Goal: Task Accomplishment & Management: Manage account settings

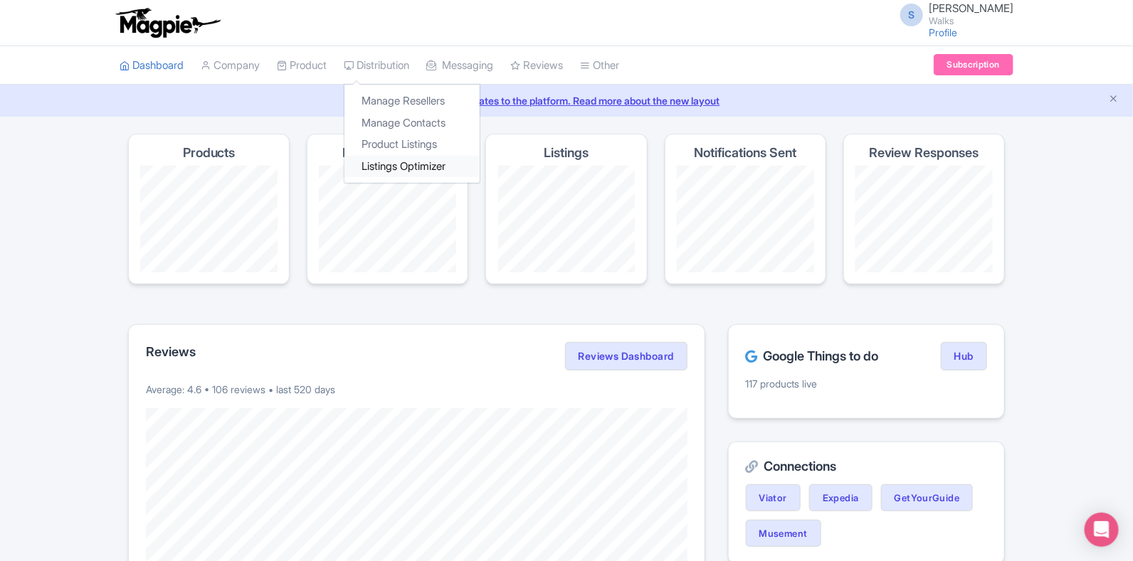
click at [404, 163] on link "Listings Optimizer" at bounding box center [411, 167] width 135 height 22
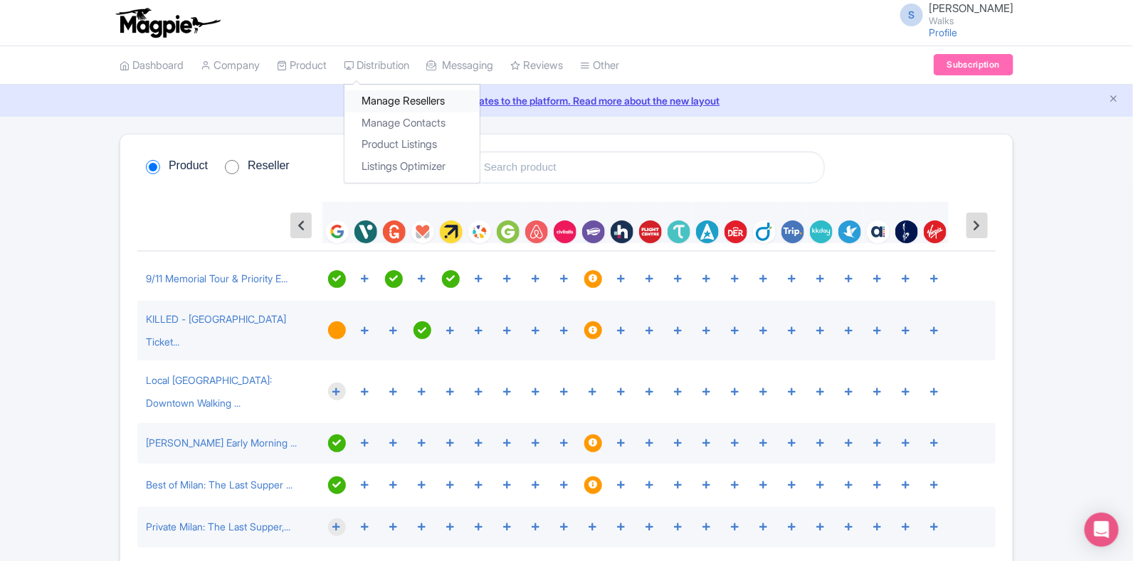
click at [391, 98] on link "Manage Resellers" at bounding box center [411, 101] width 135 height 22
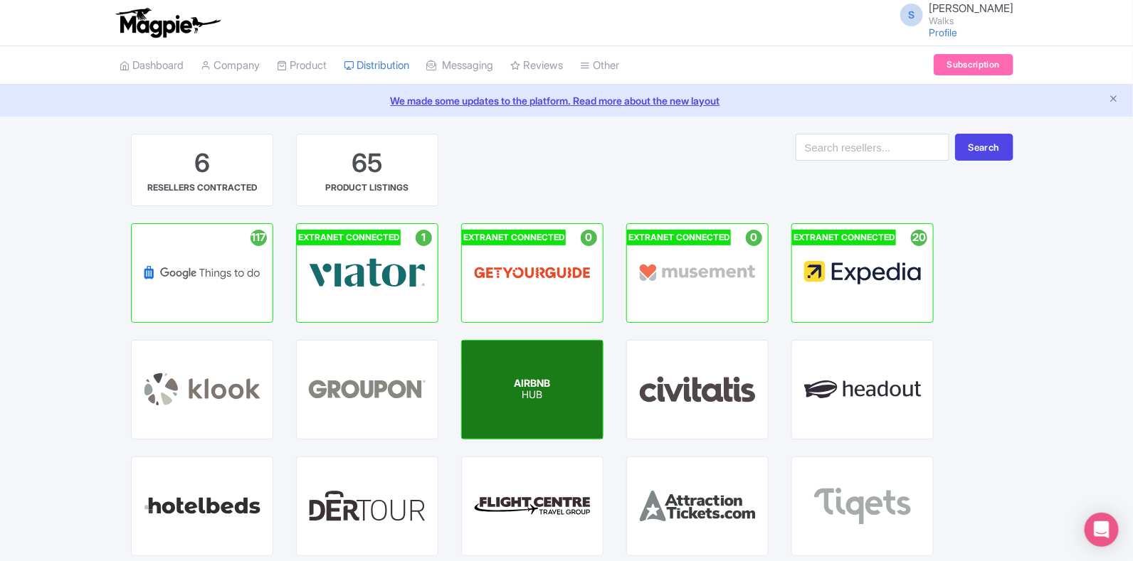
click at [523, 381] on span "AIRBNB" at bounding box center [532, 383] width 36 height 12
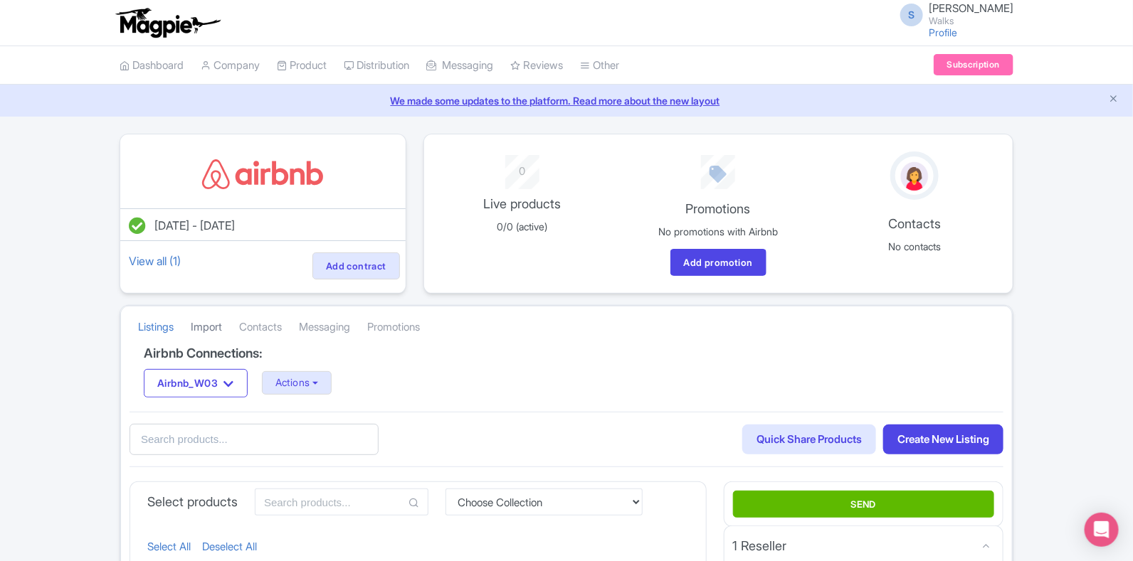
click at [203, 329] on link "Import" at bounding box center [206, 327] width 31 height 39
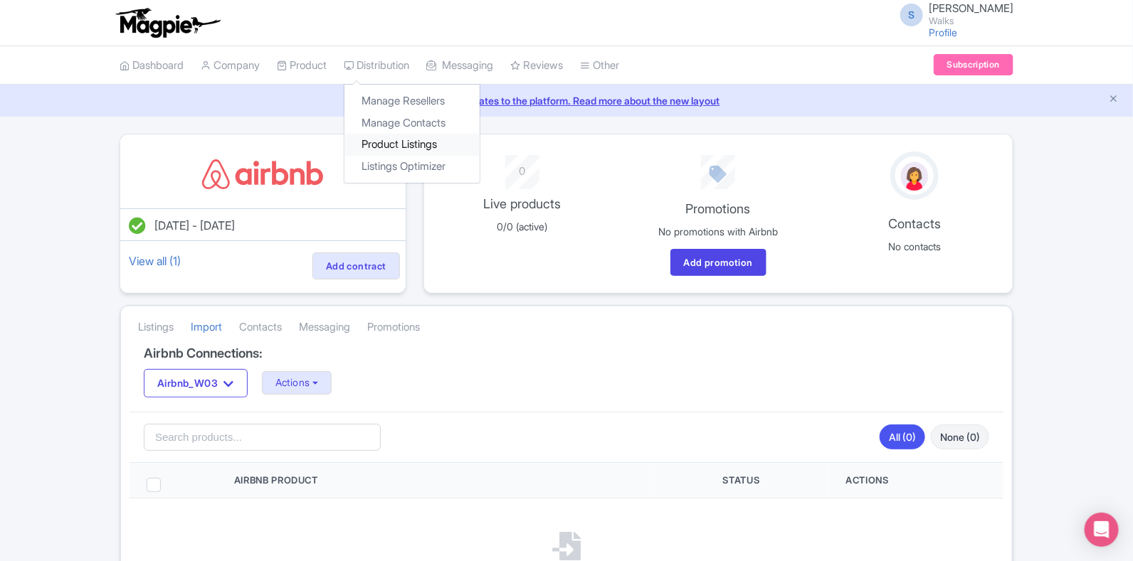
click at [415, 144] on link "Product Listings" at bounding box center [411, 145] width 135 height 22
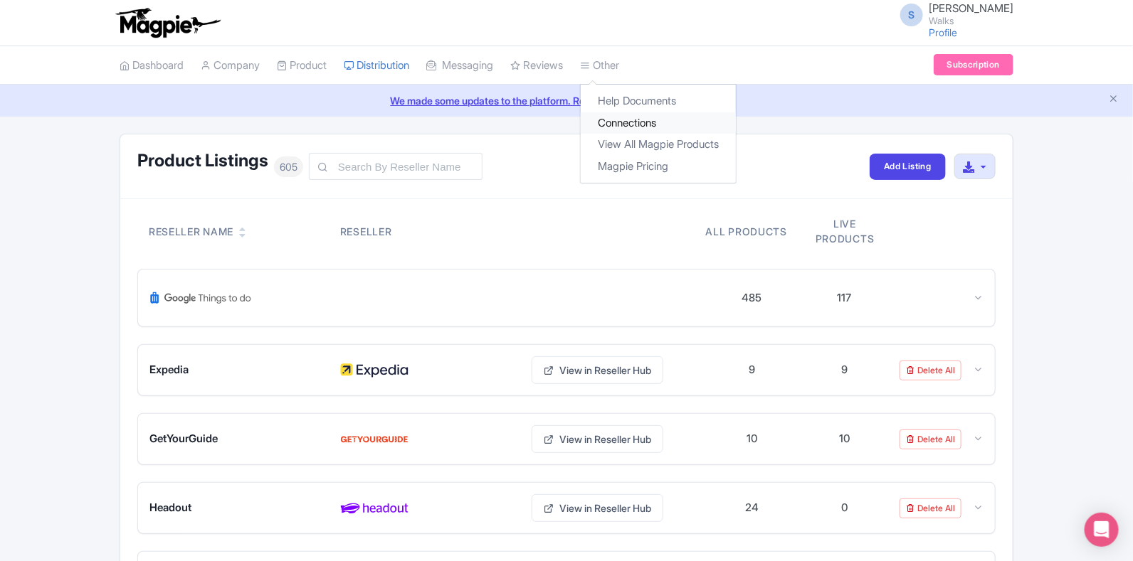
click at [645, 122] on link "Connections" at bounding box center [658, 123] width 155 height 22
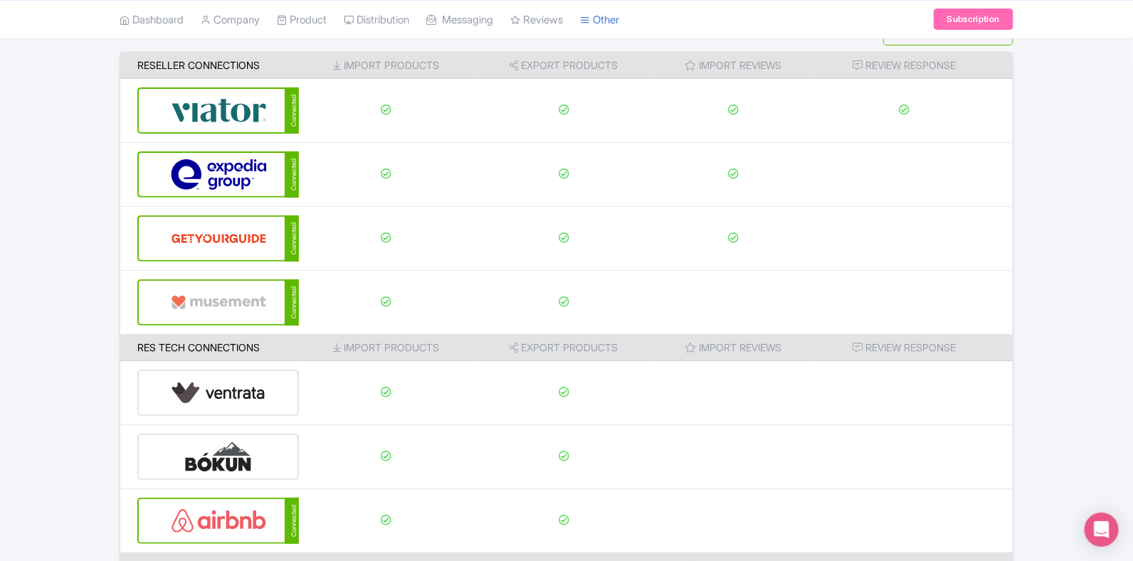
scroll to position [256, 0]
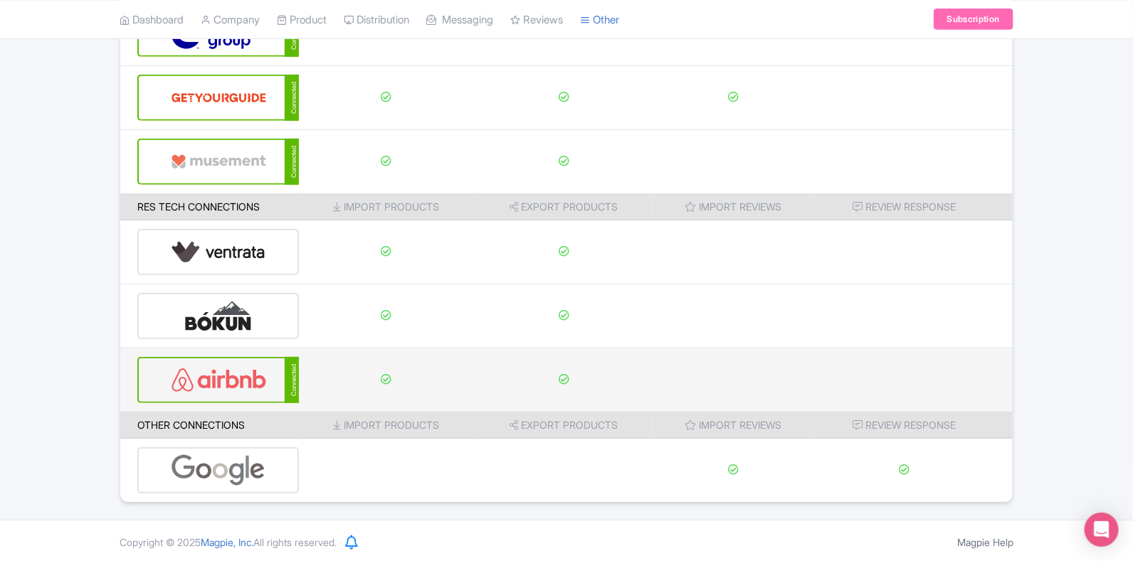
click at [200, 400] on div "Connected" at bounding box center [217, 380] width 161 height 46
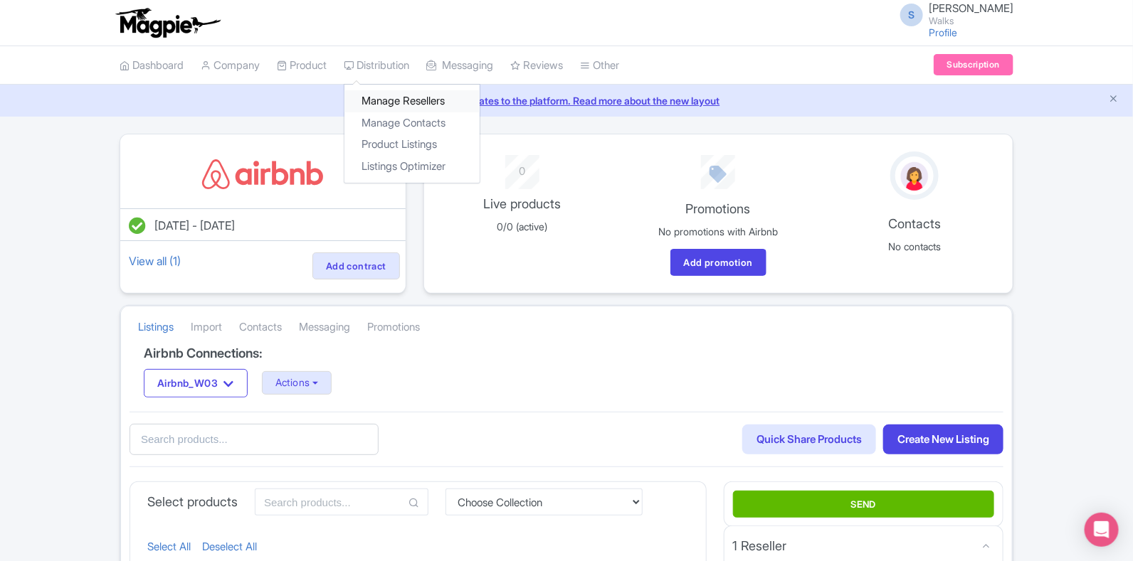
click at [430, 107] on link "Manage Resellers" at bounding box center [411, 101] width 135 height 22
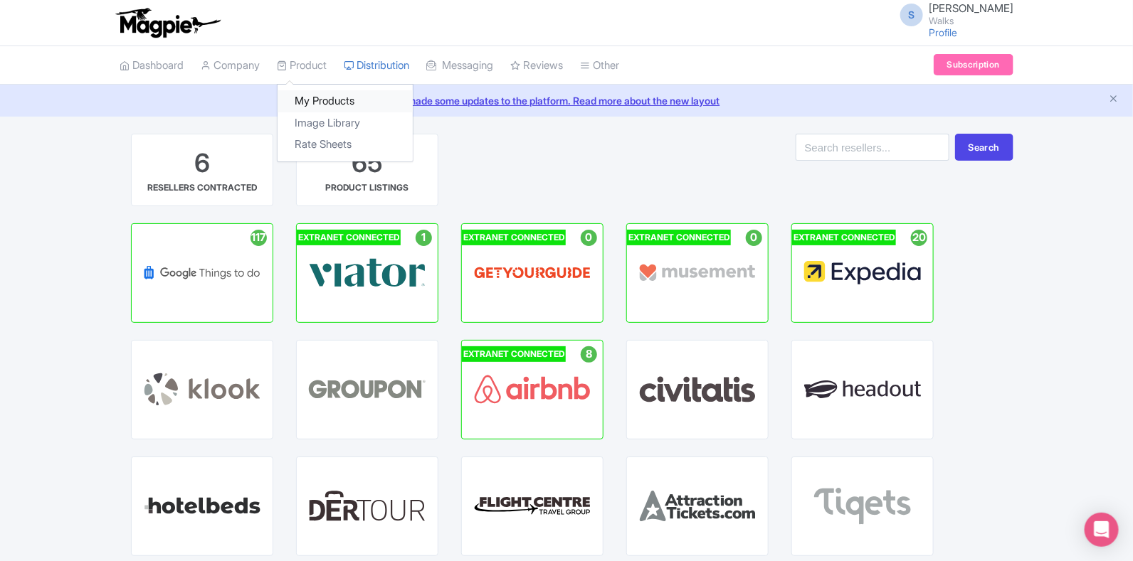
click at [330, 93] on link "My Products" at bounding box center [344, 101] width 135 height 22
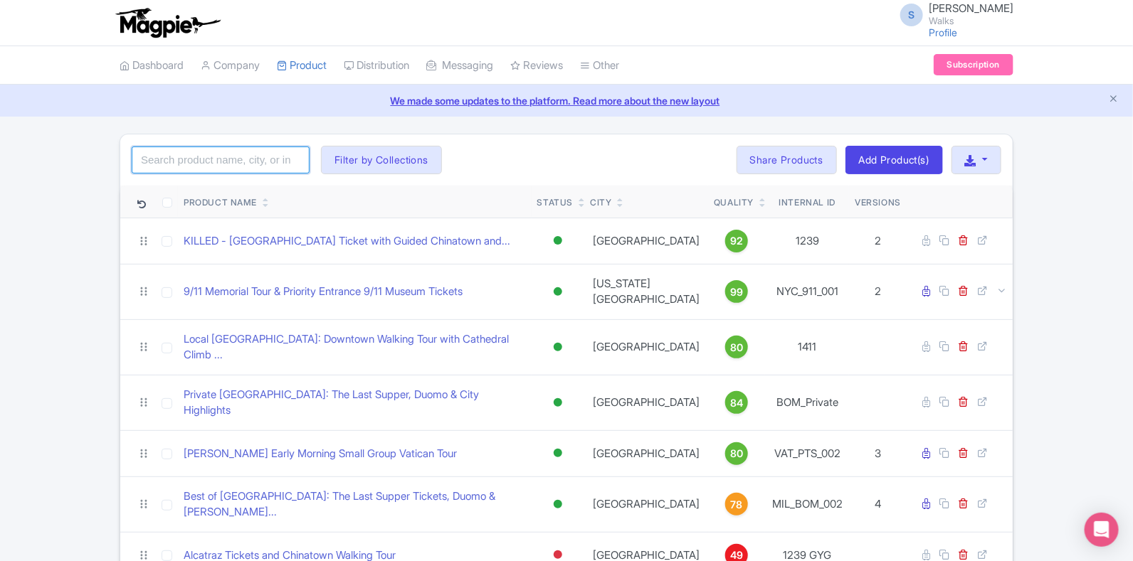
click at [262, 154] on input "search" at bounding box center [221, 160] width 178 height 27
paste input "PRD36174"
type input "PRD36174"
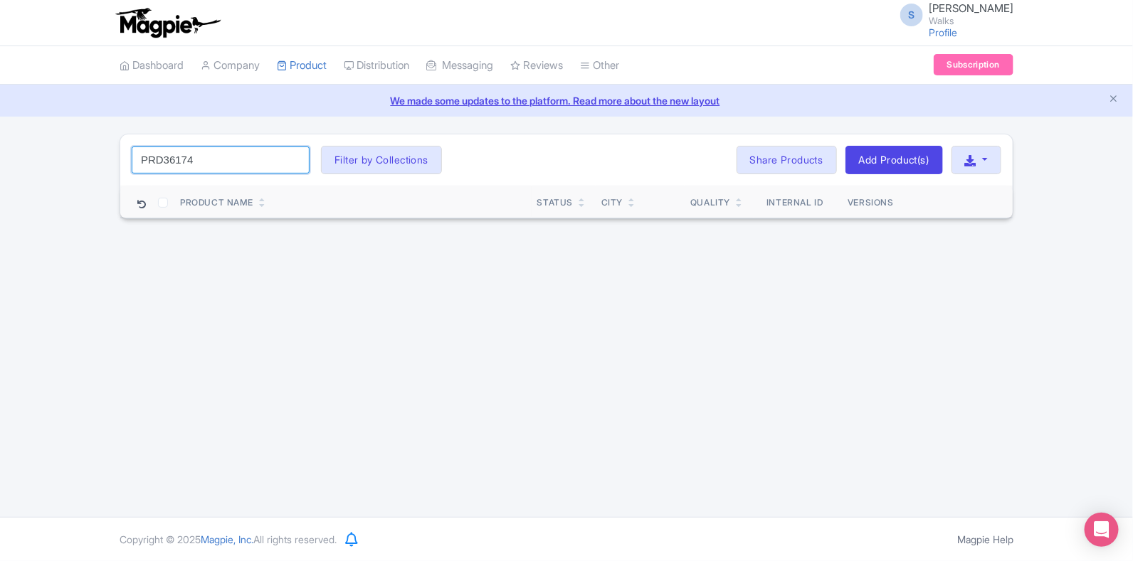
drag, startPoint x: 148, startPoint y: 173, endPoint x: 126, endPoint y: 174, distance: 22.1
click at [126, 174] on div "PRD36174 Search Filter by Collections Amsterdam Athens Barcelona Bologna Bordea…" at bounding box center [566, 159] width 892 height 51
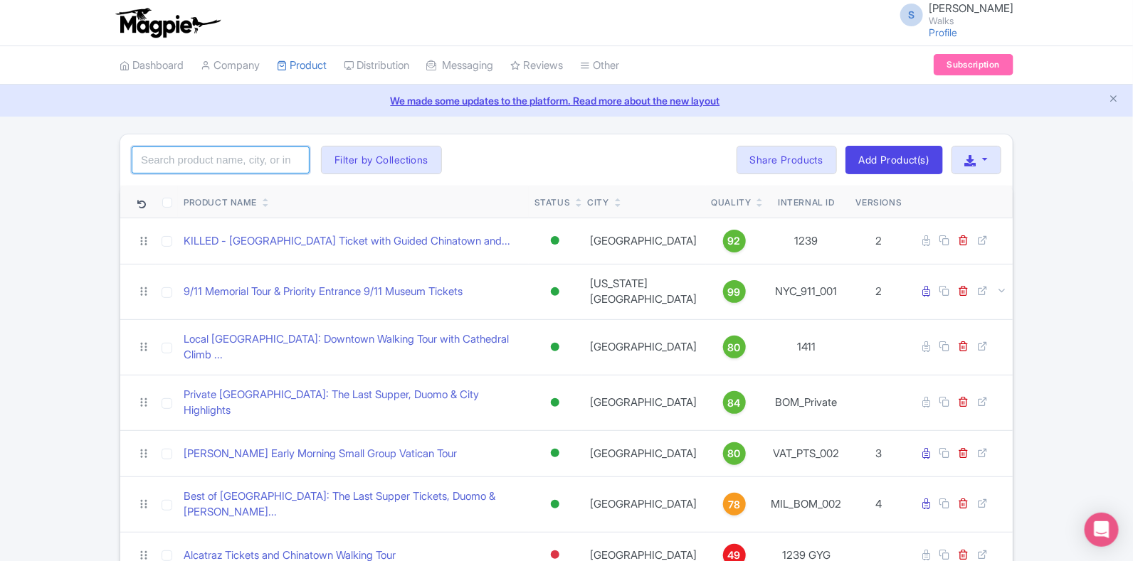
click at [220, 149] on input "search" at bounding box center [221, 160] width 178 height 27
paste input "ROM_PCL_007"
click button "Search" at bounding box center [0, 0] width 0 height 0
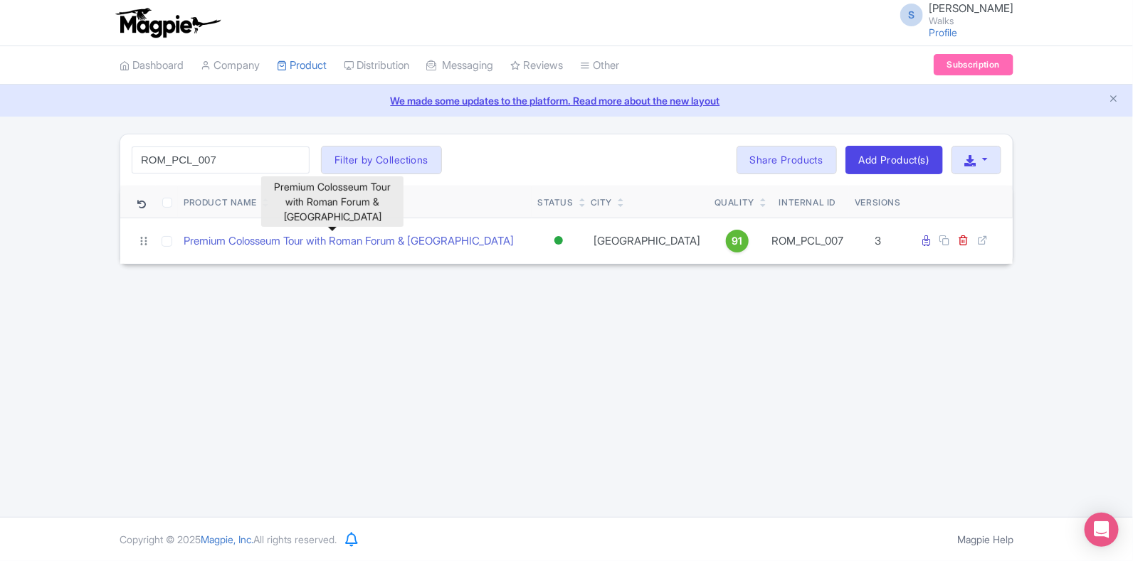
click at [253, 240] on link "Premium Colosseum Tour with Roman Forum & Palatine Hill" at bounding box center [349, 241] width 330 height 16
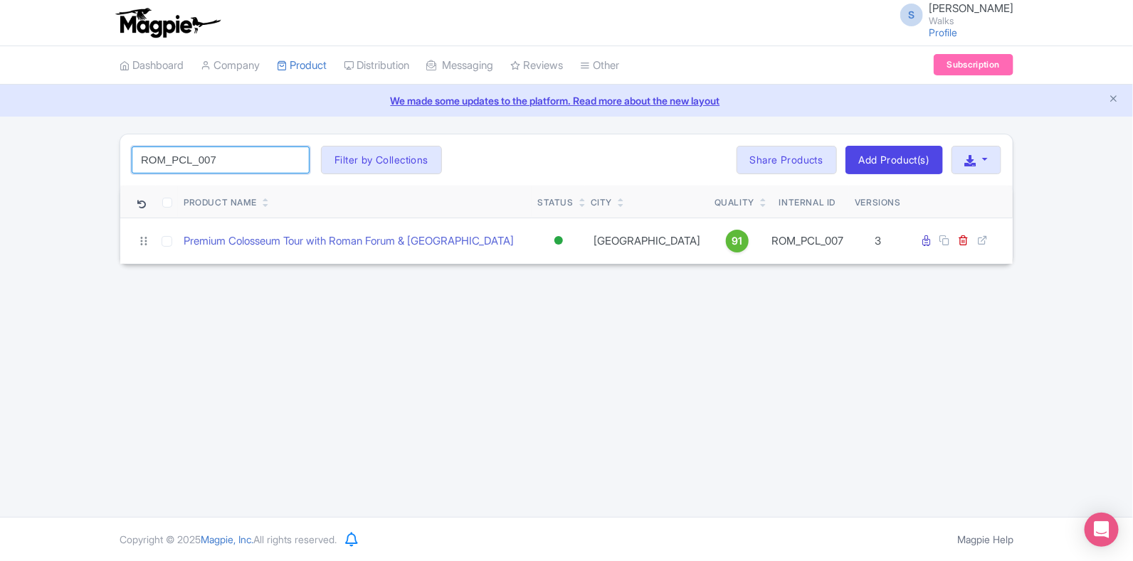
drag, startPoint x: 270, startPoint y: 169, endPoint x: 139, endPoint y: 161, distance: 131.8
click at [139, 161] on input "ROM_PCL_007" at bounding box center [221, 160] width 178 height 27
paste input "VAT_SPB_006"
click button "Search" at bounding box center [0, 0] width 0 height 0
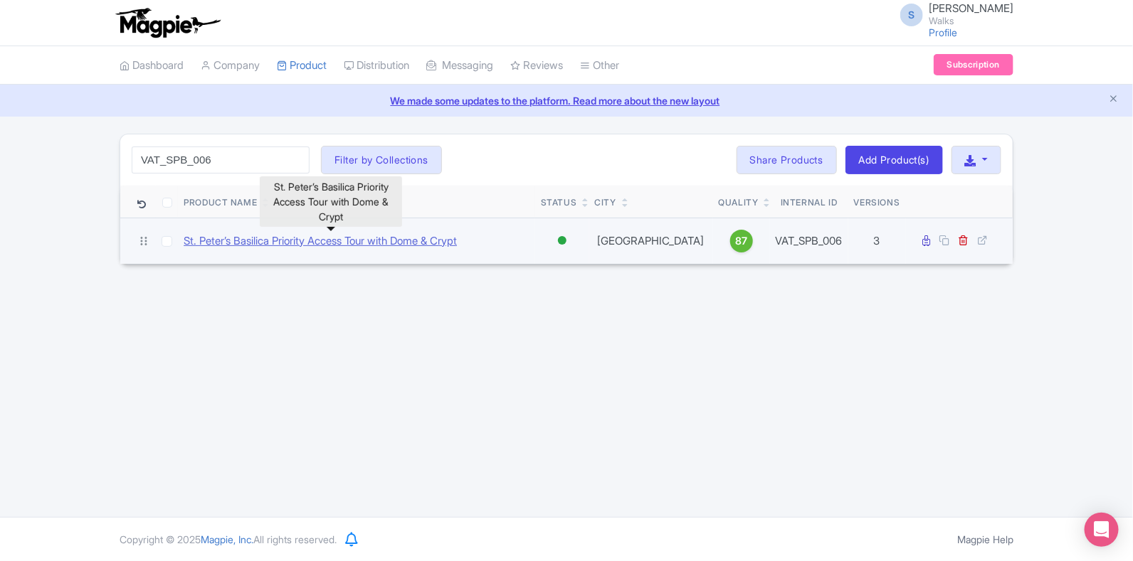
click at [284, 245] on link "St. Peter’s Basilica Priority Access Tour with Dome & Crypt" at bounding box center [320, 241] width 273 height 16
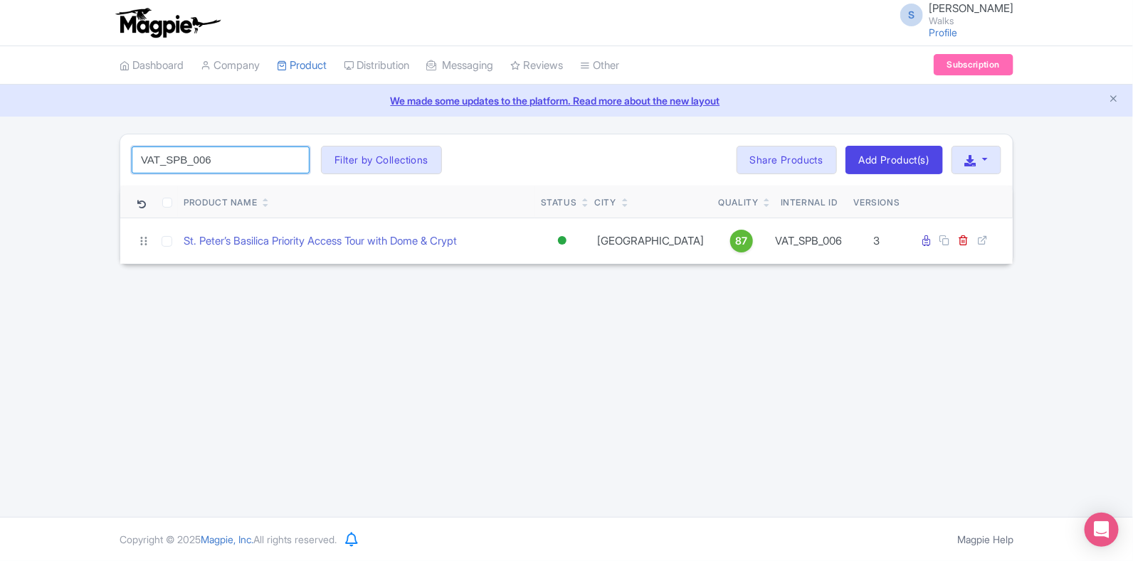
drag, startPoint x: 198, startPoint y: 165, endPoint x: 99, endPoint y: 165, distance: 98.9
click at [99, 165] on div "VAT_SPB_006 Search Filter by Collections Amsterdam Athens Barcelona Bologna Bor…" at bounding box center [566, 199] width 1133 height 131
paste input "ROM_CCS_004"
click button "Search" at bounding box center [0, 0] width 0 height 0
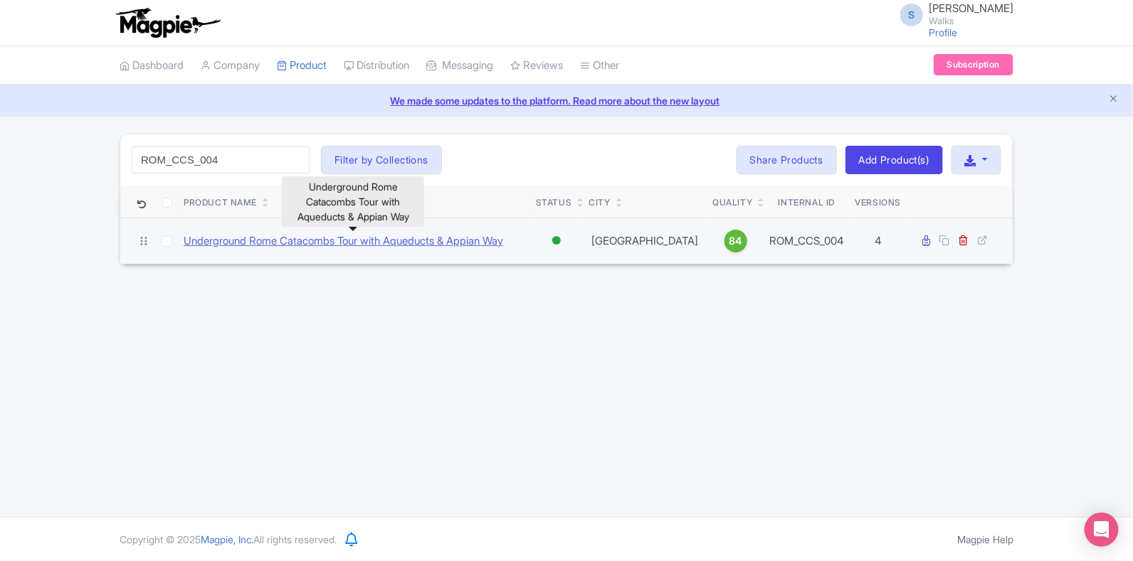
click at [410, 238] on link "Underground Rome Catacombs Tour with Aqueducts & Appian Way" at bounding box center [343, 241] width 319 height 16
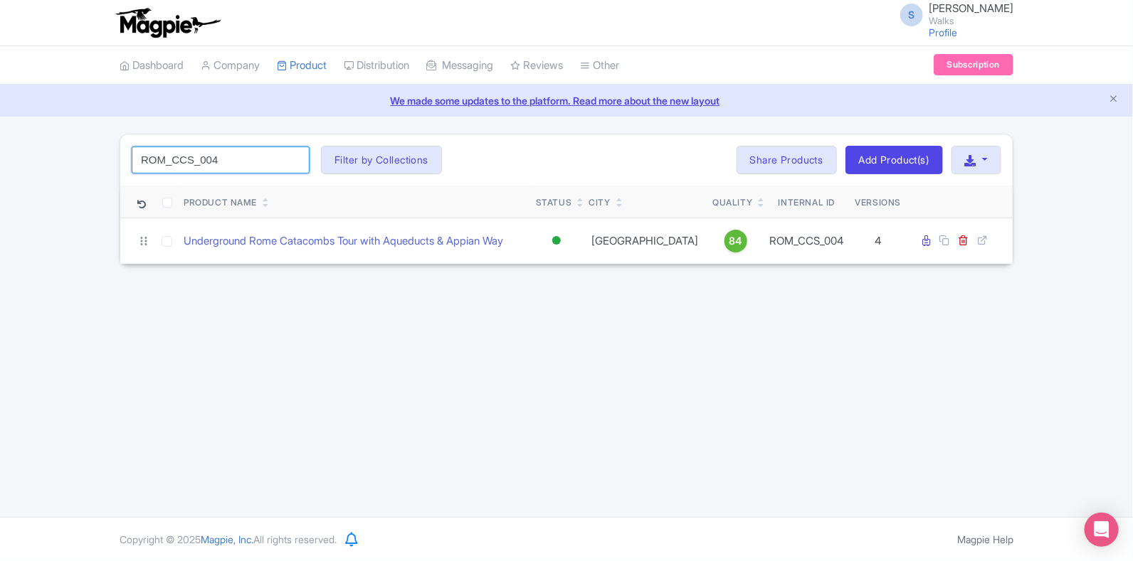
drag, startPoint x: 232, startPoint y: 156, endPoint x: 92, endPoint y: 157, distance: 140.1
click at [92, 157] on div "ROM_CCS_004 Search Filter by Collections Amsterdam Athens Barcelona Bologna Bor…" at bounding box center [566, 199] width 1133 height 131
paste input "PAR_006"
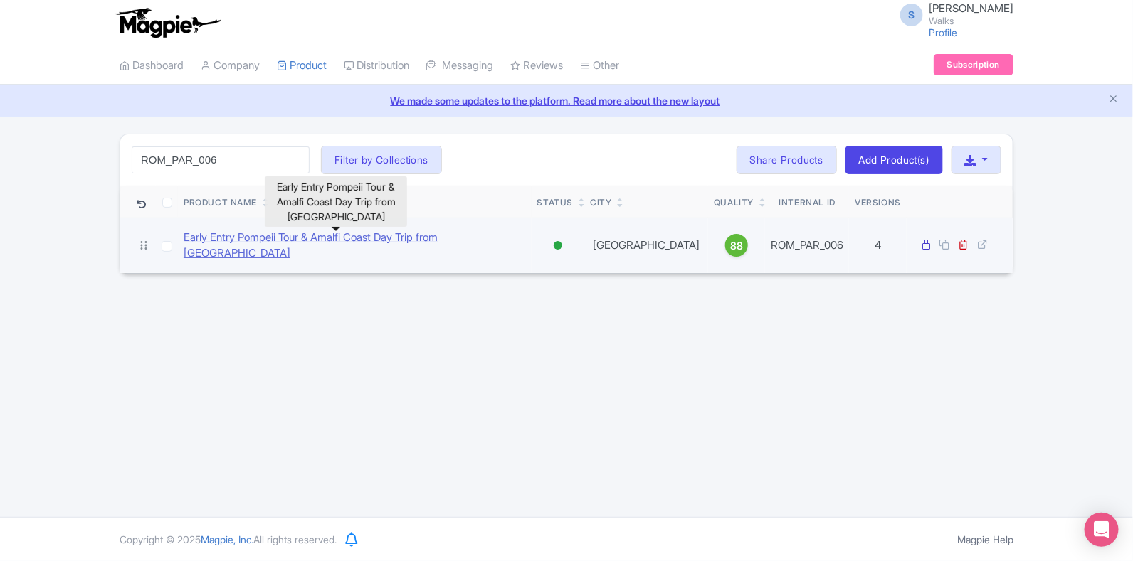
click at [301, 233] on link "Early Entry Pompeii Tour & Amalfi Coast Day Trip from Rome" at bounding box center [355, 246] width 342 height 32
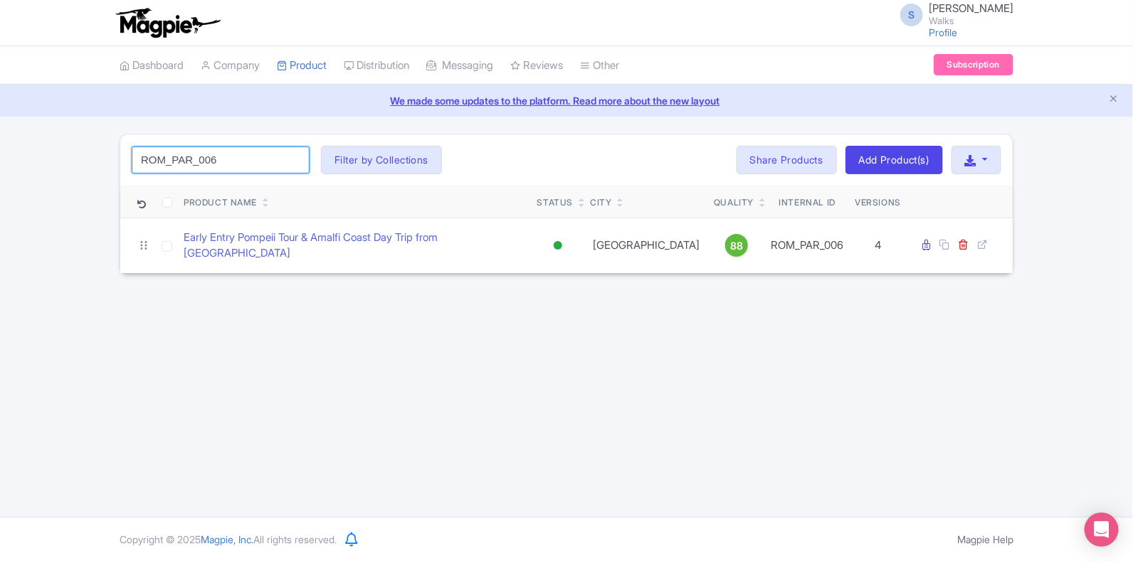
drag, startPoint x: 235, startPoint y: 152, endPoint x: 127, endPoint y: 147, distance: 107.5
click at [127, 147] on div "ROM_PAR_006 Search Filter by Collections Amsterdam Athens Barcelona Bologna Bor…" at bounding box center [566, 159] width 892 height 51
paste input "VCP_020"
type input "ROM_VCP_020"
click button "Search" at bounding box center [0, 0] width 0 height 0
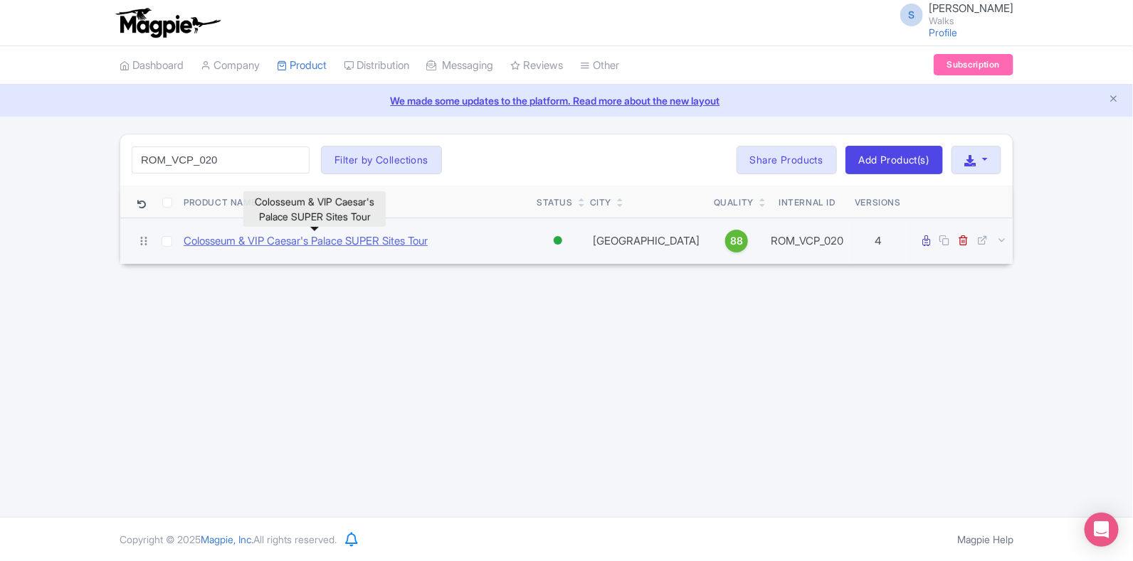
click at [255, 240] on link "Colosseum & VIP Caesar's Palace SUPER Sites Tour" at bounding box center [306, 241] width 244 height 16
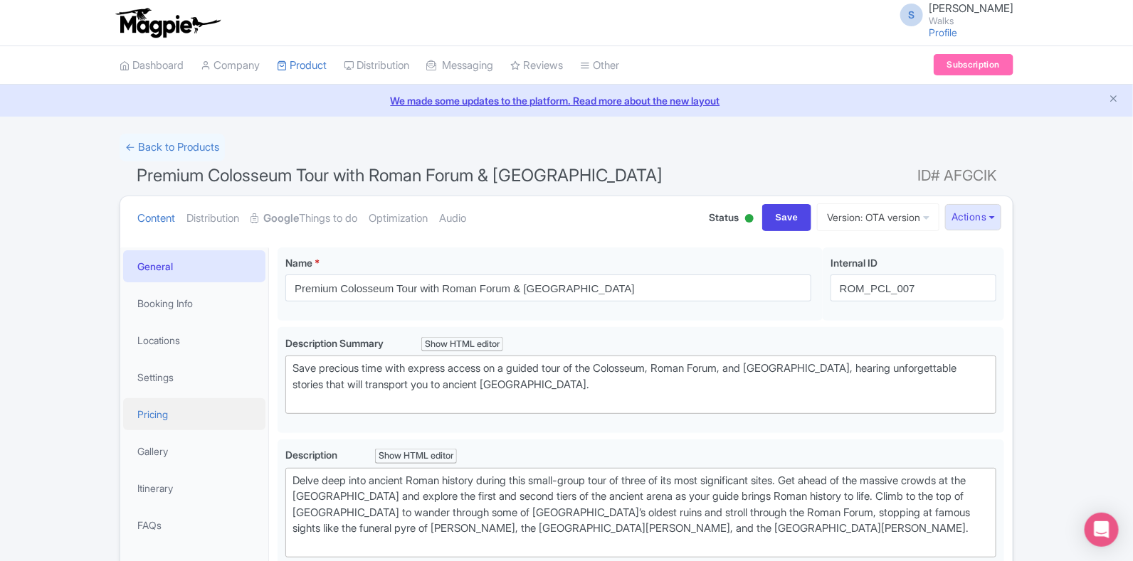
click at [152, 416] on link "Pricing" at bounding box center [194, 414] width 142 height 32
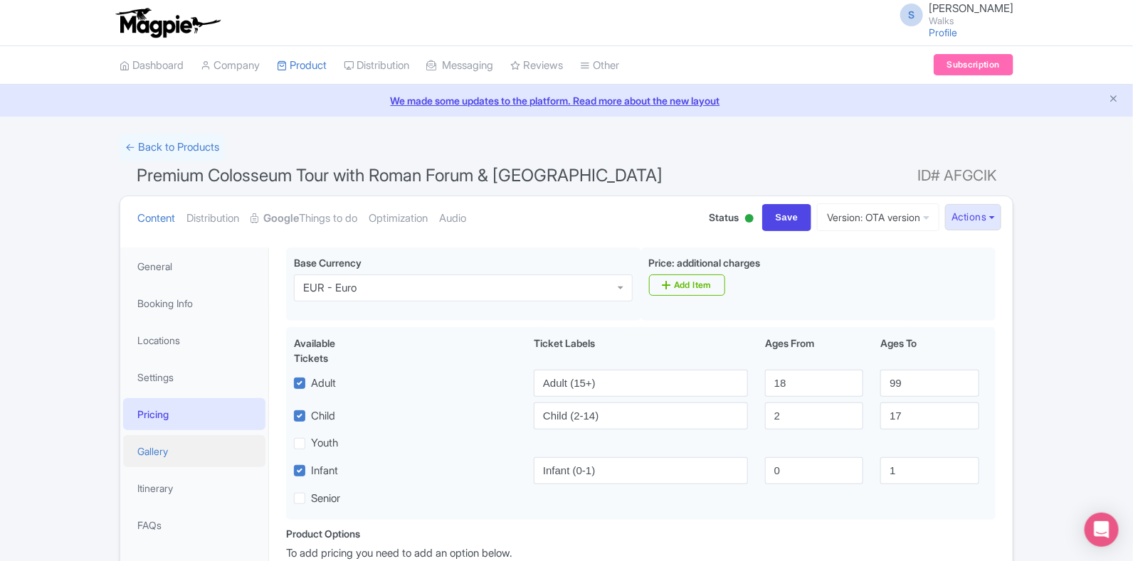
click at [153, 454] on link "Gallery" at bounding box center [194, 451] width 142 height 32
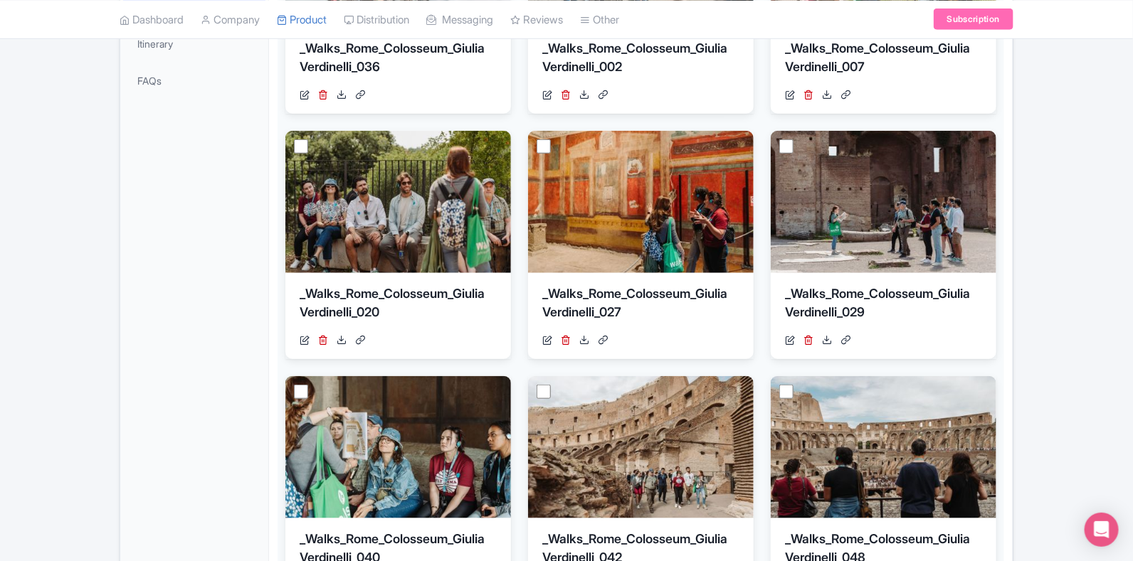
scroll to position [267, 0]
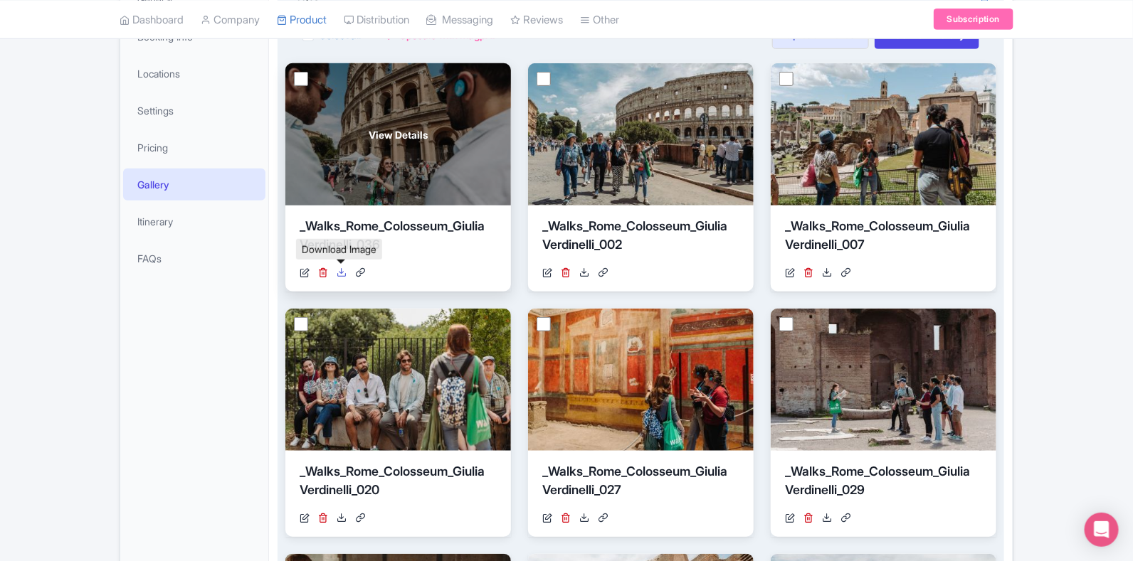
click at [341, 275] on icon at bounding box center [341, 272] width 10 height 10
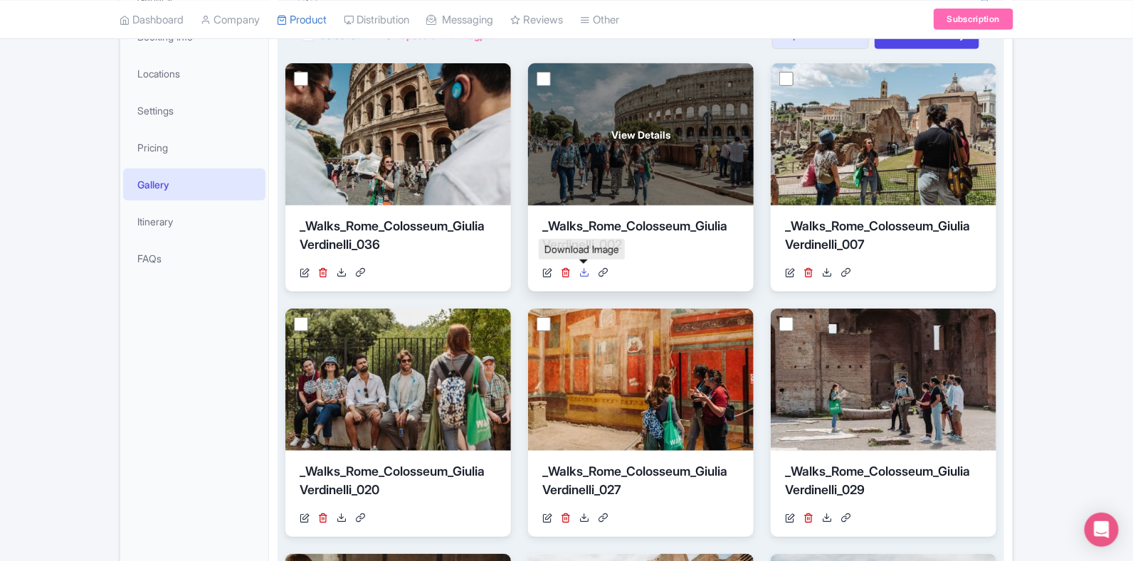
click at [583, 275] on icon at bounding box center [584, 272] width 10 height 10
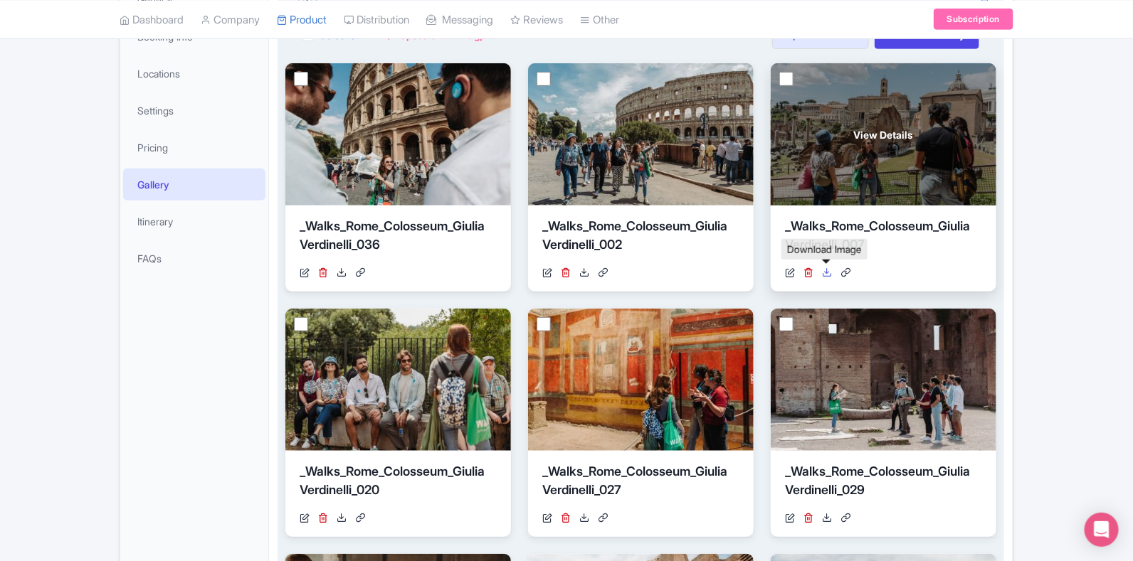
click at [830, 275] on icon at bounding box center [827, 272] width 10 height 10
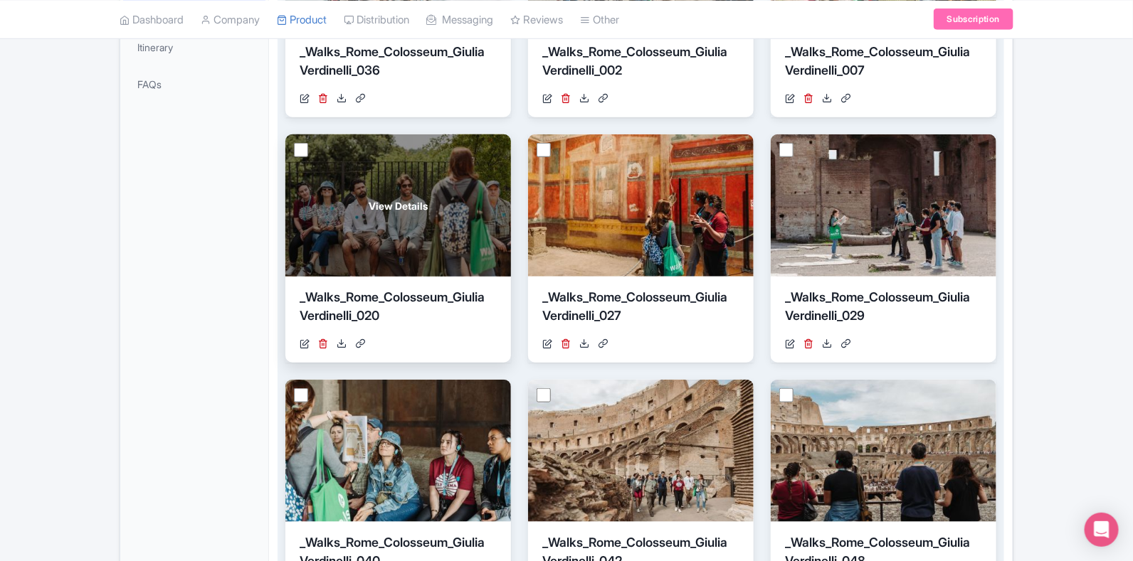
scroll to position [445, 0]
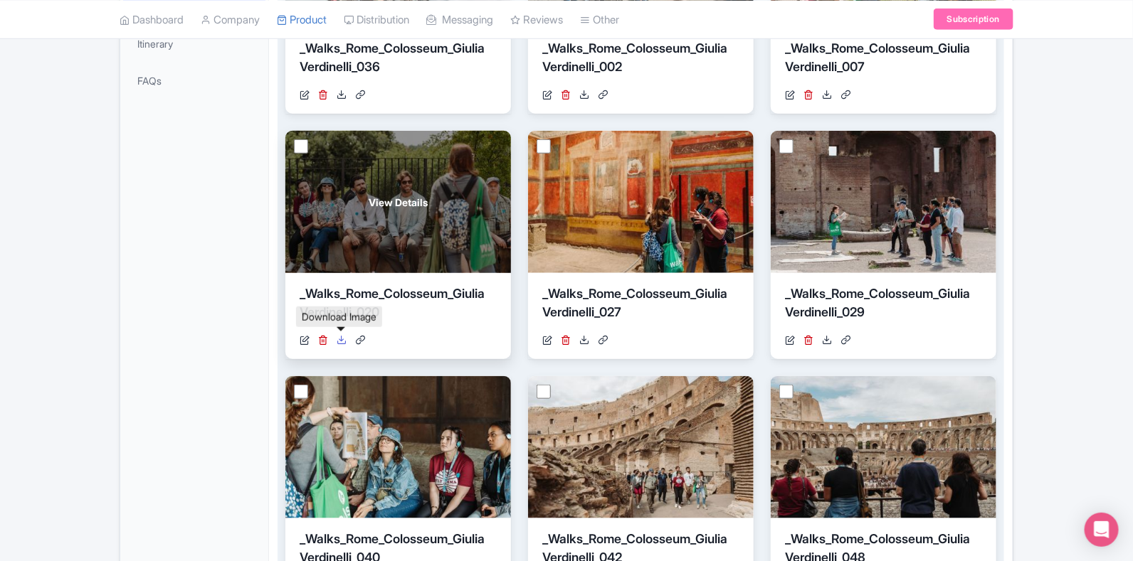
click at [341, 341] on icon at bounding box center [341, 340] width 10 height 10
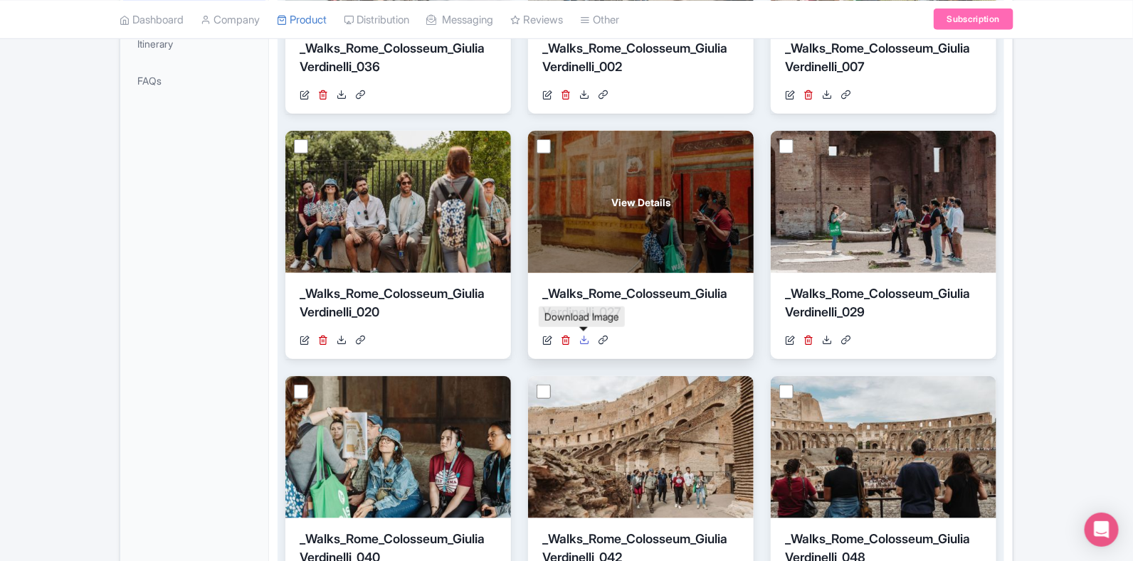
click at [586, 341] on icon at bounding box center [584, 340] width 10 height 10
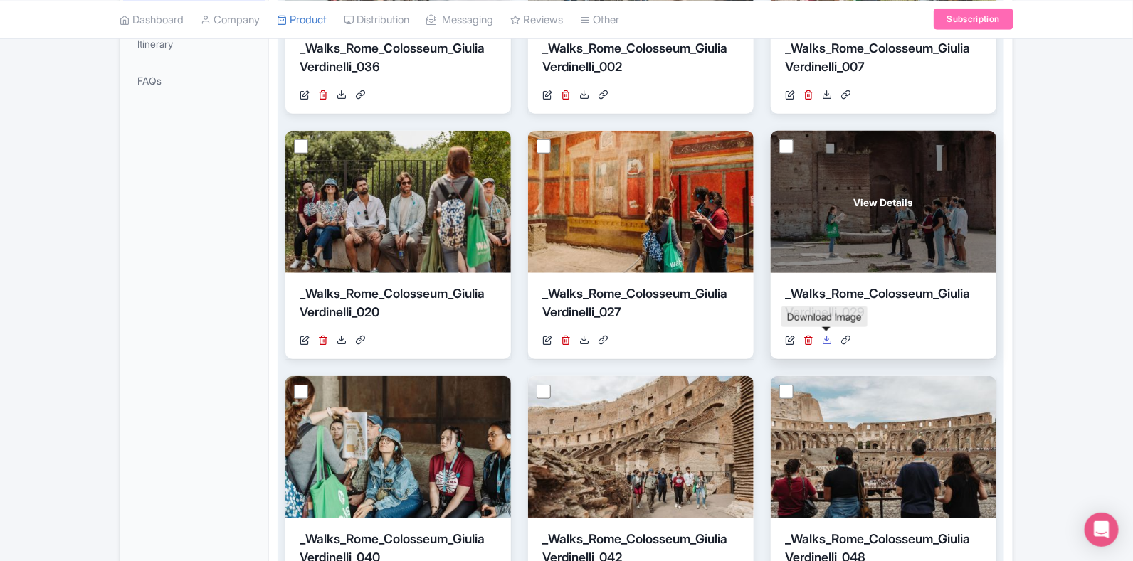
click at [827, 340] on icon at bounding box center [827, 340] width 10 height 10
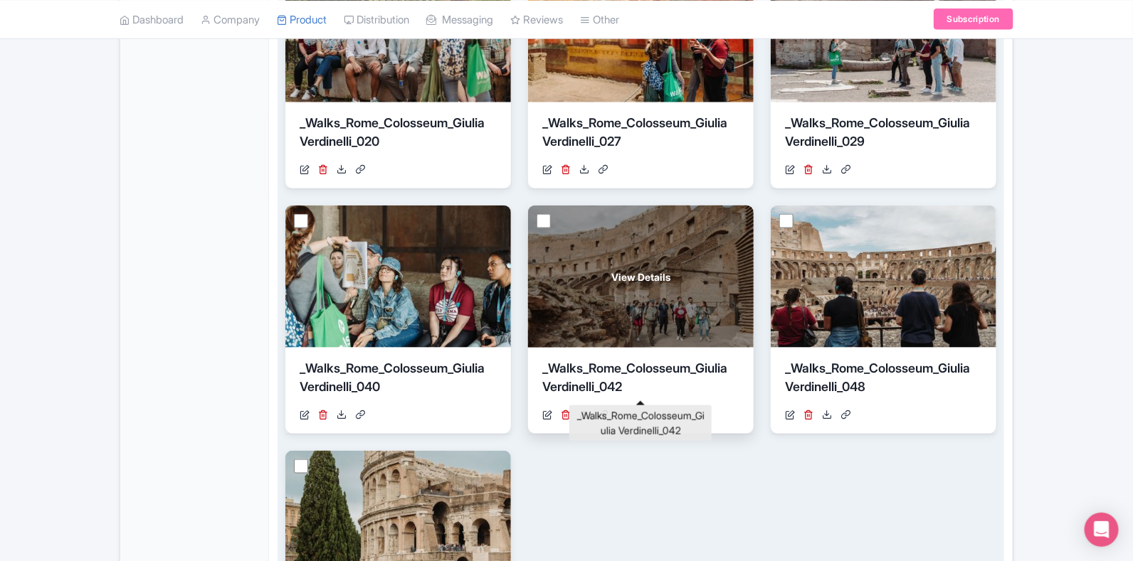
scroll to position [622, 0]
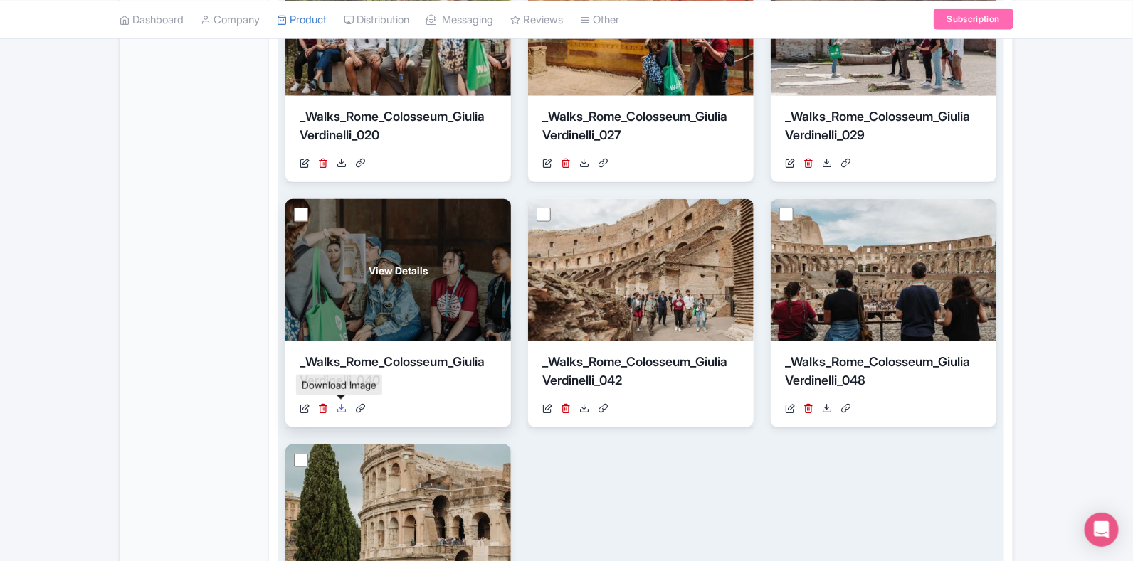
click at [340, 403] on icon at bounding box center [341, 408] width 10 height 10
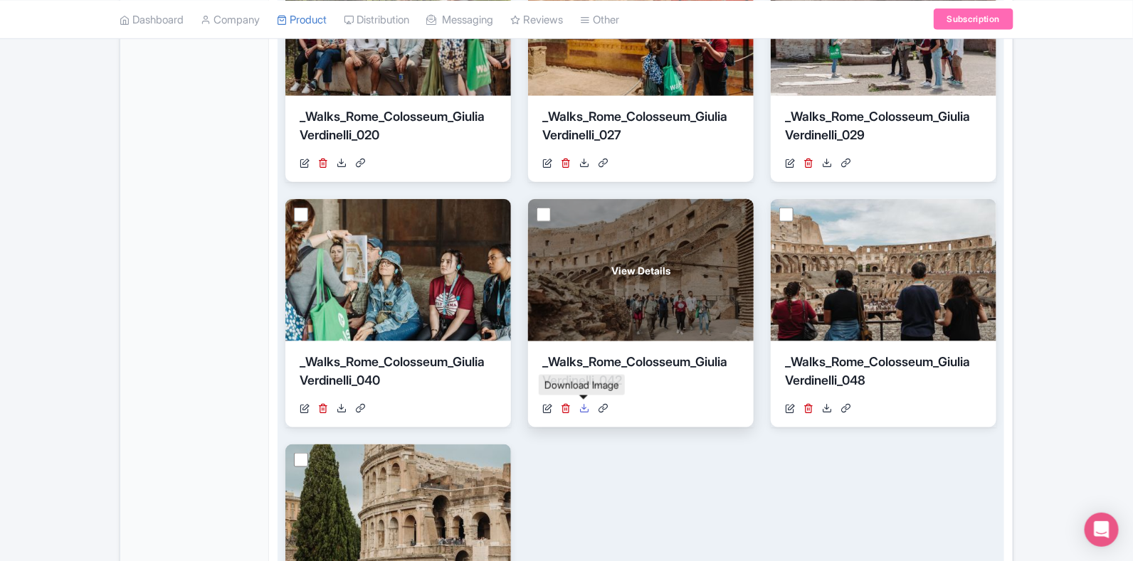
click at [588, 403] on icon at bounding box center [584, 408] width 10 height 10
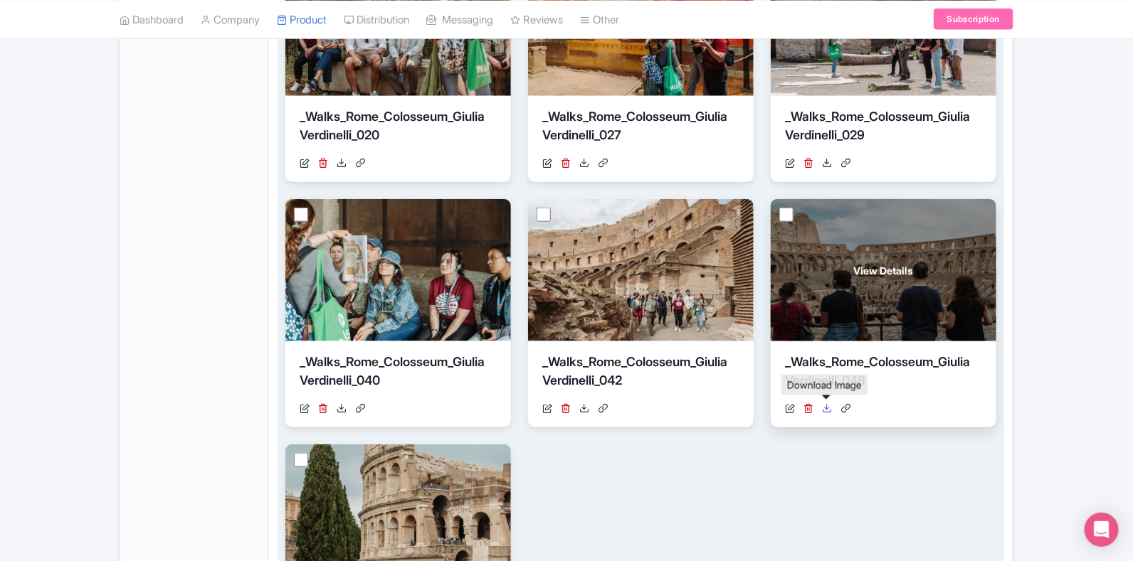
click at [825, 403] on icon at bounding box center [827, 408] width 10 height 10
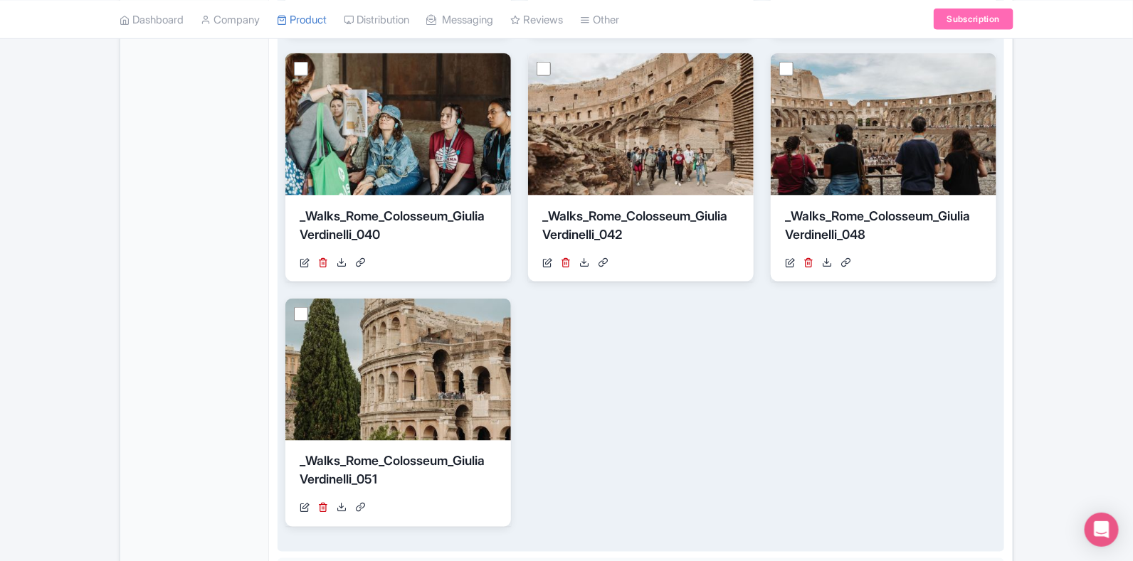
scroll to position [800, 0]
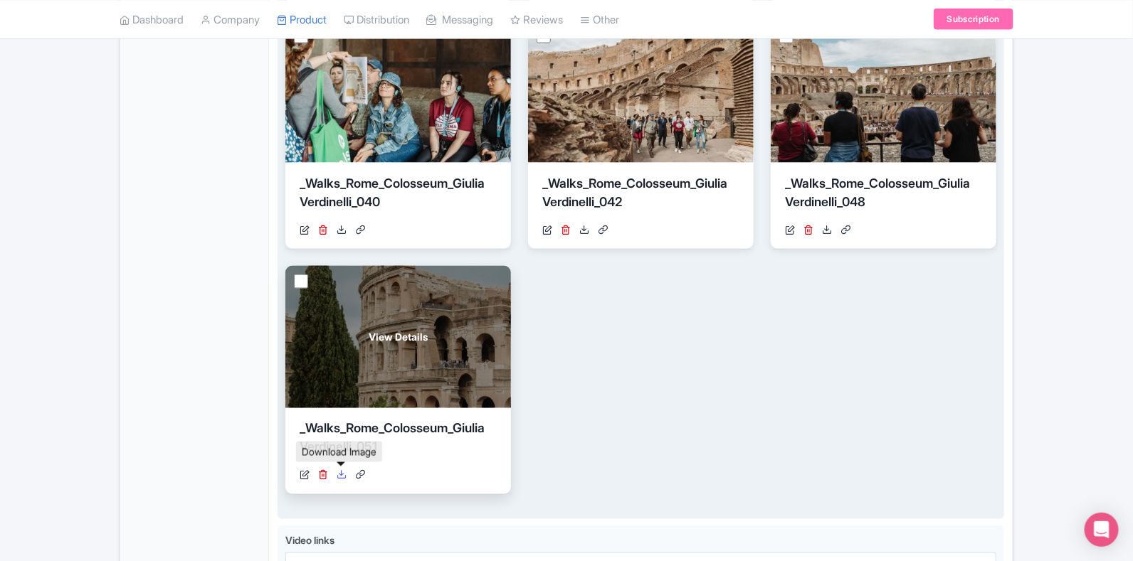
click at [343, 475] on icon at bounding box center [341, 475] width 10 height 10
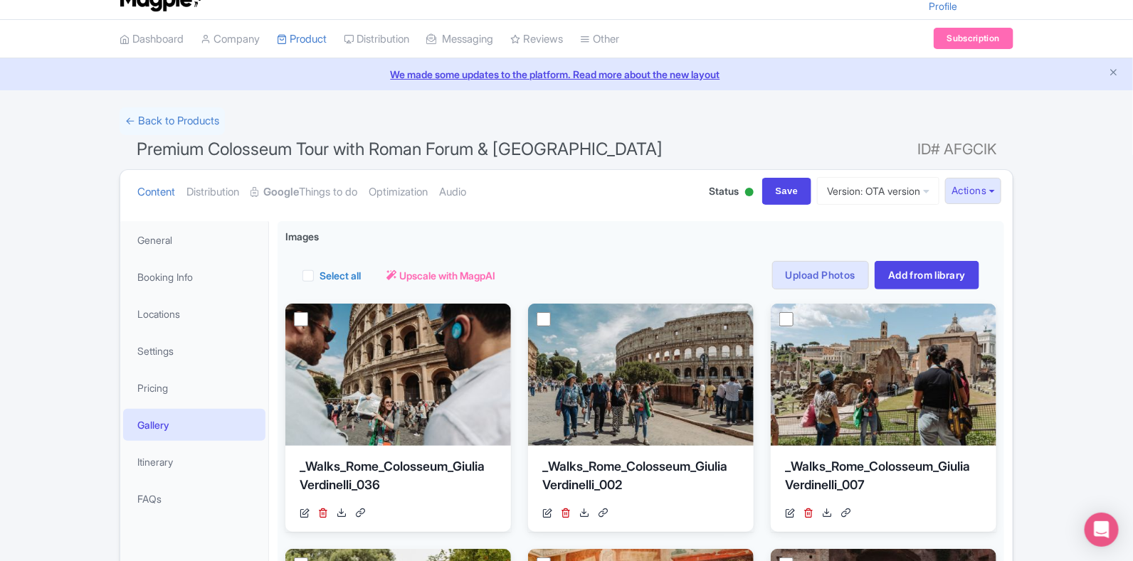
scroll to position [0, 0]
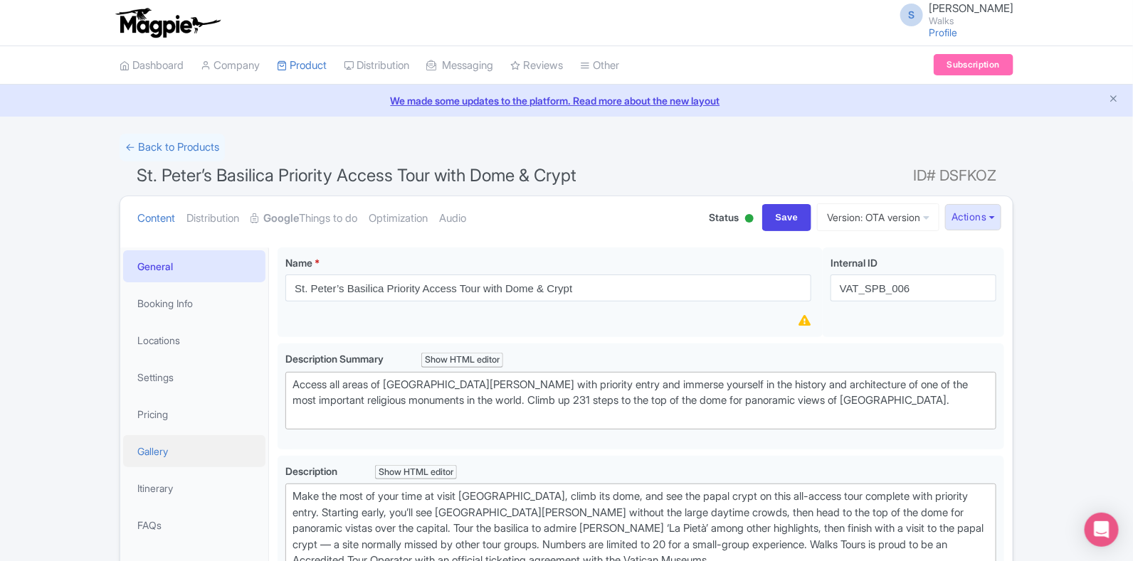
click at [171, 437] on link "Gallery" at bounding box center [194, 451] width 142 height 32
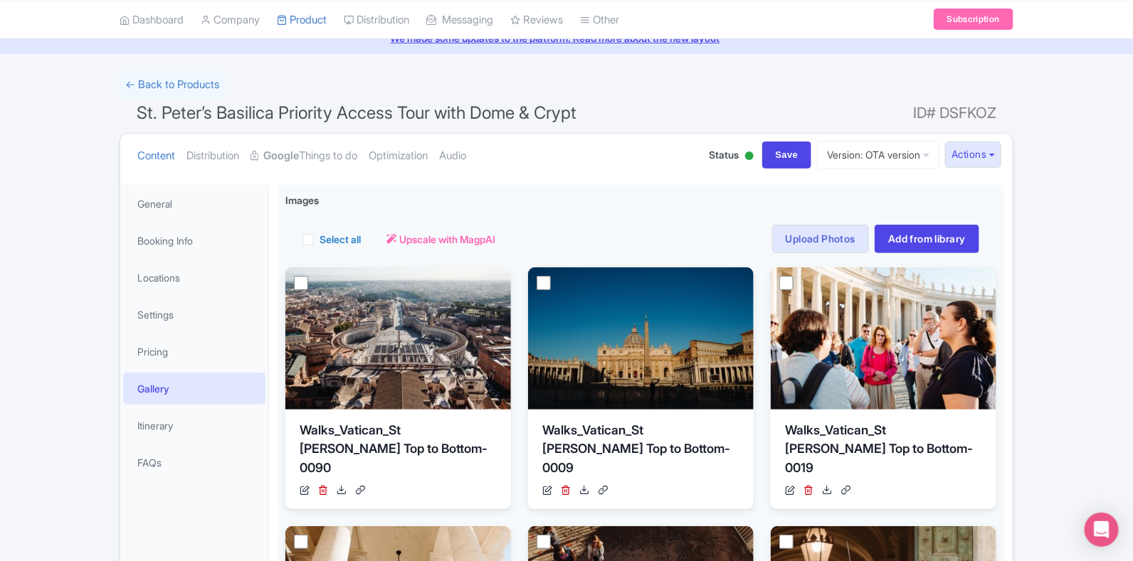
scroll to position [88, 0]
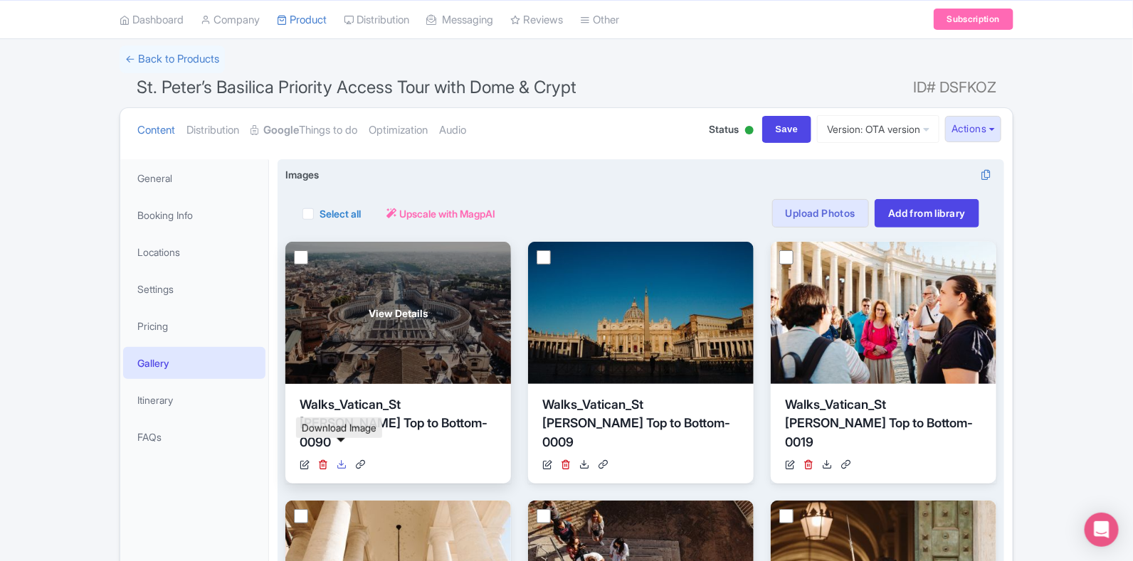
click at [341, 460] on icon at bounding box center [341, 465] width 10 height 10
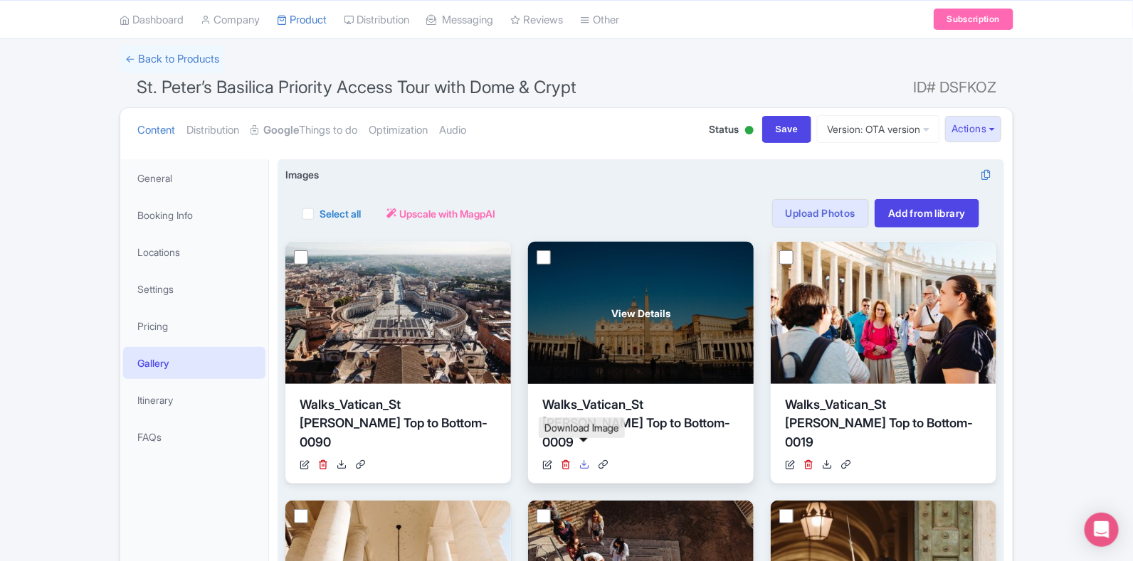
click at [581, 460] on icon at bounding box center [584, 465] width 10 height 10
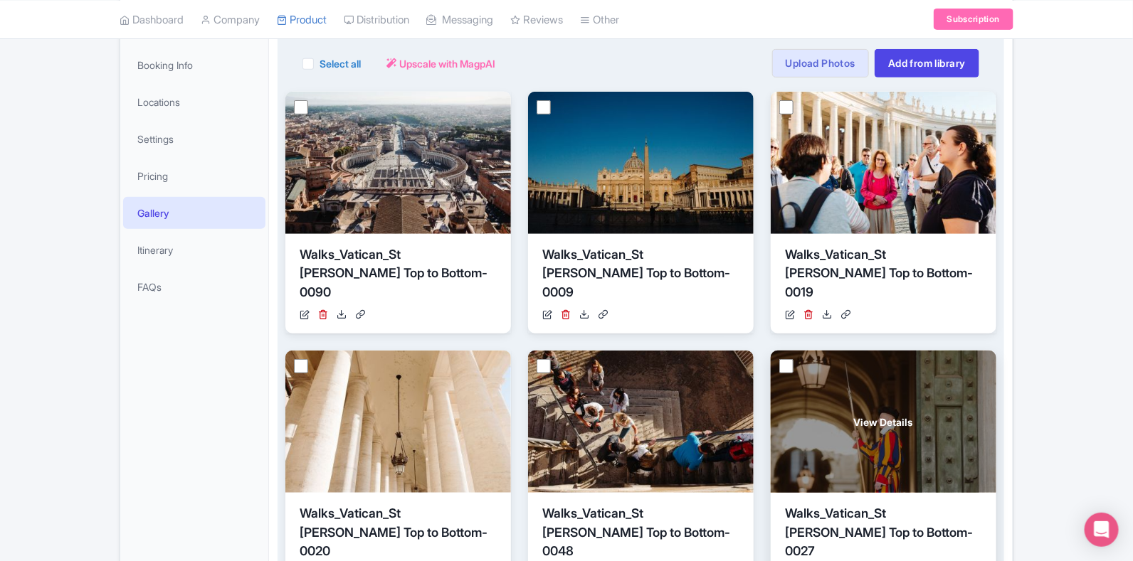
scroll to position [267, 0]
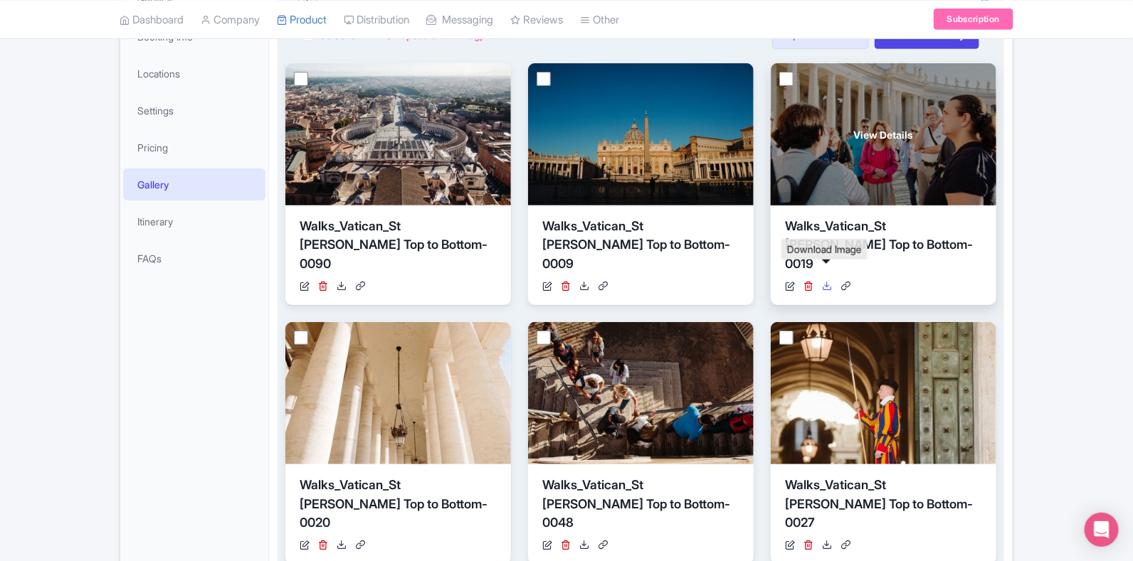
click at [827, 281] on icon at bounding box center [827, 286] width 10 height 10
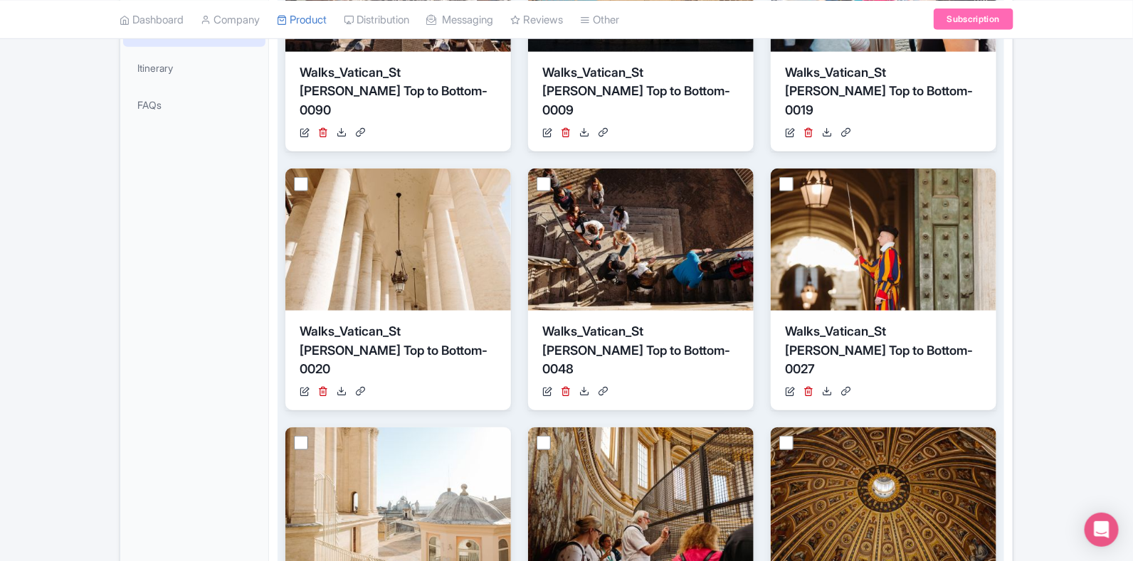
scroll to position [445, 0]
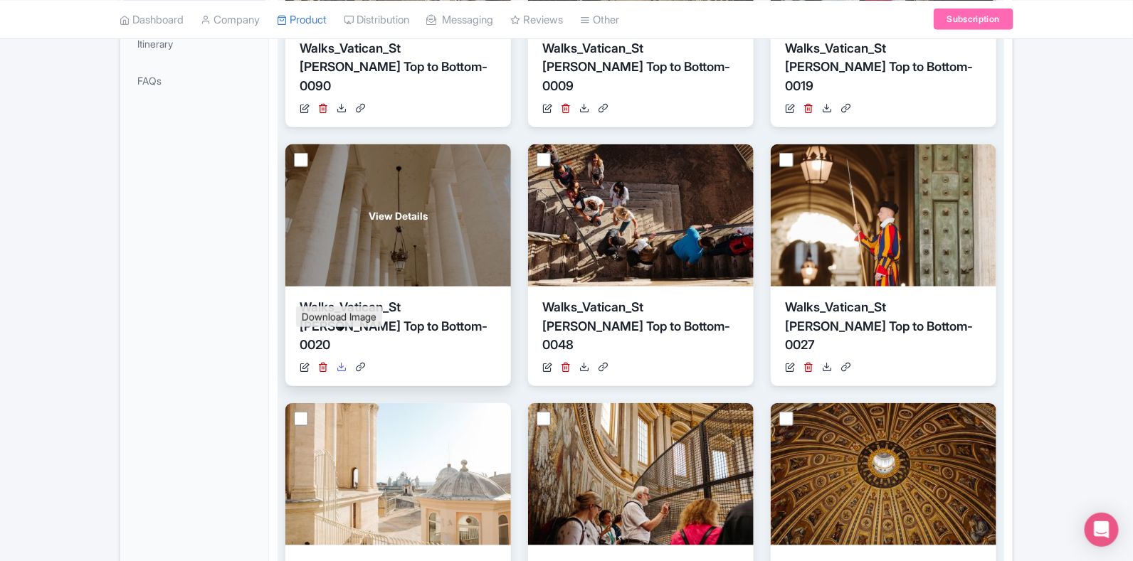
click at [340, 360] on link at bounding box center [341, 367] width 10 height 15
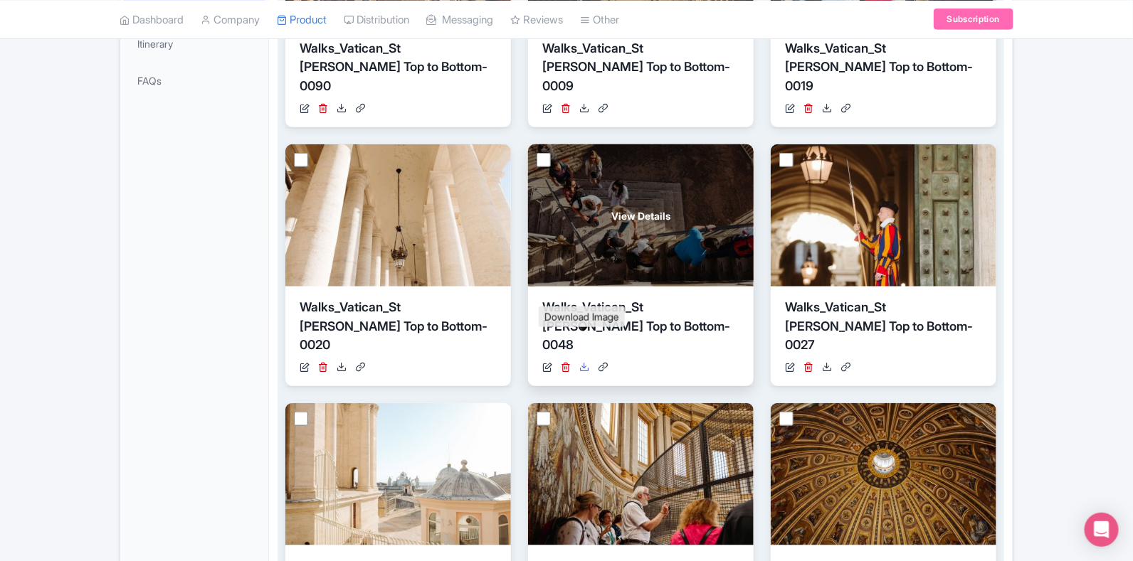
click at [585, 362] on icon at bounding box center [584, 367] width 10 height 10
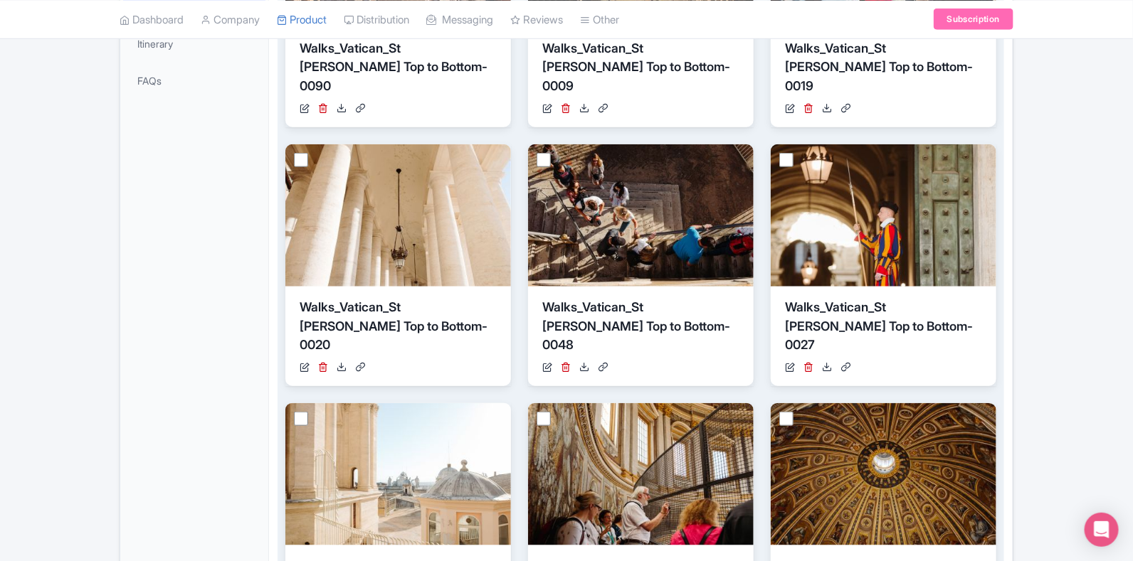
click at [757, 365] on div "View Details Walks_Vatican_St Peters Top to Bottom-0090 https://res.cloudinary.…" at bounding box center [640, 394] width 711 height 1019
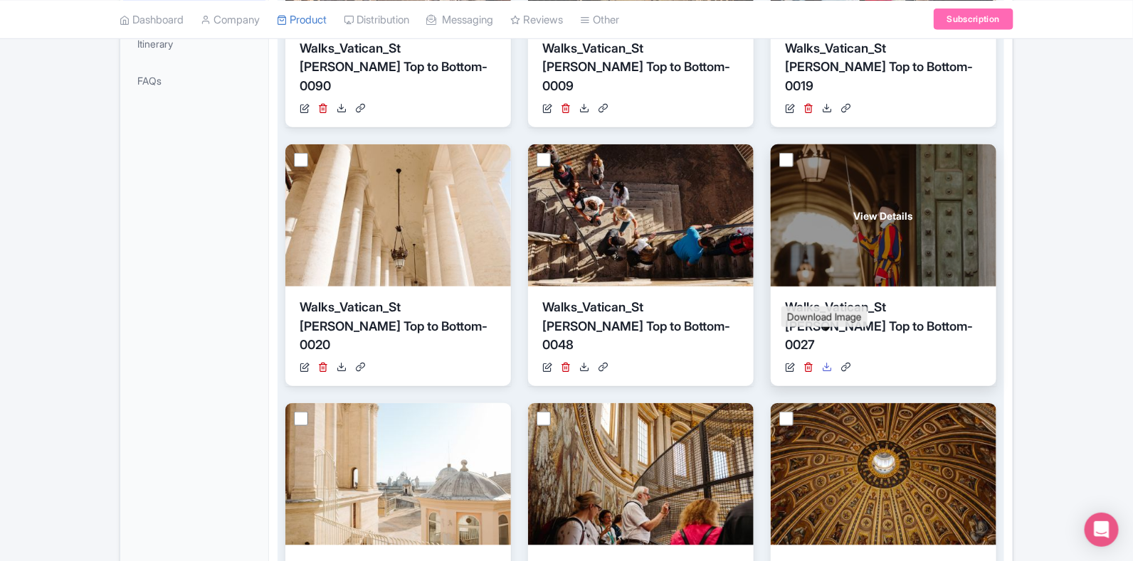
click at [827, 362] on icon at bounding box center [827, 367] width 10 height 10
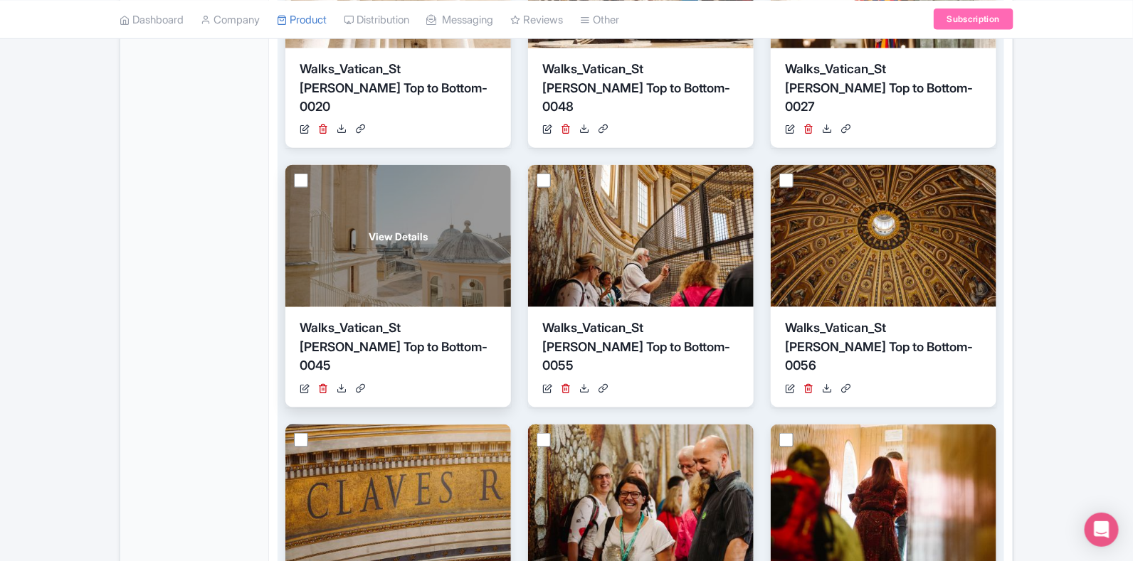
scroll to position [711, 0]
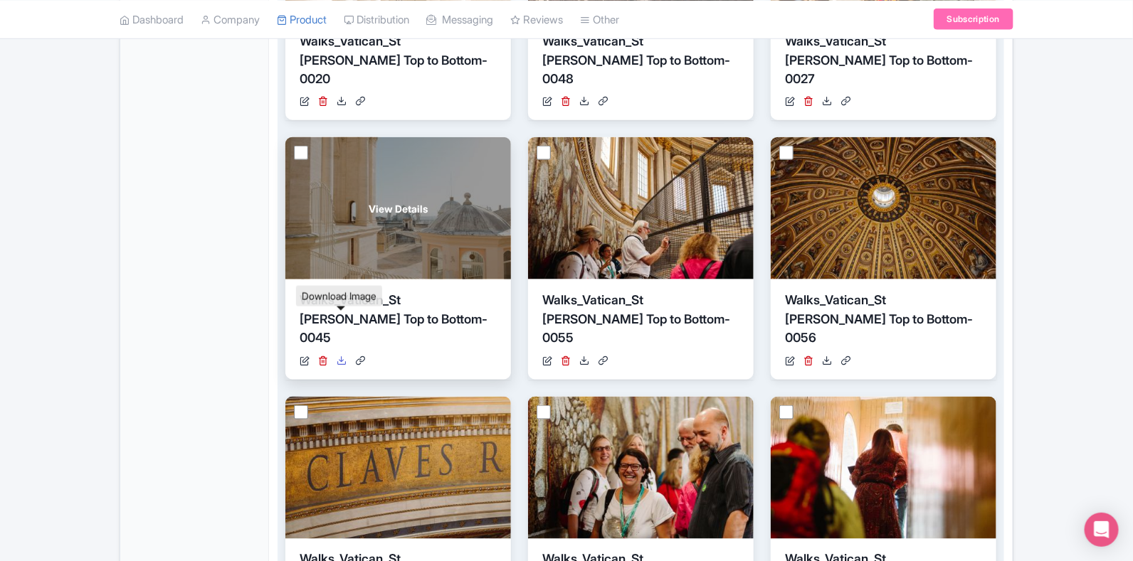
click at [341, 356] on icon at bounding box center [341, 361] width 10 height 10
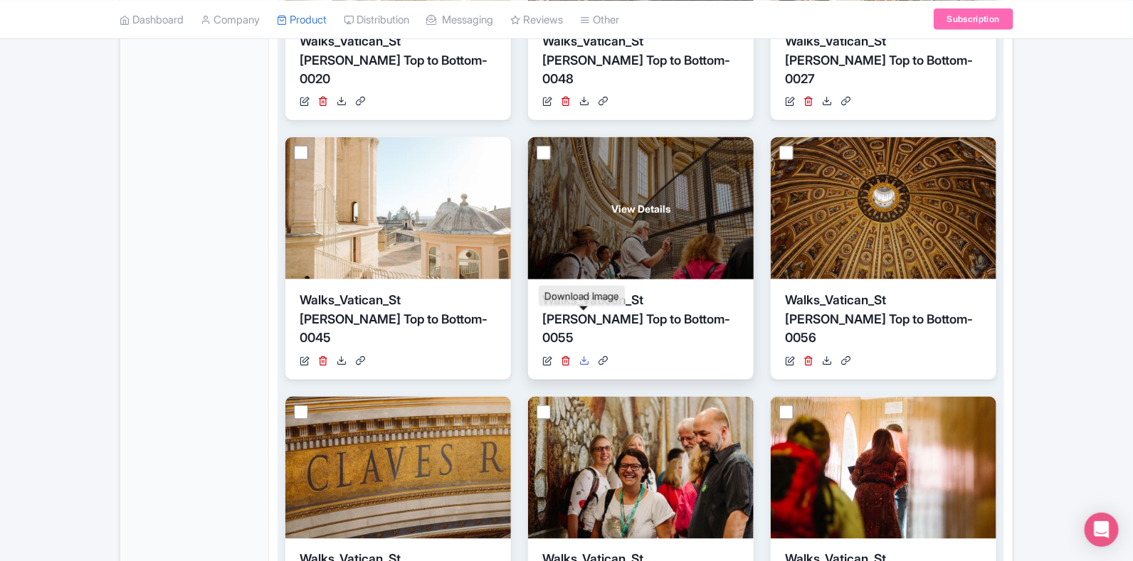
click at [582, 356] on icon at bounding box center [584, 361] width 10 height 10
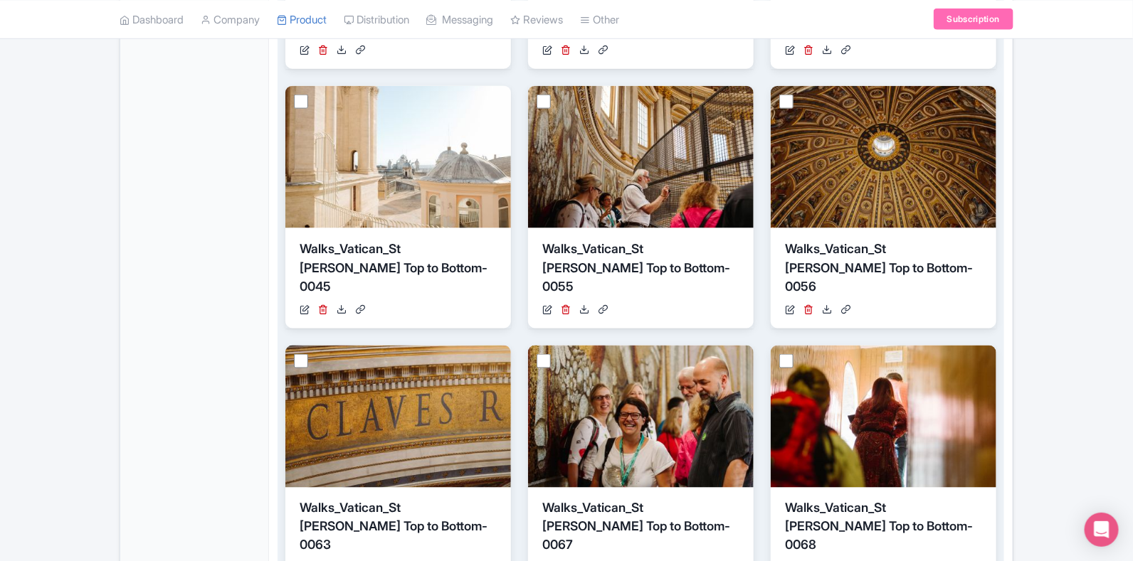
scroll to position [800, 0]
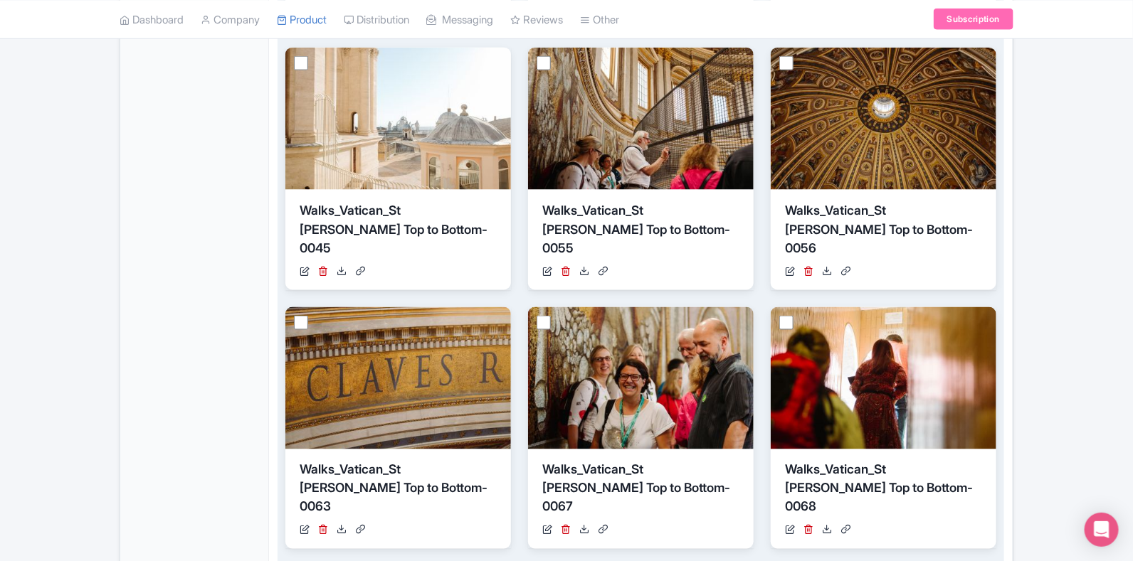
click at [761, 261] on div "View Details Walks_Vatican_St Peters Top to Bottom-0090 https://res.cloudinary.…" at bounding box center [640, 39] width 711 height 1019
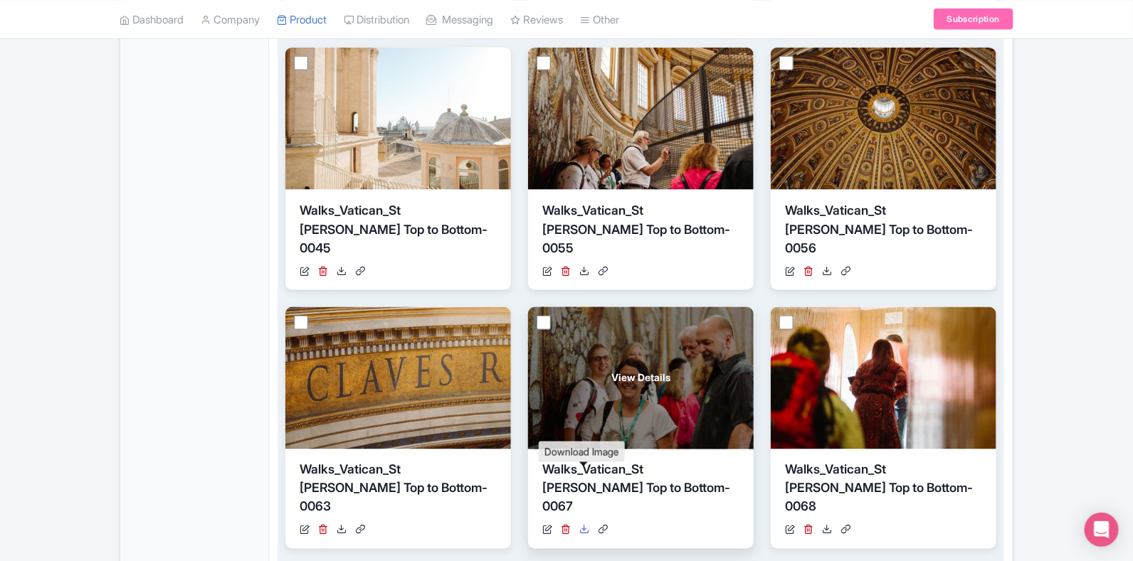
click at [583, 525] on icon at bounding box center [584, 530] width 10 height 10
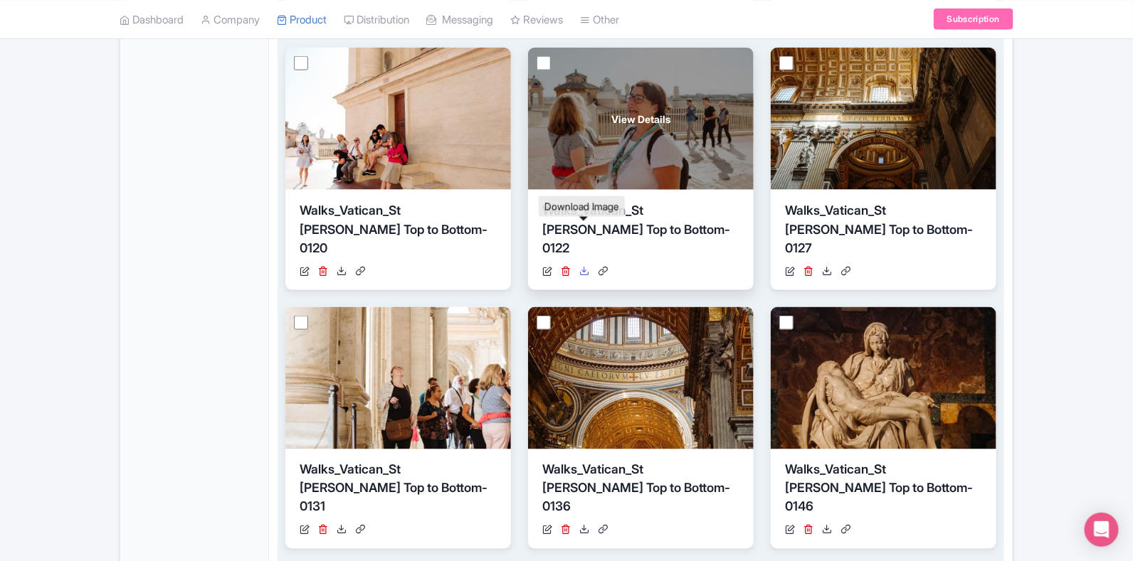
click at [585, 264] on link at bounding box center [584, 271] width 10 height 15
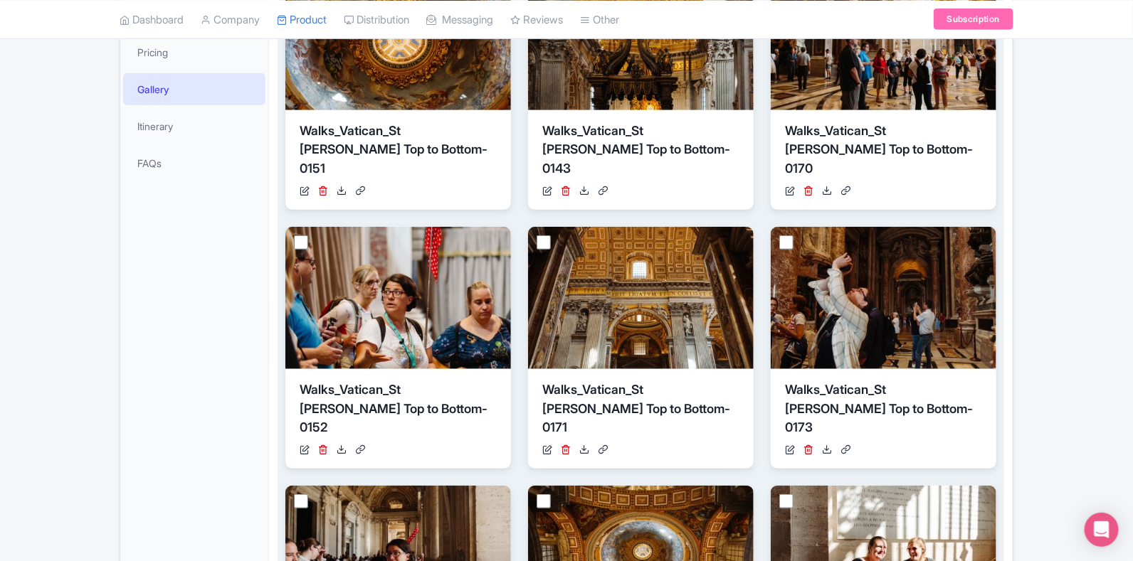
scroll to position [470, 0]
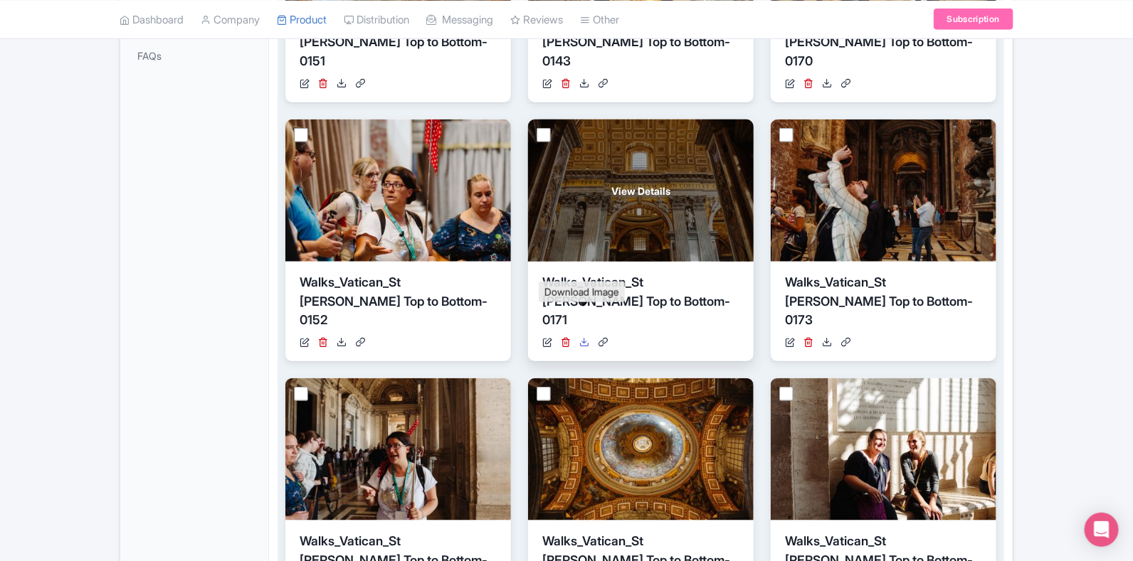
click at [582, 337] on icon at bounding box center [584, 342] width 10 height 10
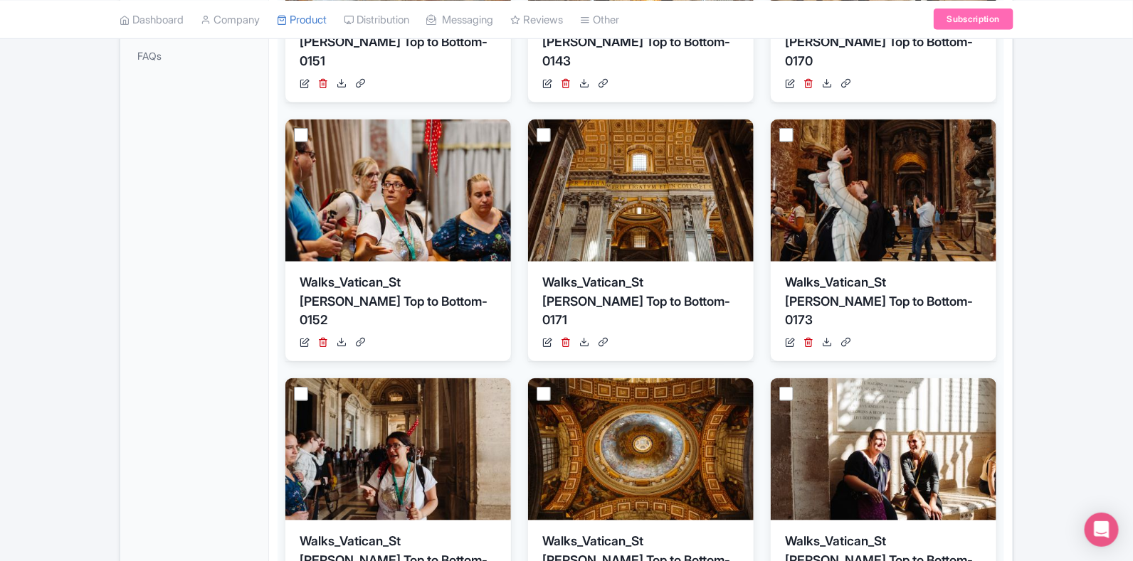
click at [221, 324] on div "General Booking Info Locations Settings Pricing Gallery Itinerary FAQs" at bounding box center [194, 293] width 149 height 1031
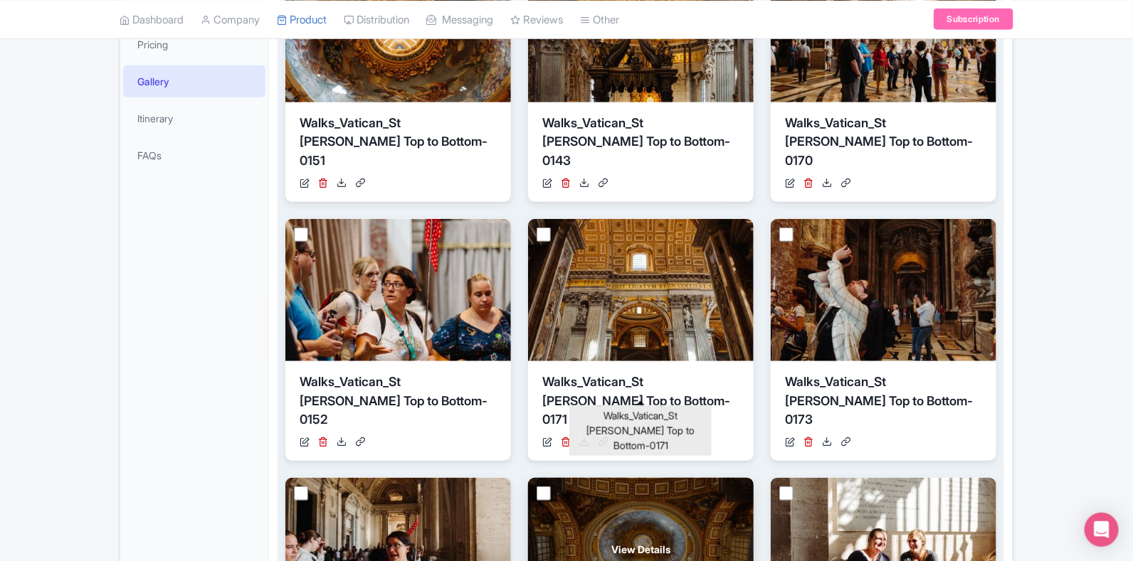
scroll to position [647, 0]
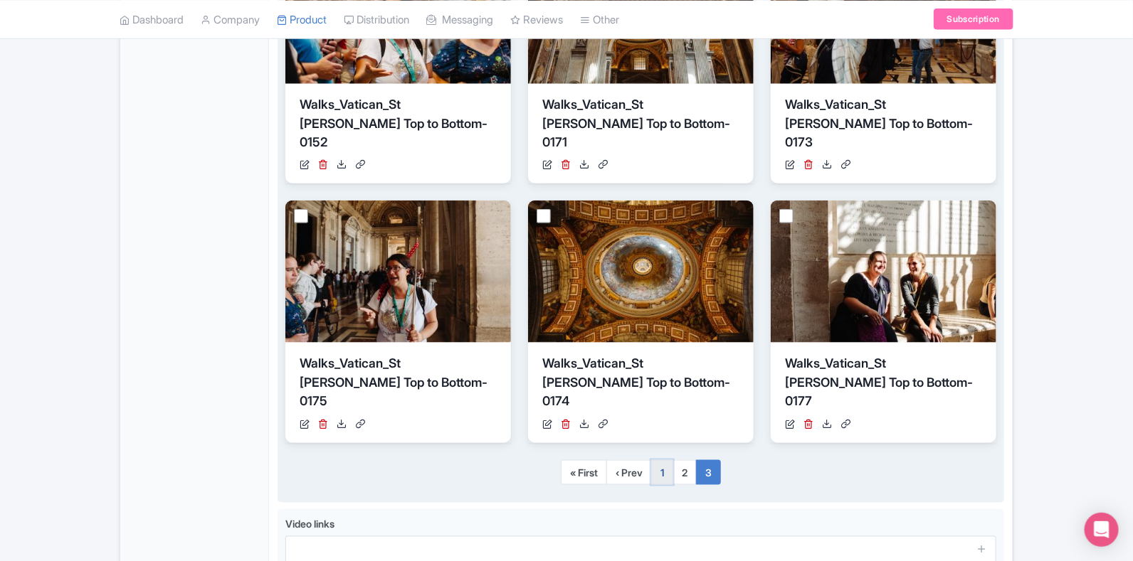
click at [662, 460] on link "1" at bounding box center [662, 473] width 22 height 26
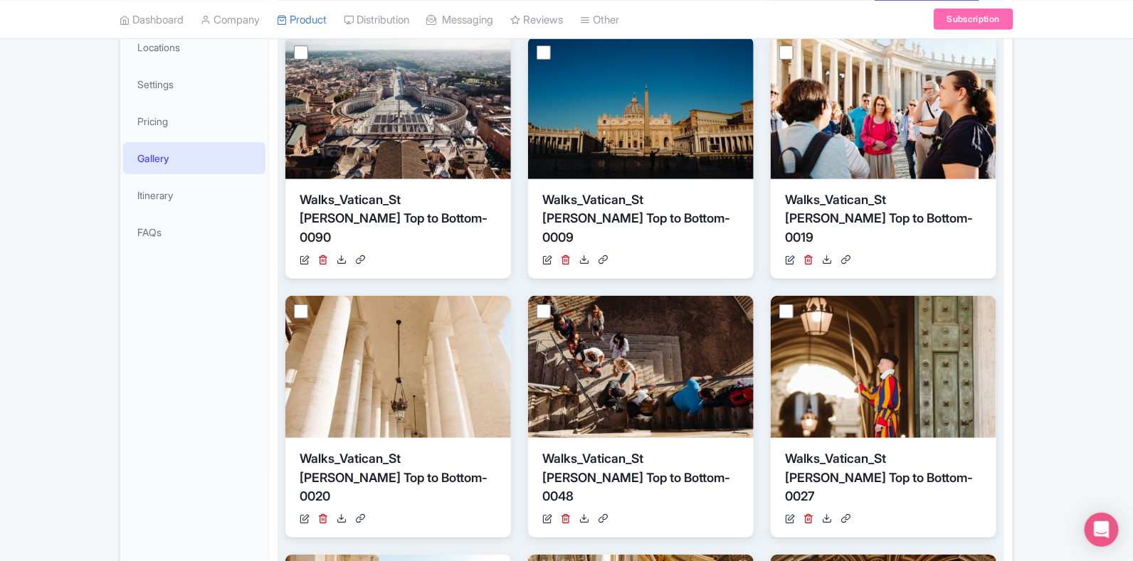
scroll to position [114, 0]
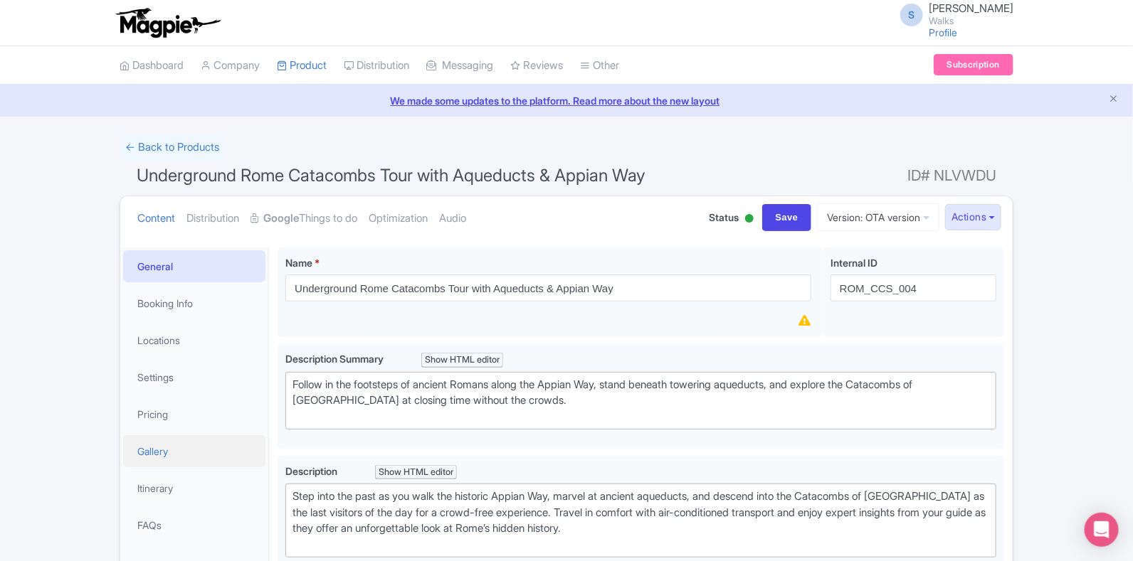
click at [167, 455] on link "Gallery" at bounding box center [194, 451] width 142 height 32
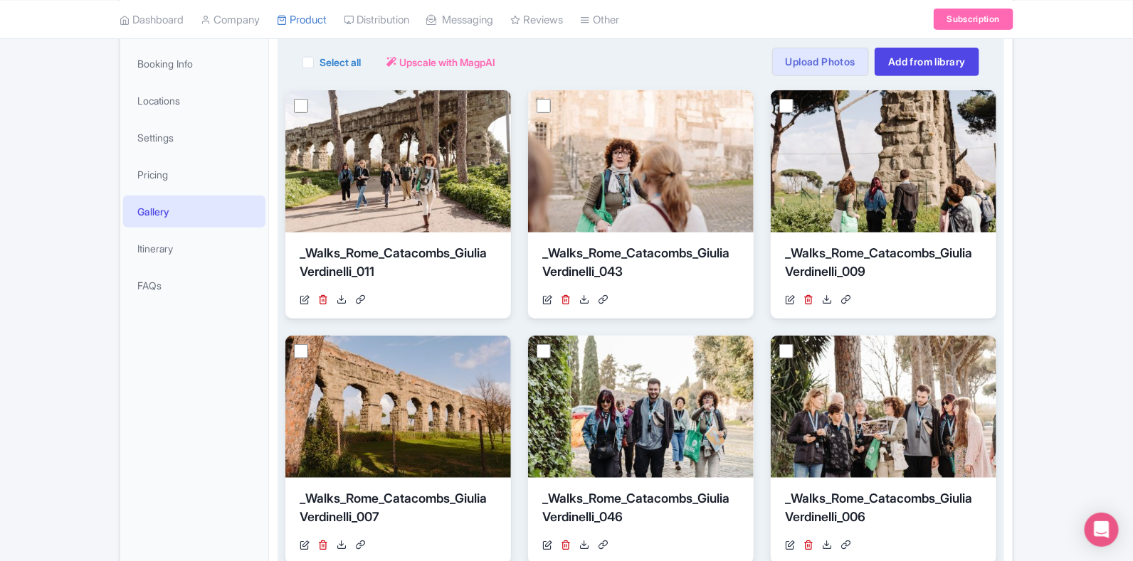
scroll to position [88, 0]
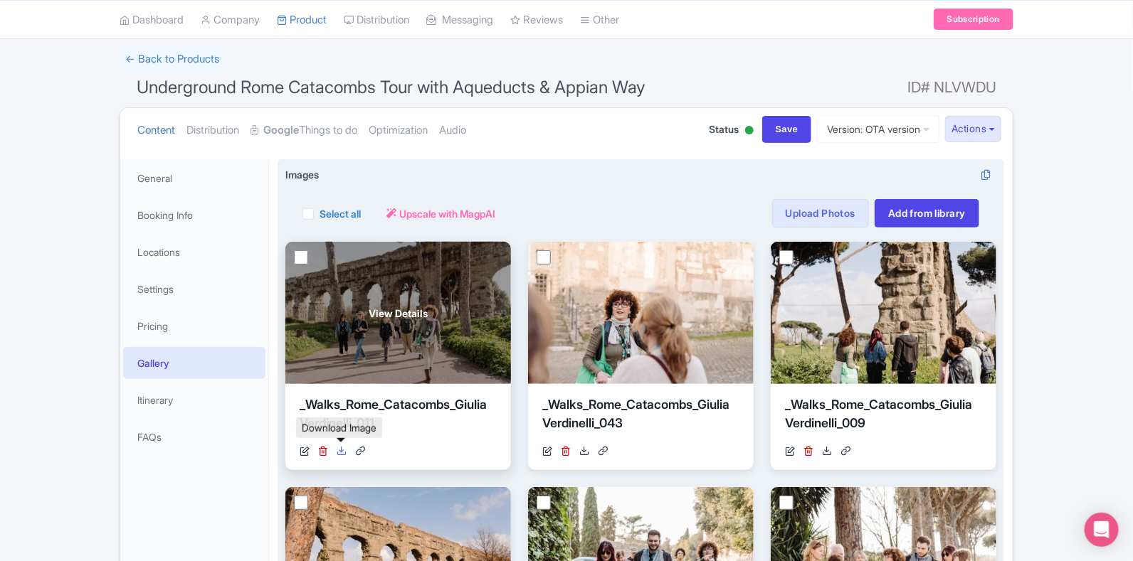
click at [339, 450] on icon at bounding box center [341, 451] width 10 height 10
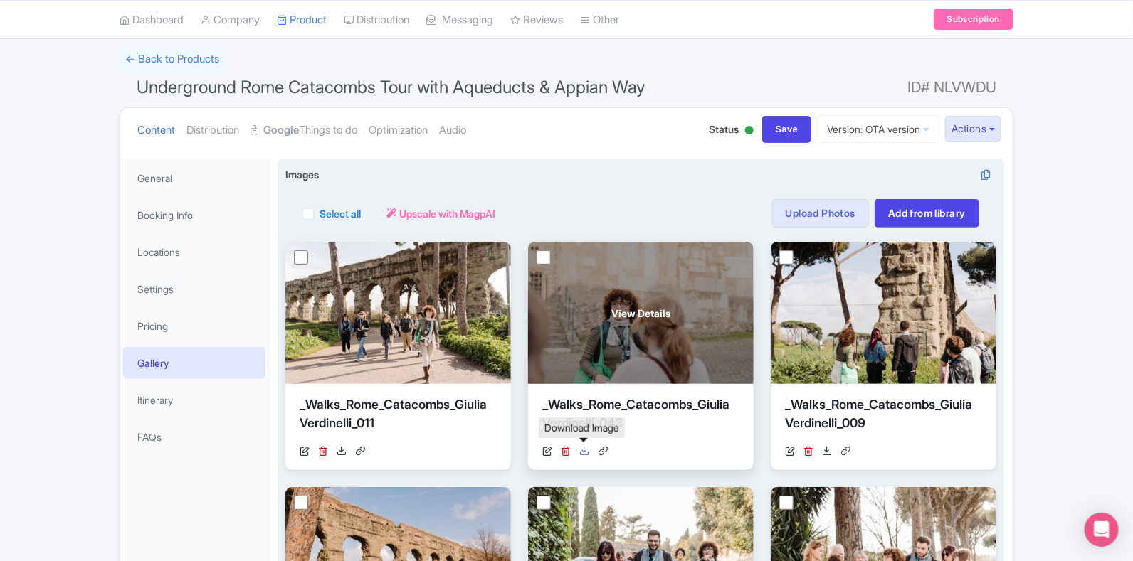
click at [586, 451] on icon at bounding box center [584, 451] width 10 height 10
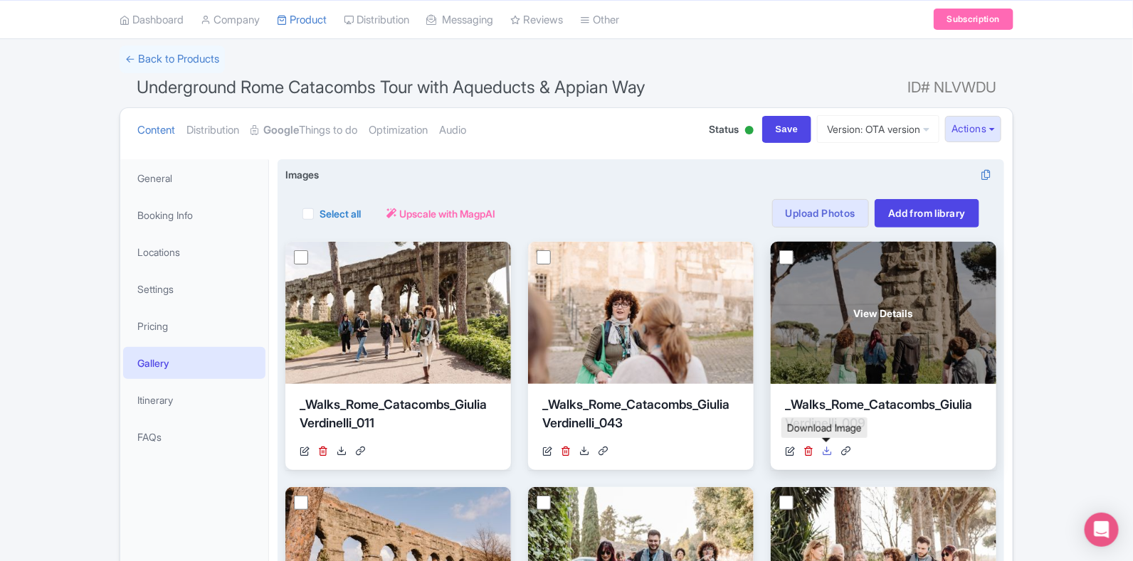
click at [830, 452] on icon at bounding box center [827, 451] width 10 height 10
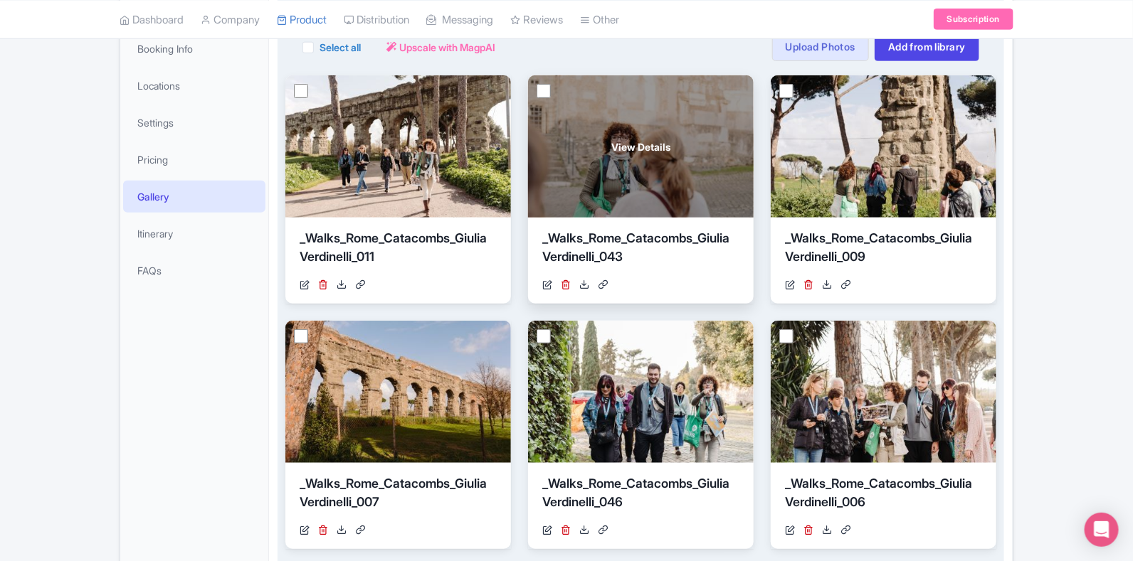
scroll to position [267, 0]
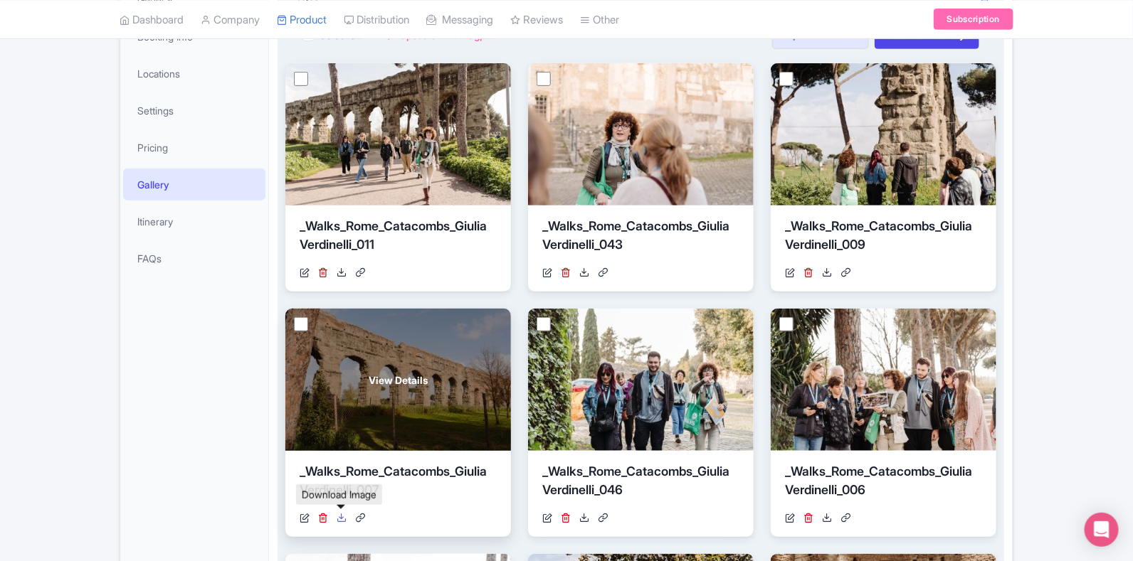
click at [342, 524] on link at bounding box center [341, 518] width 10 height 15
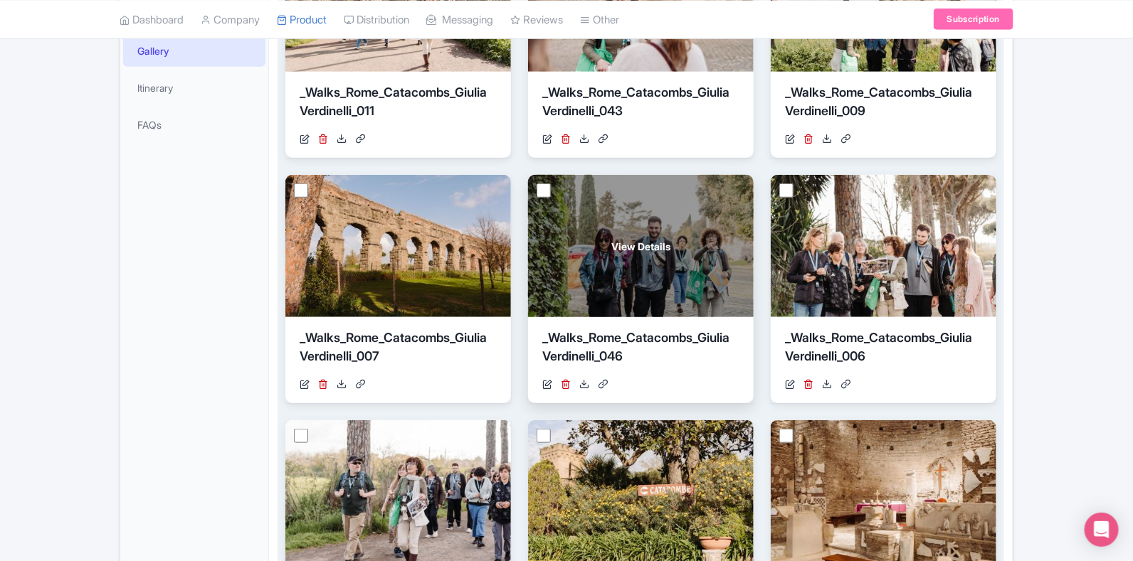
scroll to position [445, 0]
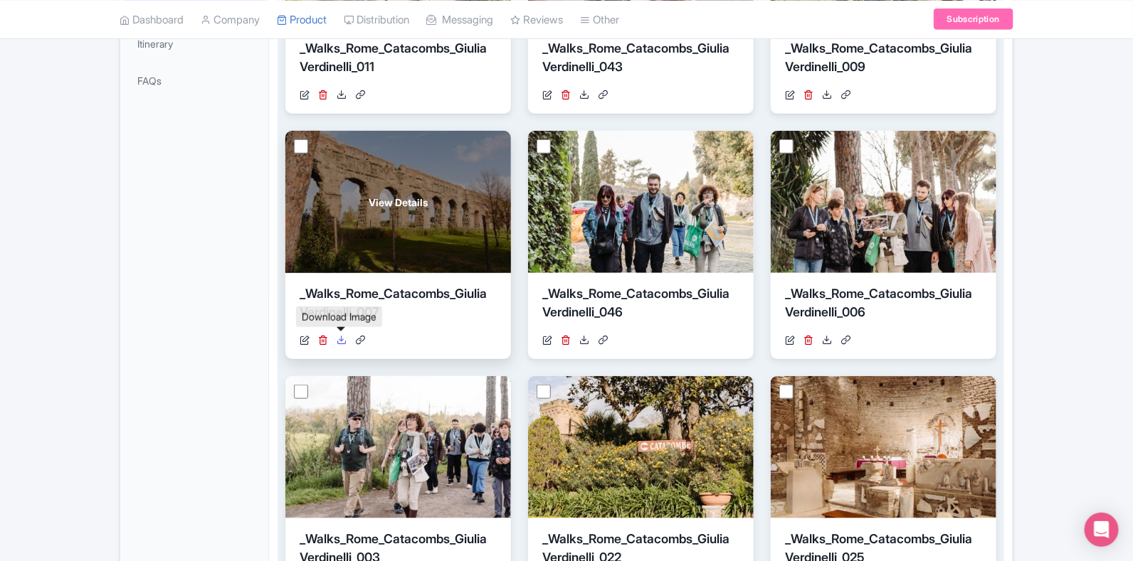
click at [340, 339] on icon at bounding box center [341, 340] width 10 height 10
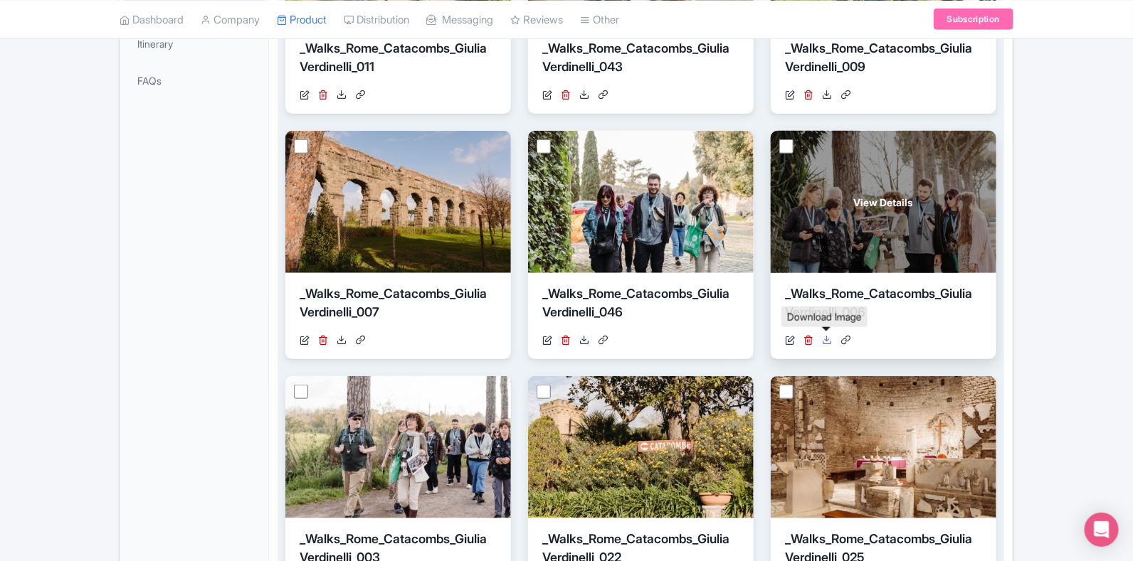
click at [831, 336] on icon at bounding box center [827, 340] width 10 height 10
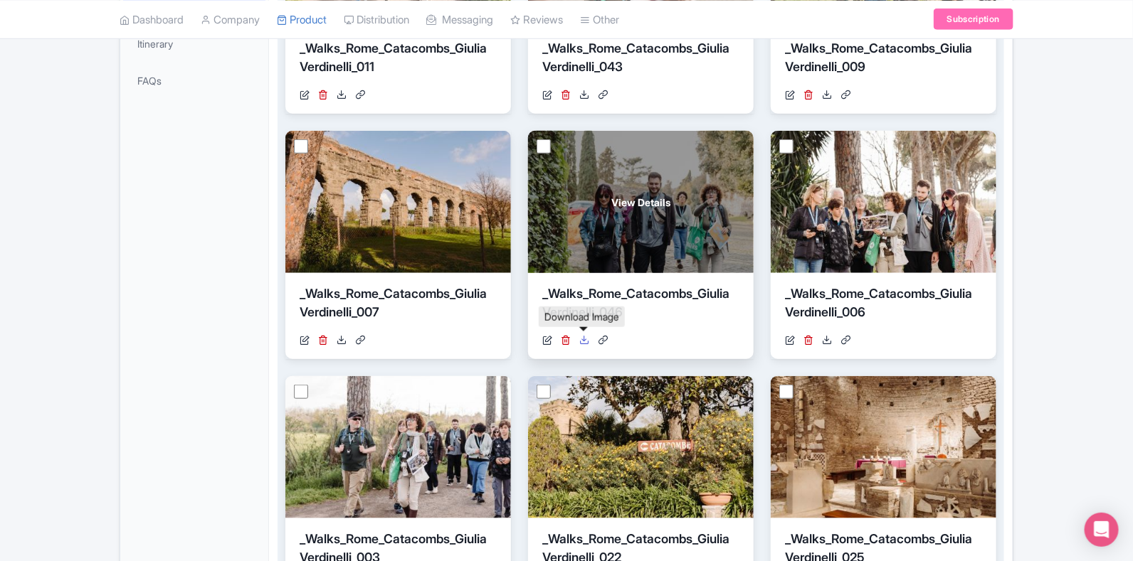
click at [582, 338] on icon at bounding box center [584, 340] width 10 height 10
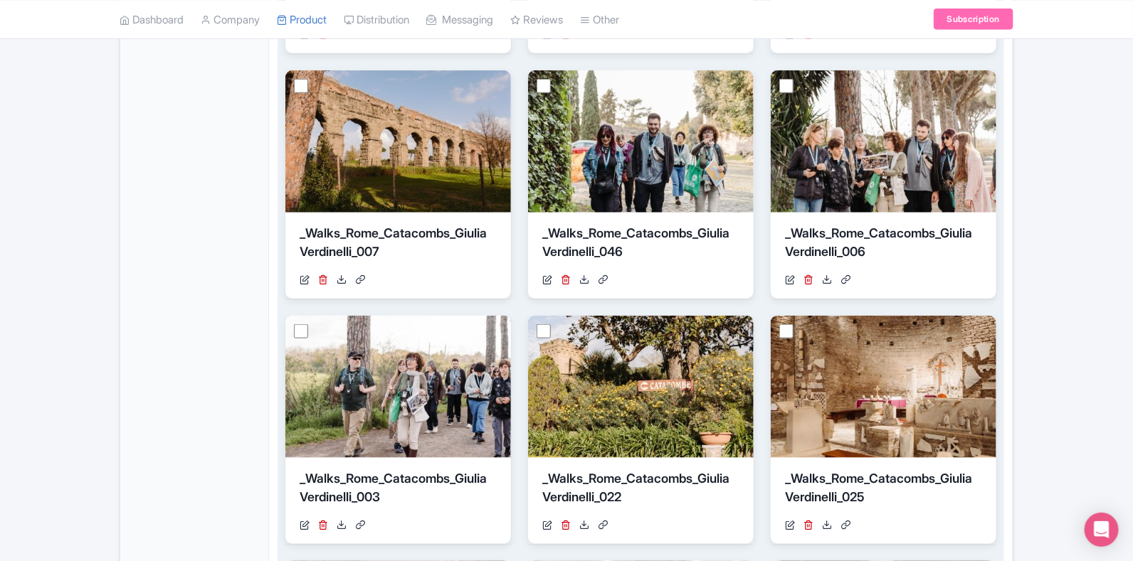
scroll to position [534, 0]
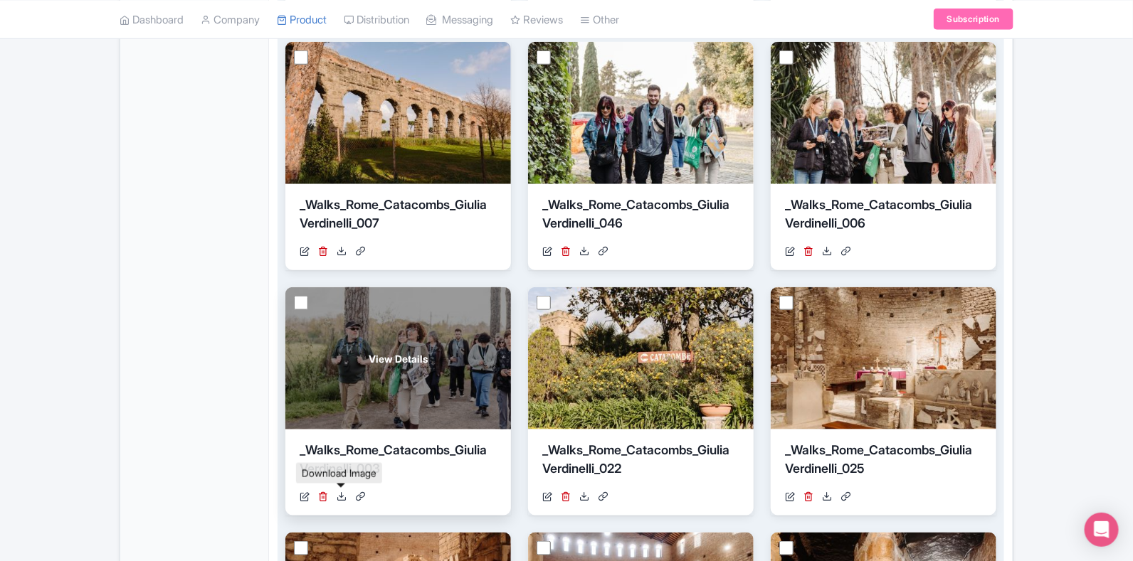
click at [335, 494] on div "https://res.cloudinary.com/hfyvkoyi1/image/upload/v1746699621/_Walks_Rome_Catac…" at bounding box center [398, 496] width 197 height 15
click at [343, 494] on icon at bounding box center [341, 497] width 10 height 10
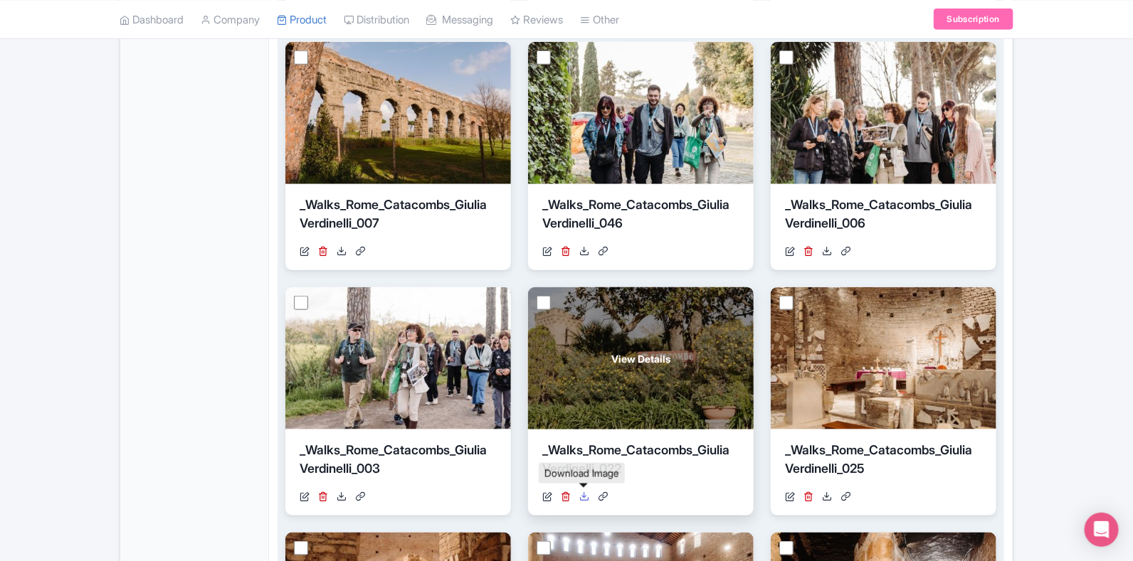
click at [588, 492] on icon at bounding box center [584, 497] width 10 height 10
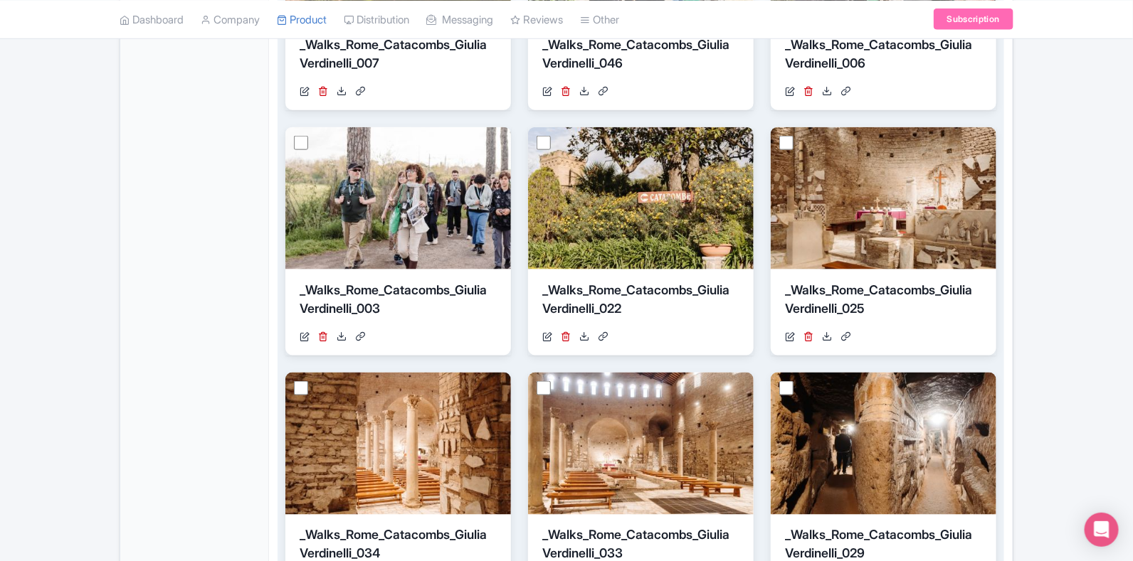
scroll to position [711, 0]
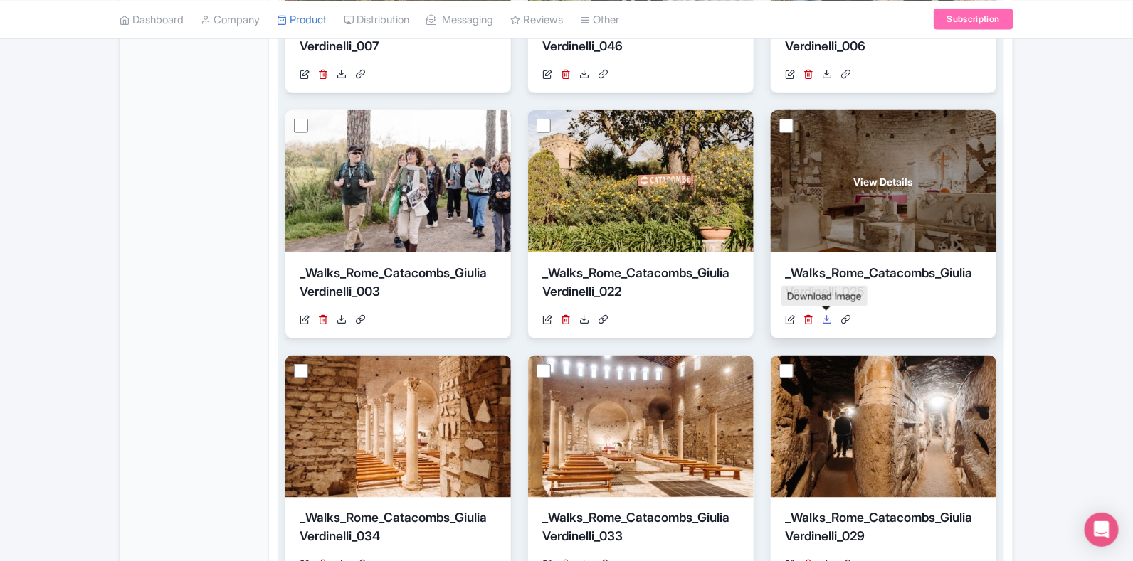
click at [829, 322] on icon at bounding box center [827, 319] width 10 height 10
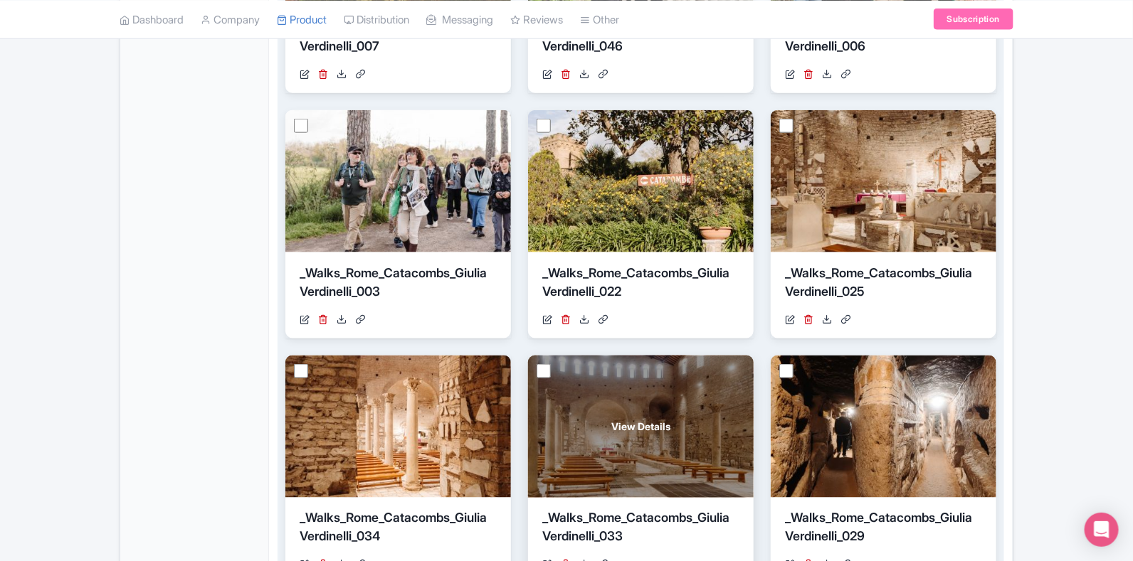
scroll to position [889, 0]
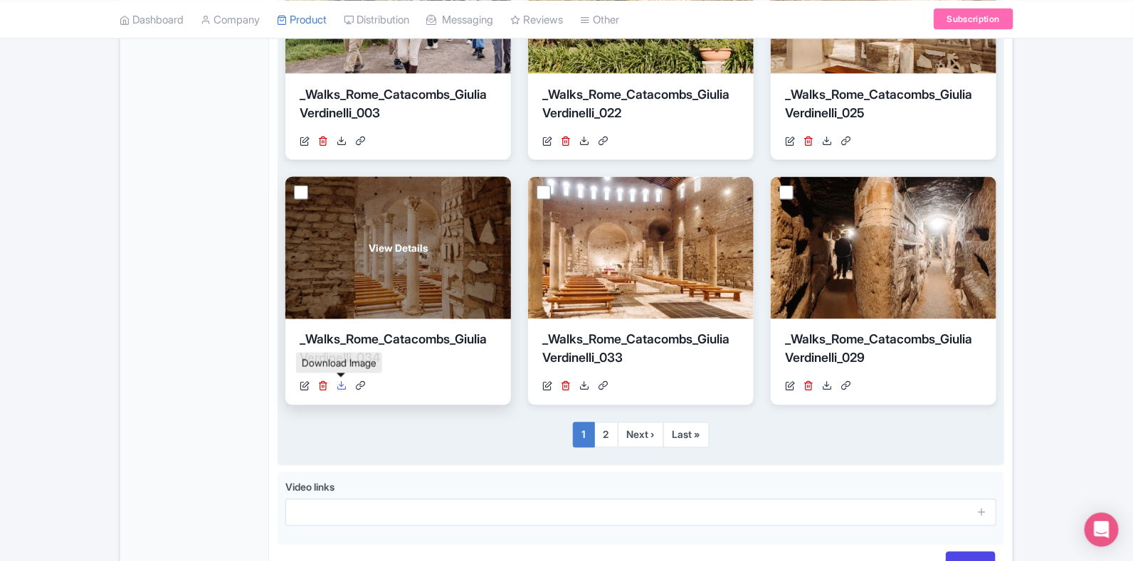
click at [342, 386] on icon at bounding box center [341, 386] width 10 height 10
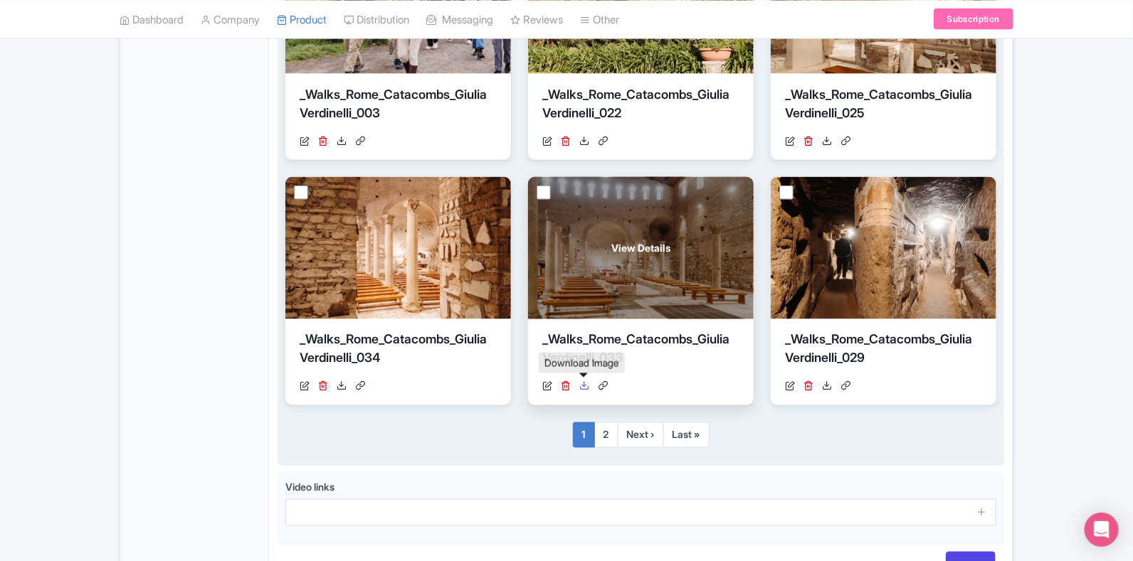
click at [585, 388] on icon at bounding box center [584, 386] width 10 height 10
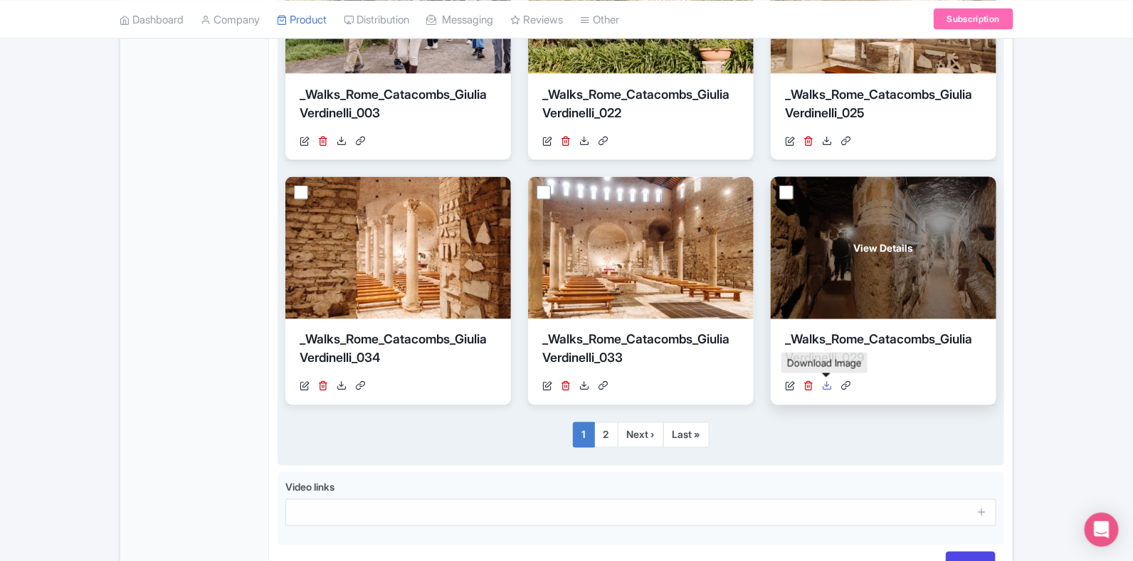
click at [828, 386] on icon at bounding box center [827, 386] width 10 height 10
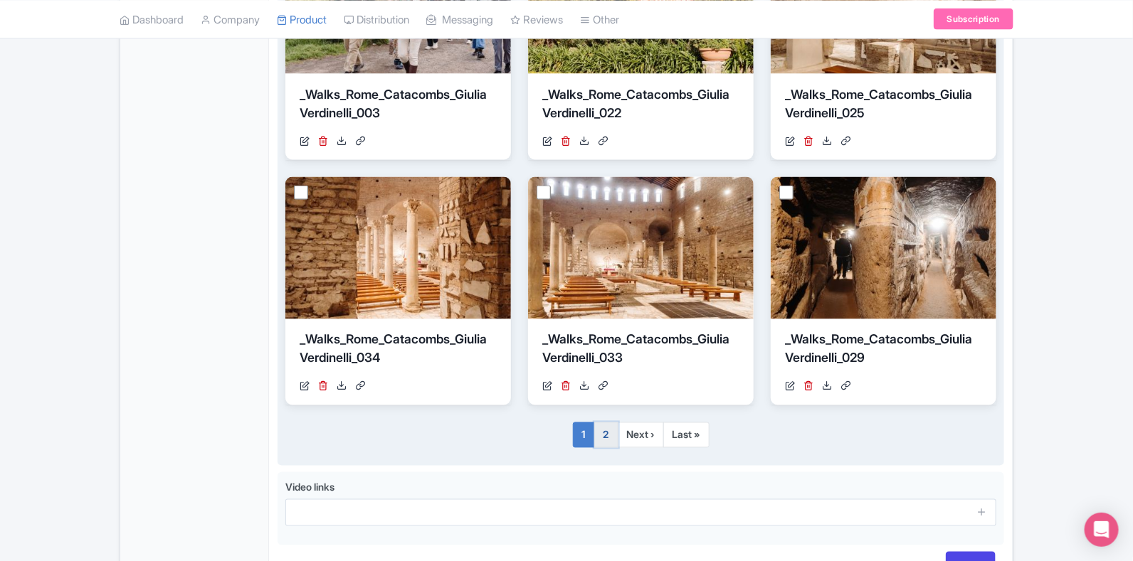
click at [608, 435] on link "2" at bounding box center [606, 436] width 24 height 26
click at [607, 439] on link "2" at bounding box center [606, 436] width 24 height 26
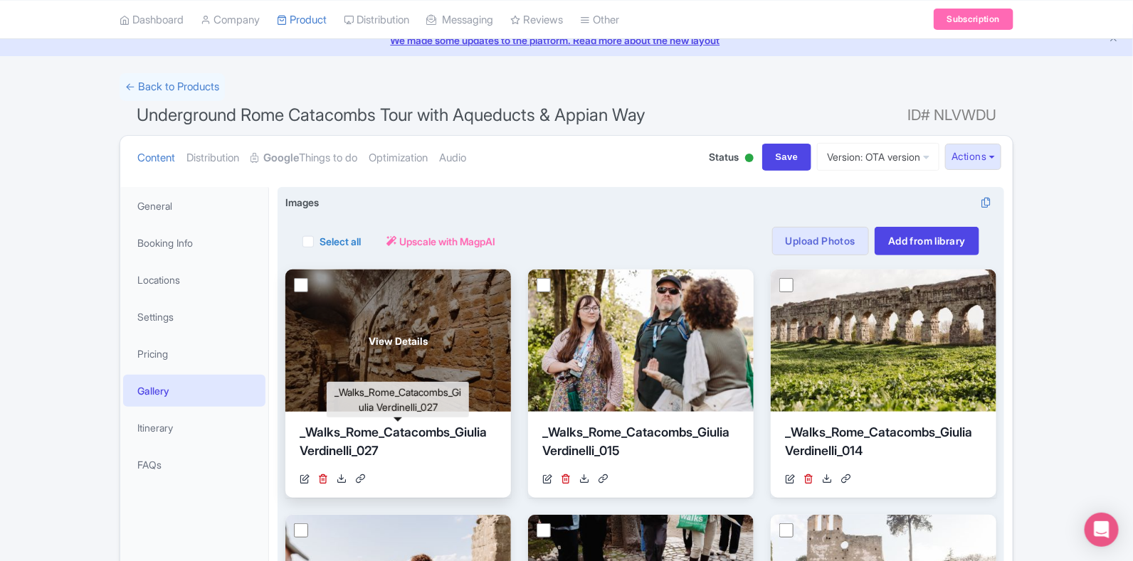
scroll to position [88, 0]
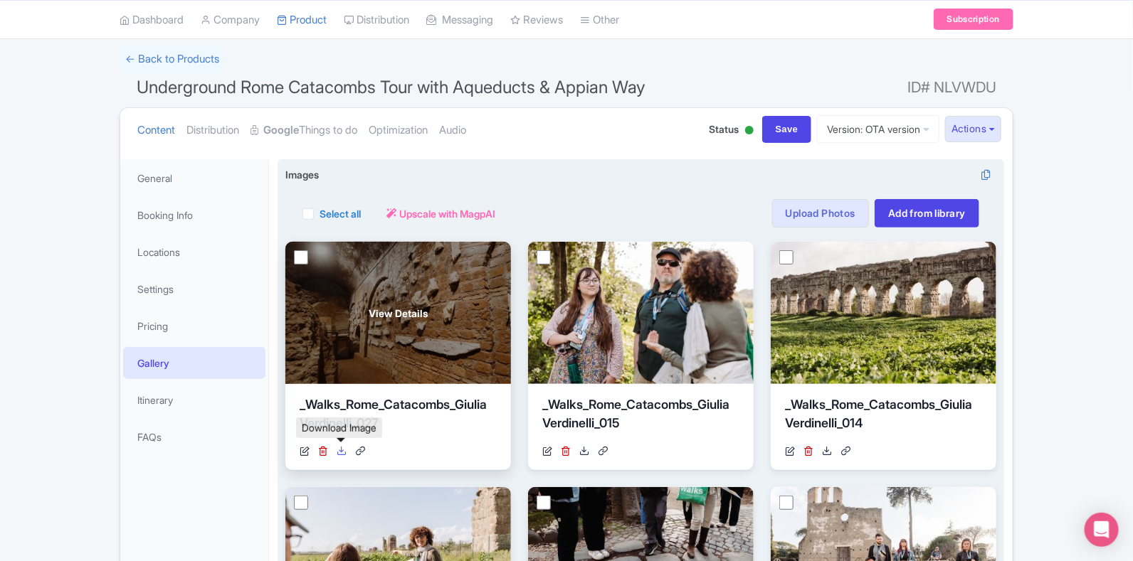
click at [339, 451] on icon at bounding box center [341, 451] width 10 height 10
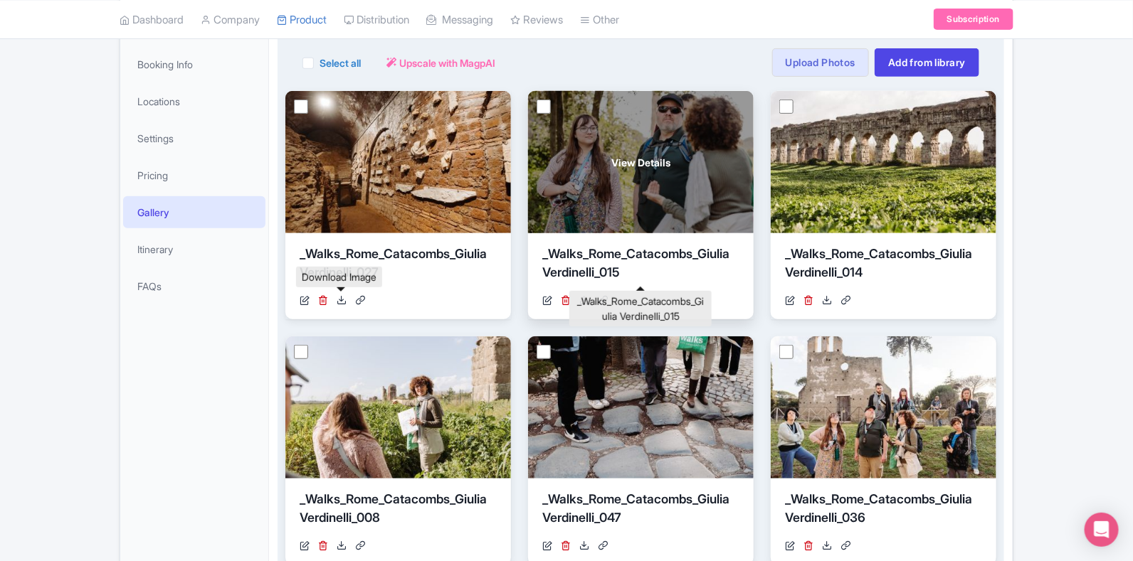
scroll to position [267, 0]
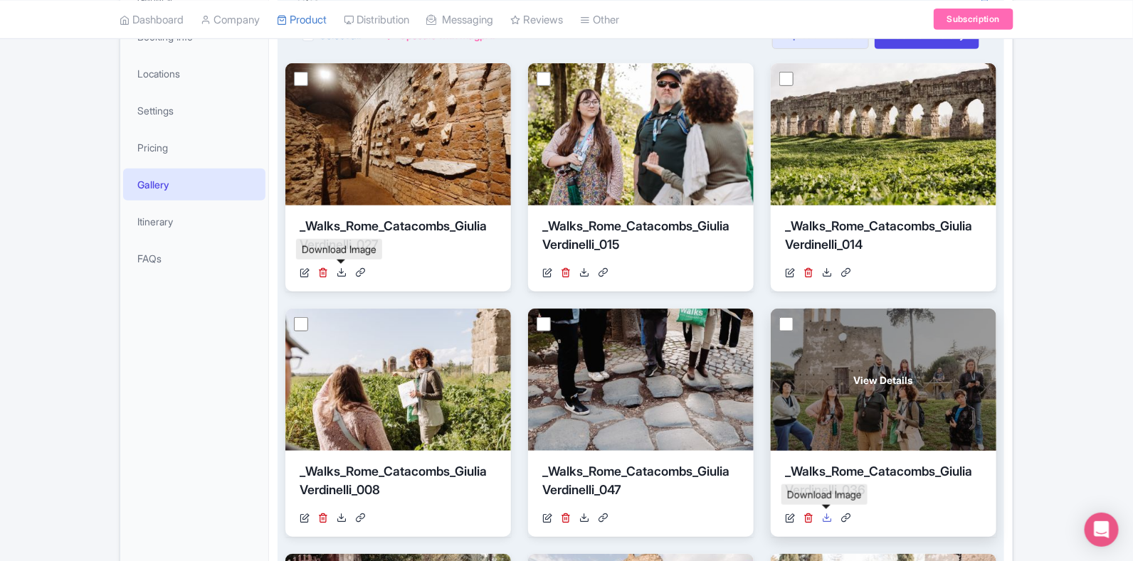
click at [826, 516] on icon at bounding box center [827, 518] width 10 height 10
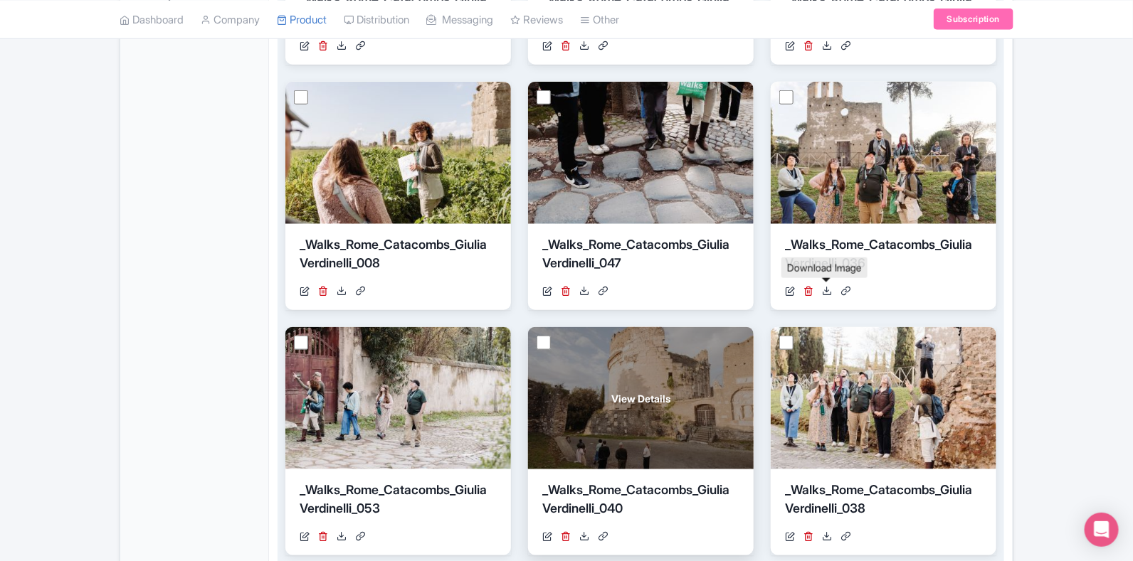
scroll to position [534, 0]
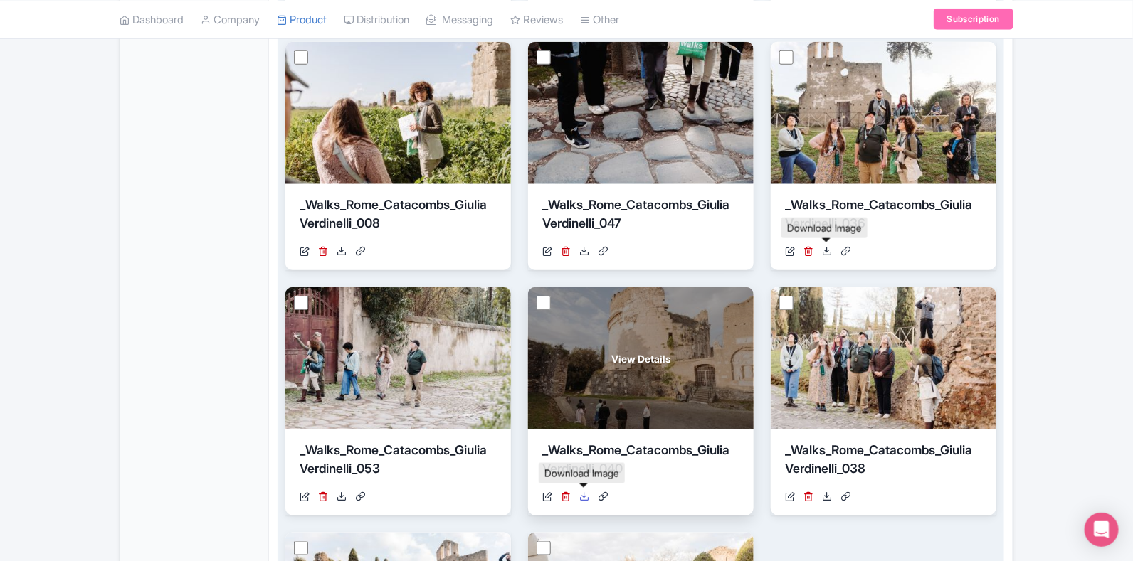
click at [587, 498] on icon at bounding box center [584, 497] width 10 height 10
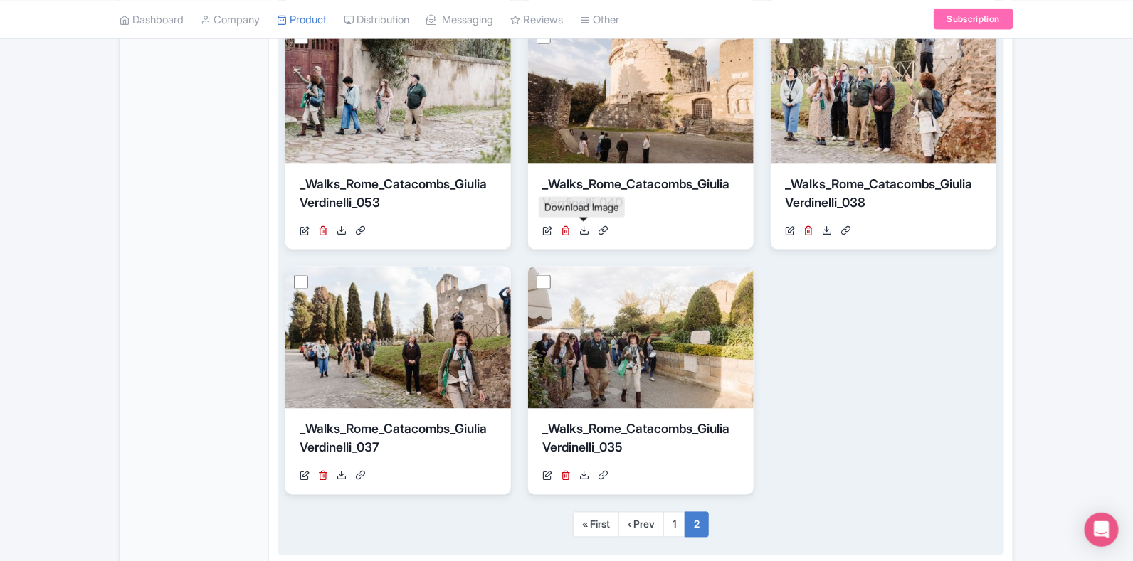
scroll to position [889, 0]
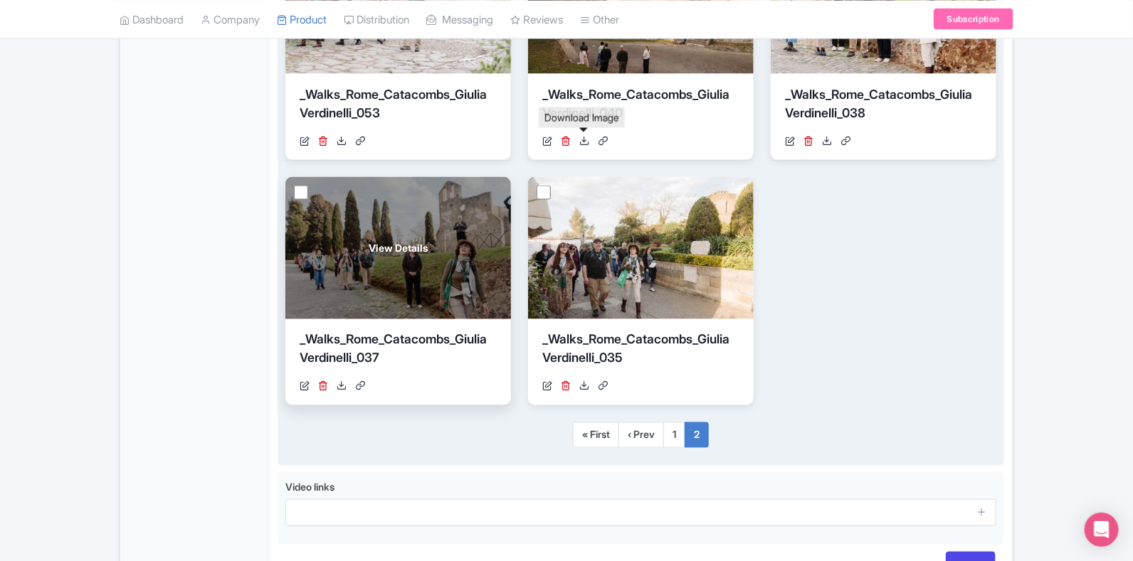
click at [346, 384] on div "https://res.cloudinary.com/hfyvkoyi1/image/upload/v1746699451/_Walks_Rome_Catac…" at bounding box center [398, 386] width 197 height 15
click at [345, 384] on icon at bounding box center [341, 386] width 10 height 10
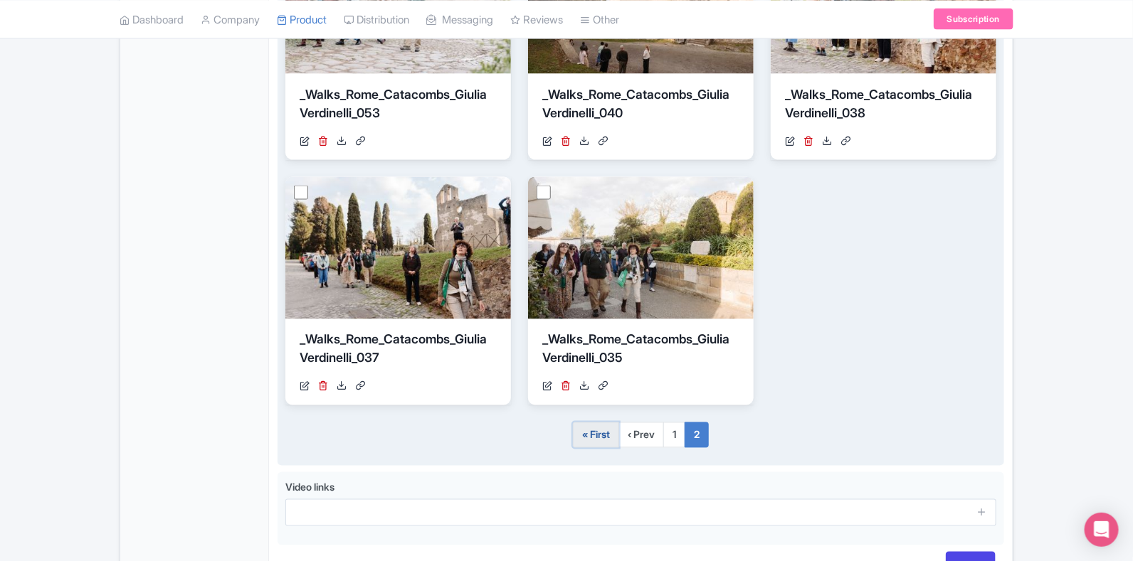
click at [601, 435] on link "« First" at bounding box center [596, 436] width 46 height 26
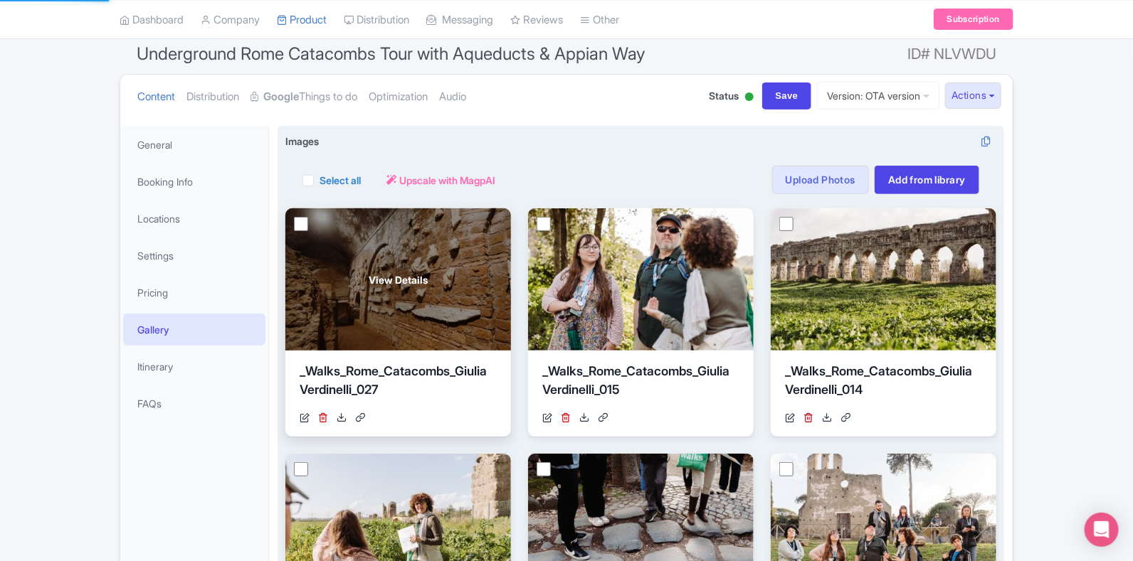
scroll to position [0, 0]
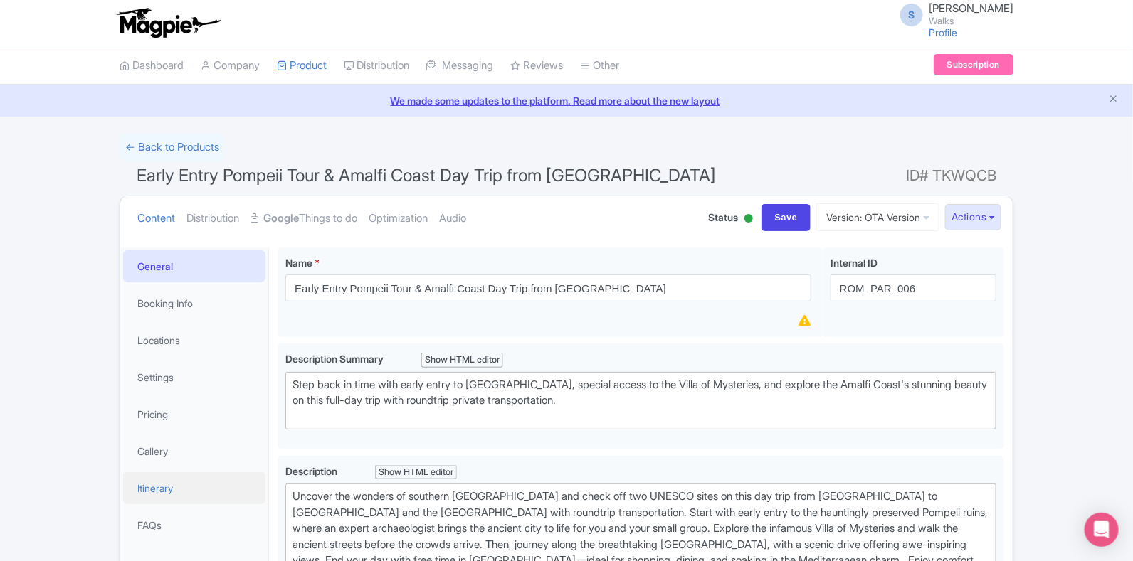
click at [185, 484] on link "Itinerary" at bounding box center [194, 488] width 142 height 32
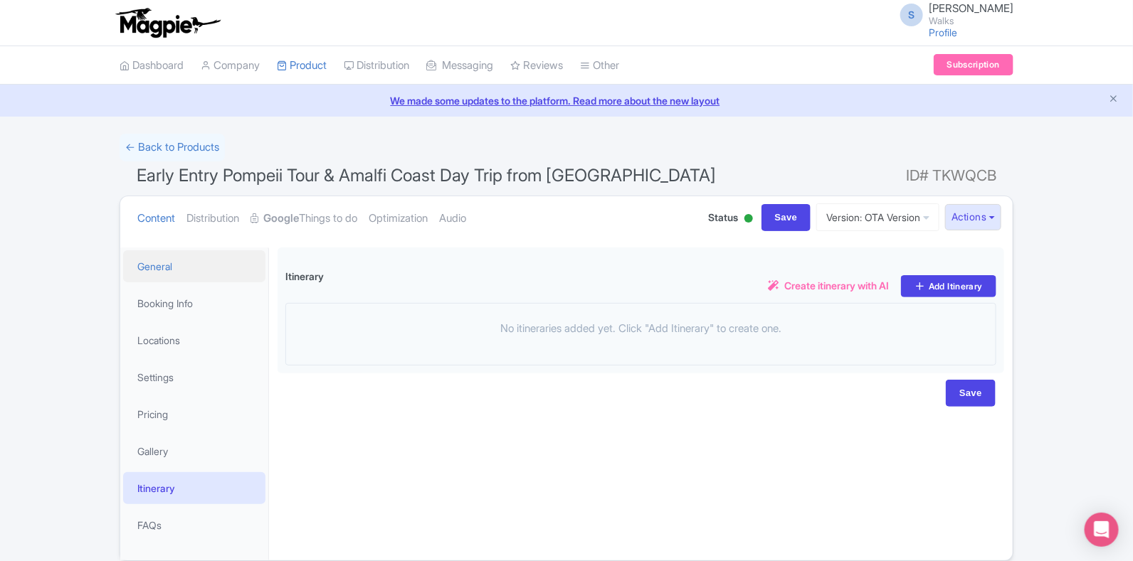
click at [157, 271] on link "General" at bounding box center [194, 266] width 142 height 32
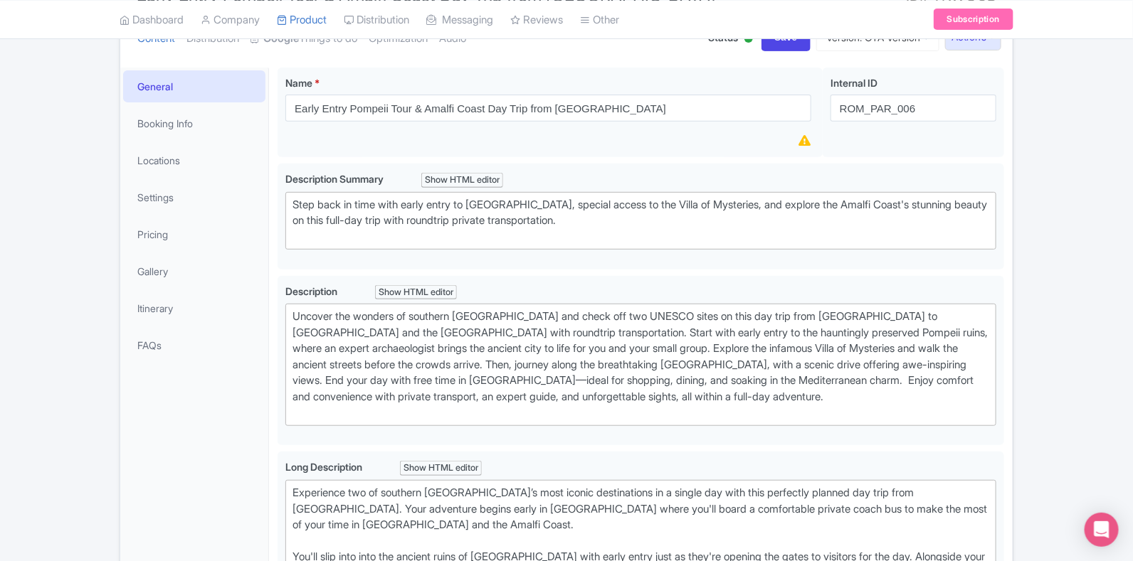
scroll to position [109, 0]
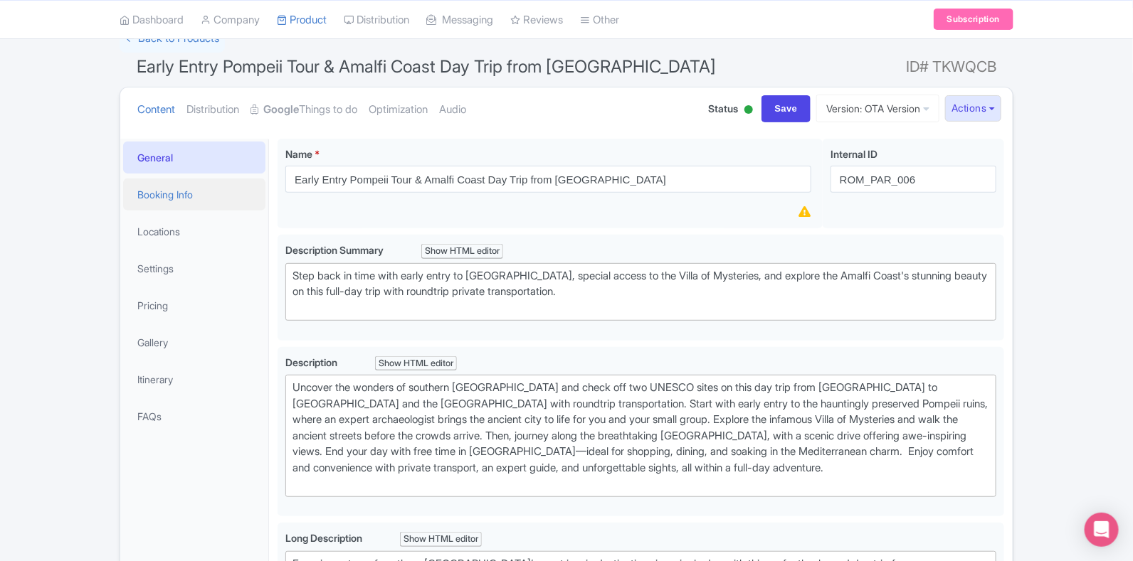
click at [202, 179] on link "Booking Info" at bounding box center [194, 195] width 142 height 32
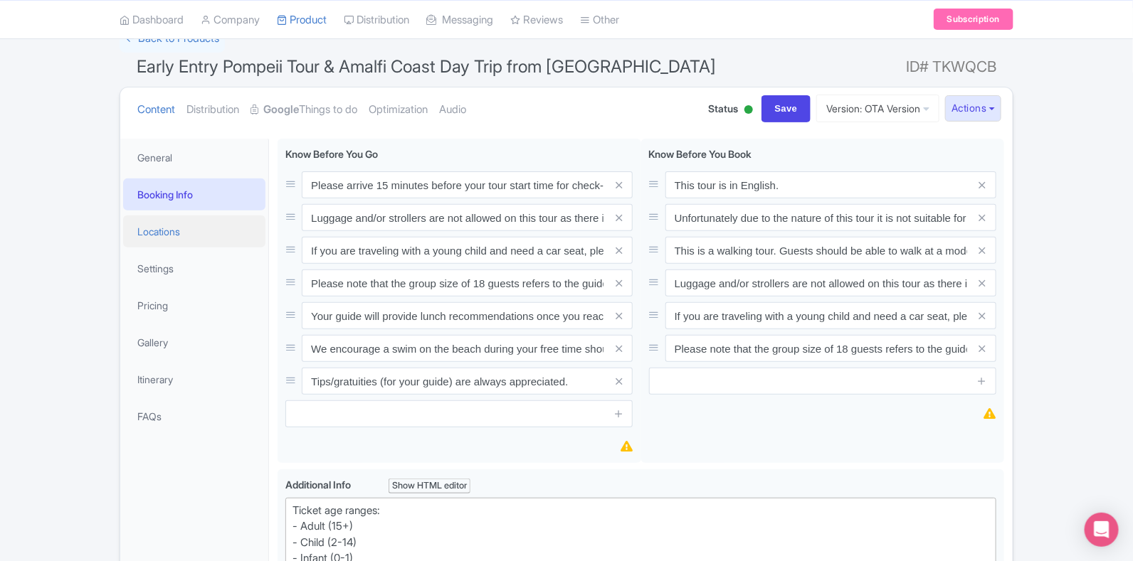
click at [190, 226] on link "Locations" at bounding box center [194, 232] width 142 height 32
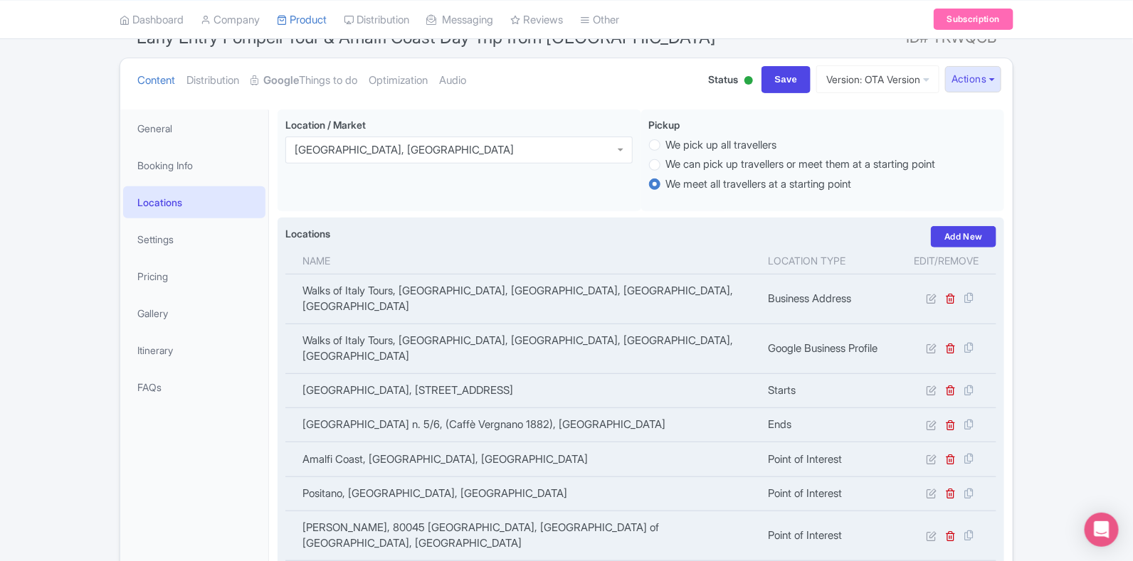
scroll to position [0, 0]
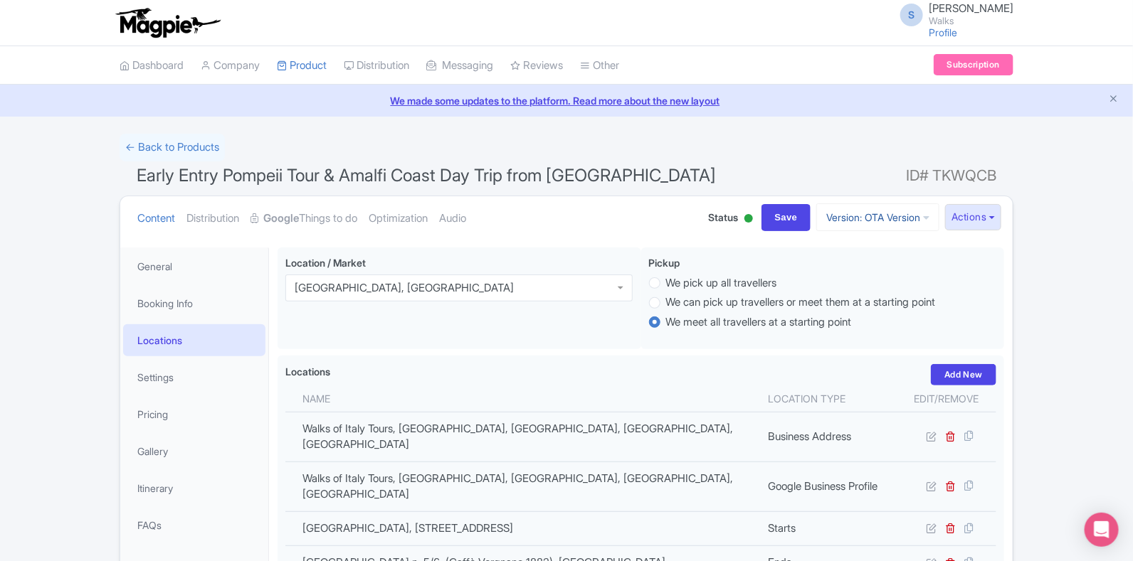
click at [869, 222] on link "Version: OTA Version" at bounding box center [877, 217] width 123 height 28
click at [862, 320] on link "Viator Version" at bounding box center [879, 317] width 135 height 22
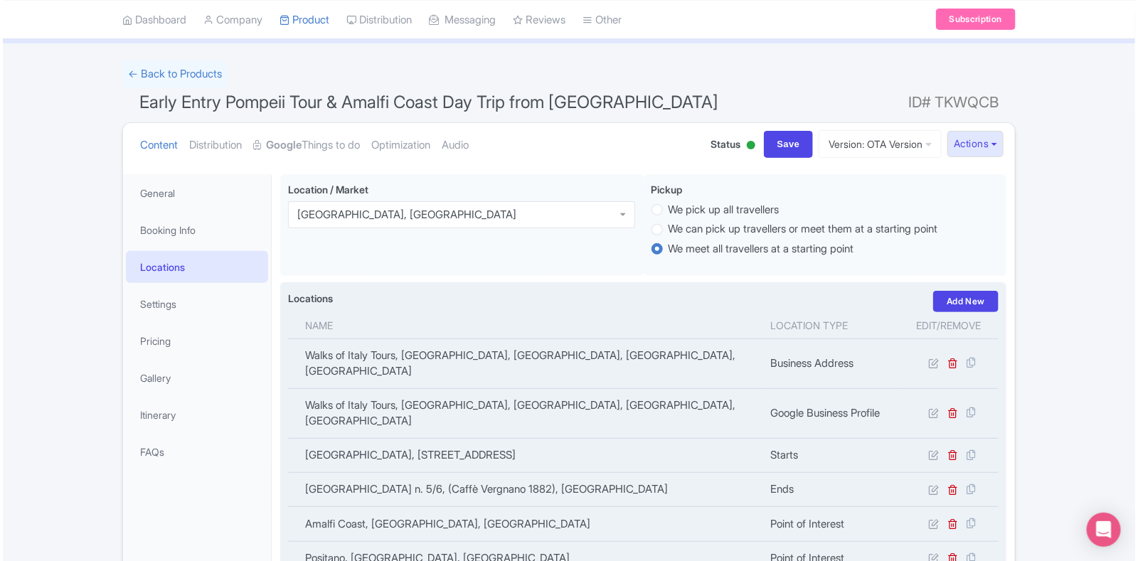
scroll to position [267, 0]
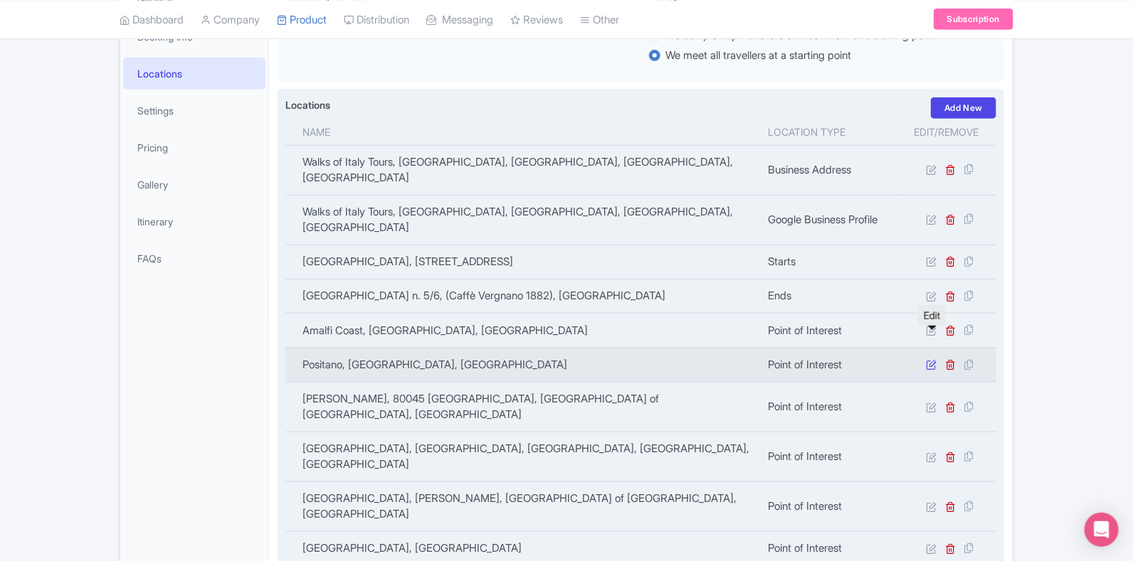
click at [931, 359] on icon at bounding box center [931, 364] width 11 height 11
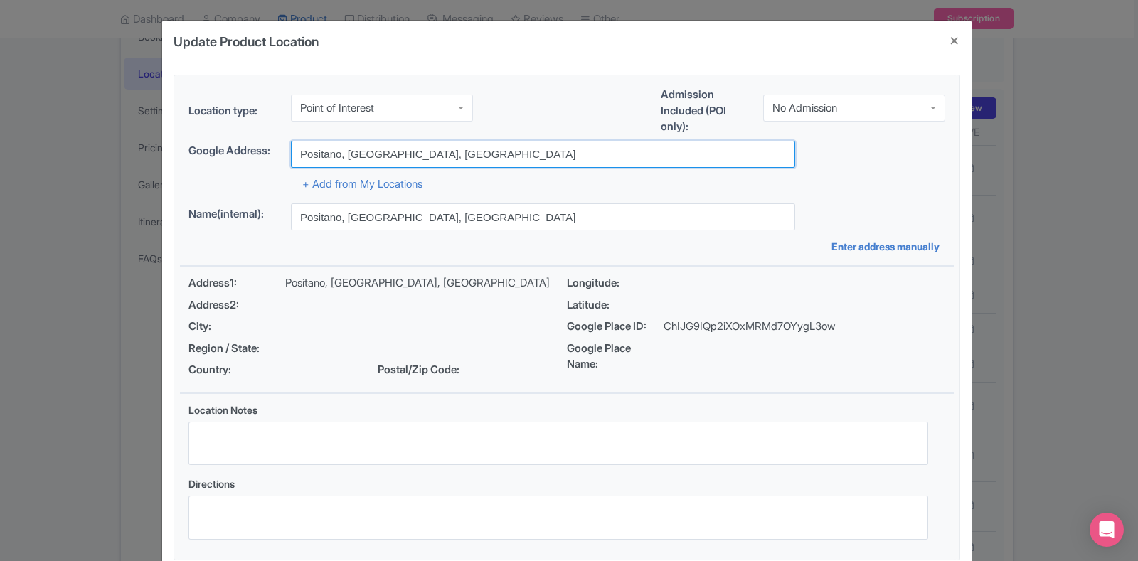
drag, startPoint x: 399, startPoint y: 152, endPoint x: 260, endPoint y: 147, distance: 139.5
click at [260, 147] on div "Google Address: Positano, SA, Italy" at bounding box center [567, 154] width 757 height 27
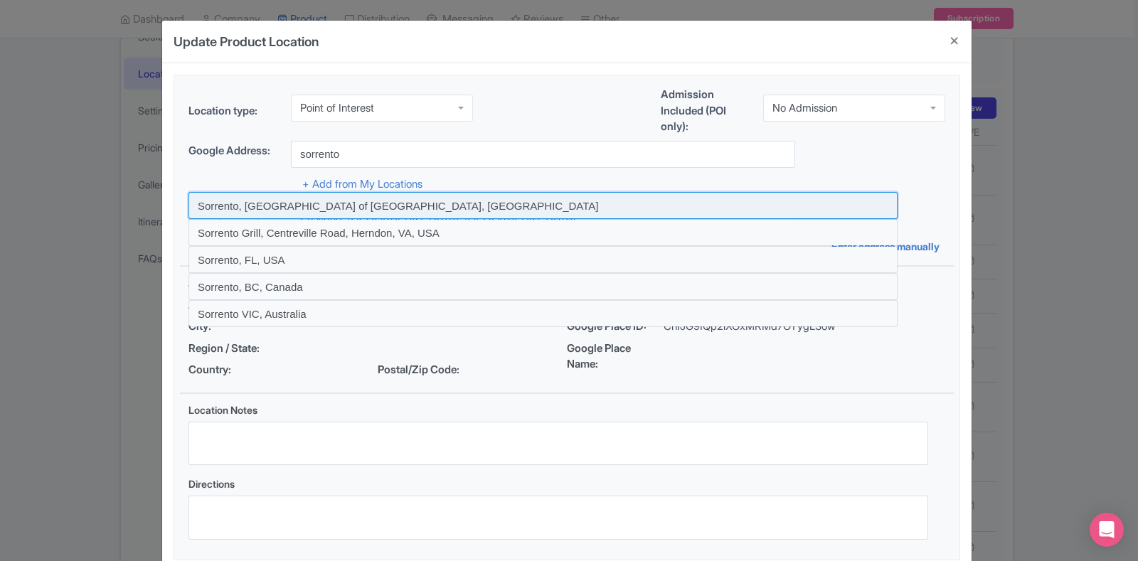
click at [305, 201] on input at bounding box center [543, 205] width 709 height 27
type input "Sorrento, Metropolitan City of Naples, Italy"
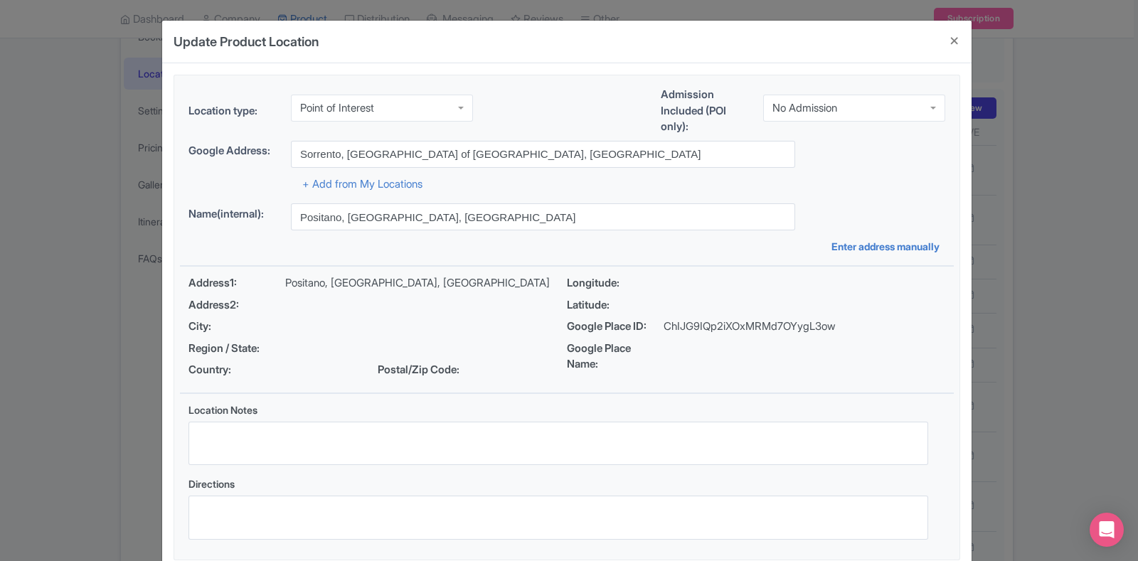
type input "Sorrento, 80067 Sorrento, Metropolitan City of Naples, Italy"
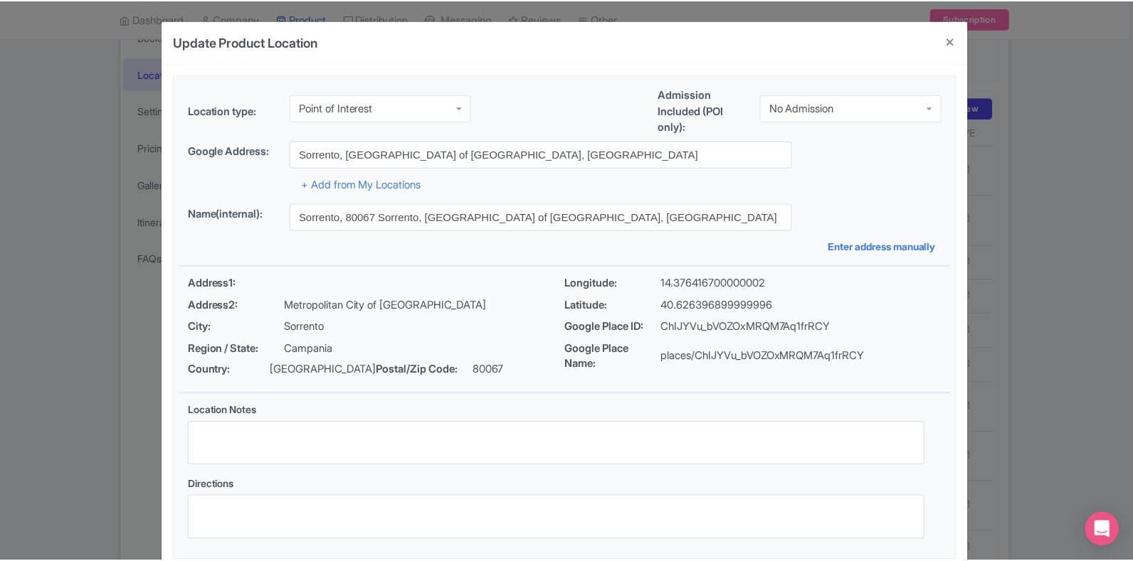
scroll to position [82, 0]
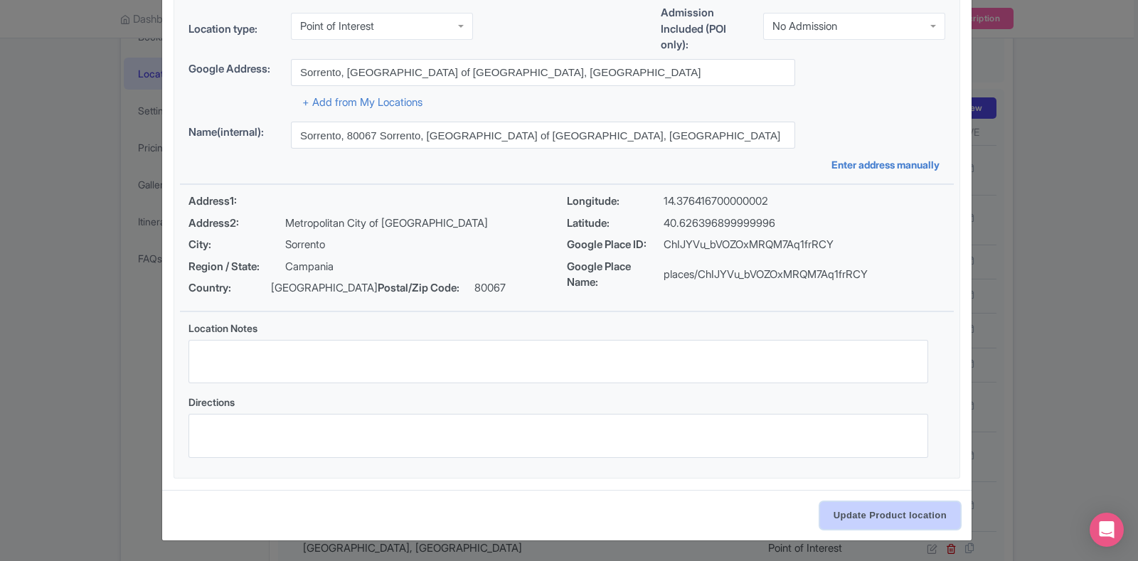
click at [876, 517] on input "Update Product location" at bounding box center [890, 515] width 140 height 27
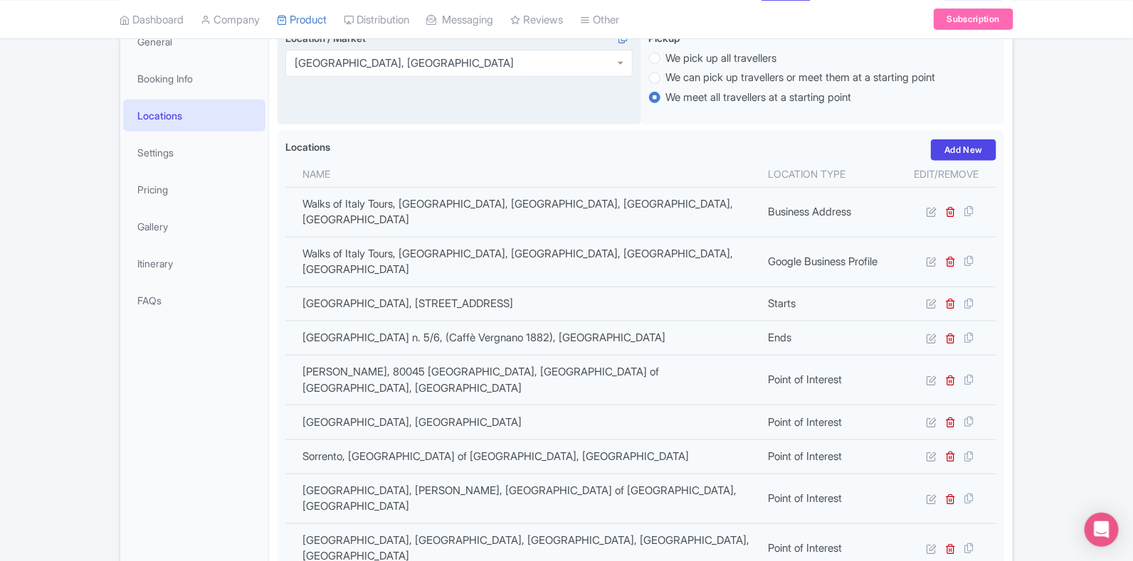
scroll to position [53, 0]
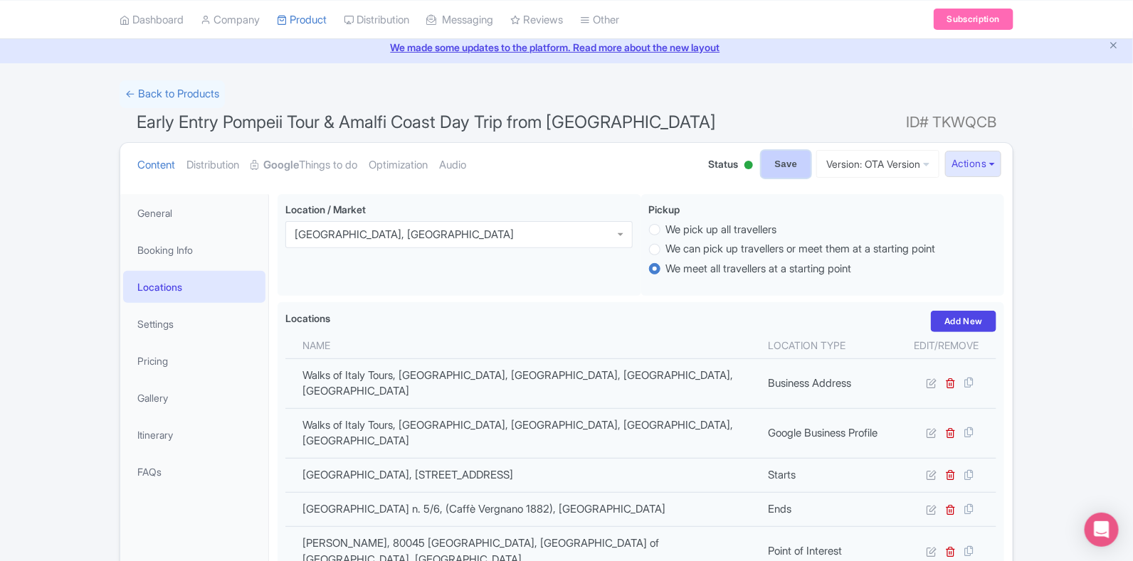
click at [770, 167] on input "Save" at bounding box center [786, 164] width 50 height 27
type input "Update Product"
click at [219, 261] on link "Booking Info" at bounding box center [194, 250] width 142 height 32
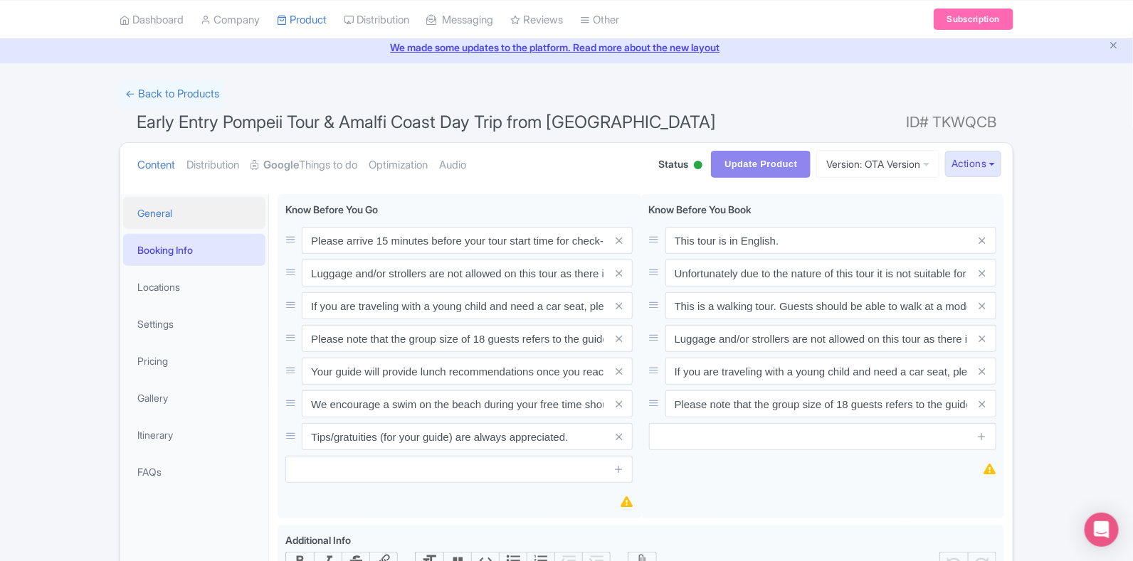
click at [192, 217] on link "General" at bounding box center [194, 213] width 142 height 32
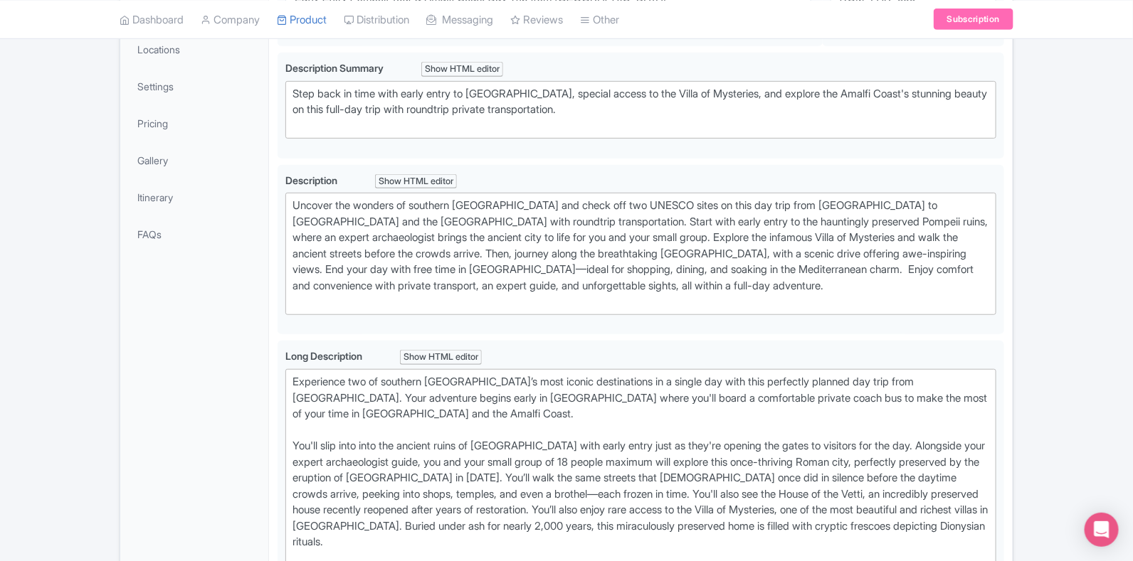
scroll to position [319, 0]
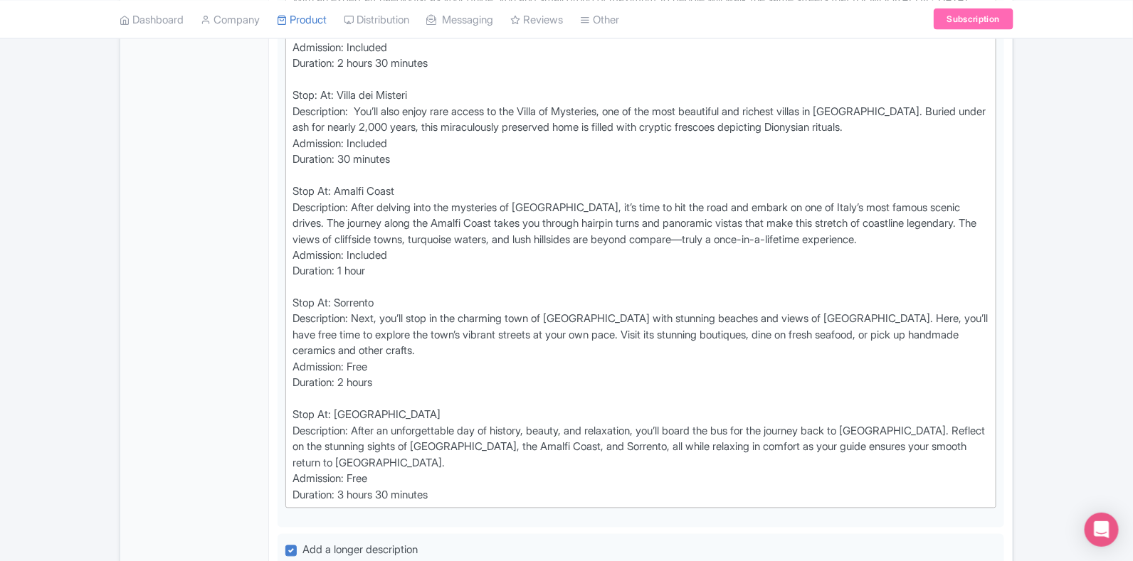
scroll to position [889, 0]
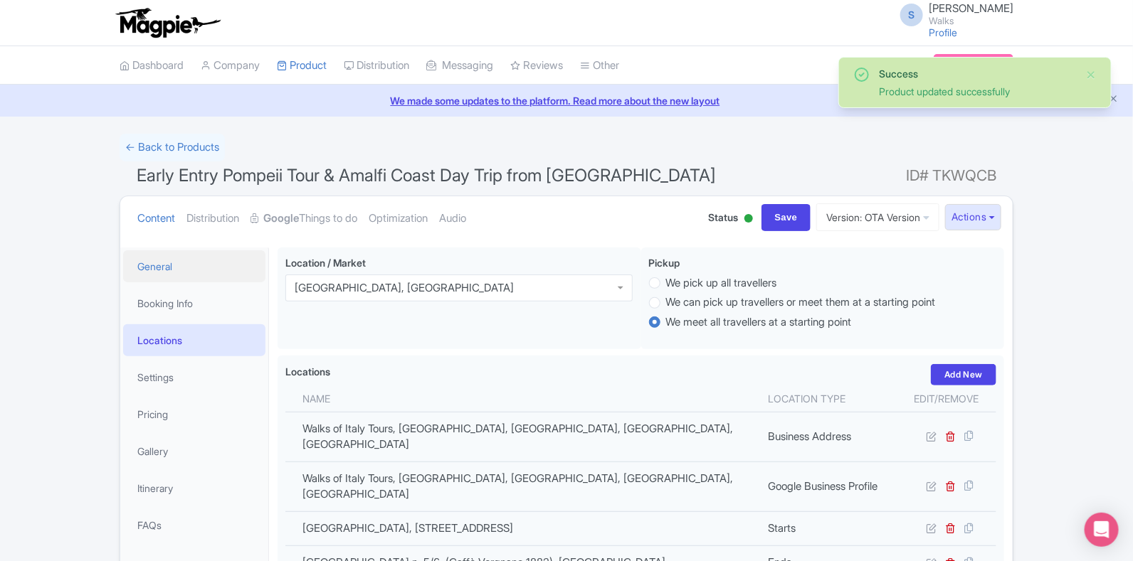
click at [190, 272] on link "General" at bounding box center [194, 266] width 142 height 32
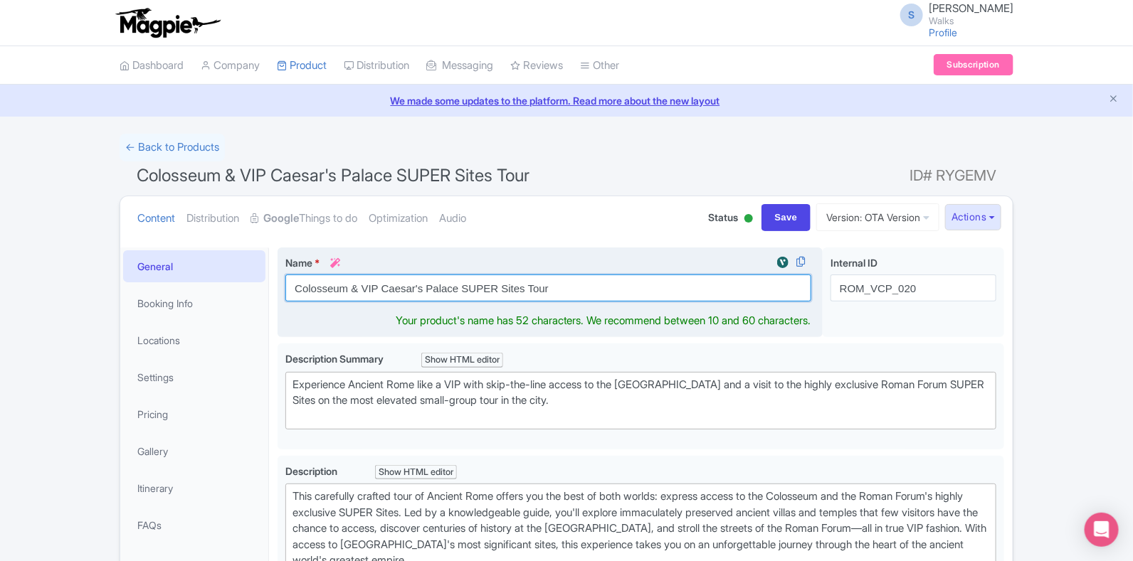
drag, startPoint x: 528, startPoint y: 290, endPoint x: 288, endPoint y: 279, distance: 240.0
click at [288, 279] on input "Colosseum & VIP Caesar's Palace SUPER Sites Tour" at bounding box center [548, 288] width 526 height 27
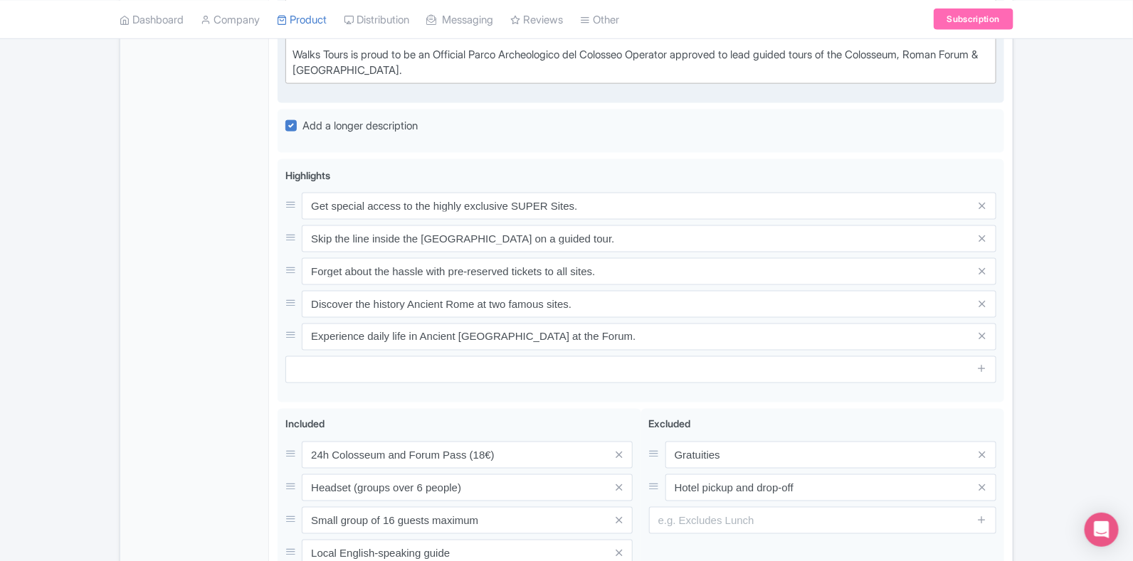
scroll to position [800, 0]
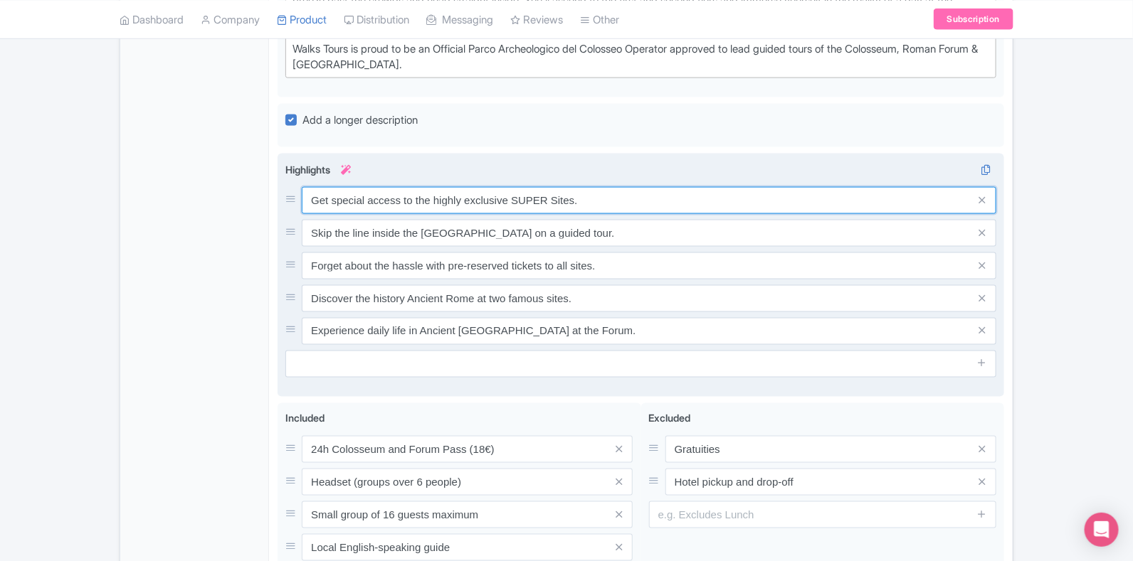
drag, startPoint x: 608, startPoint y: 205, endPoint x: 296, endPoint y: 205, distance: 311.6
click at [296, 205] on div "Highlights i Get special access to the highly exclusive SUPER Sites. Skip the l…" at bounding box center [640, 270] width 711 height 216
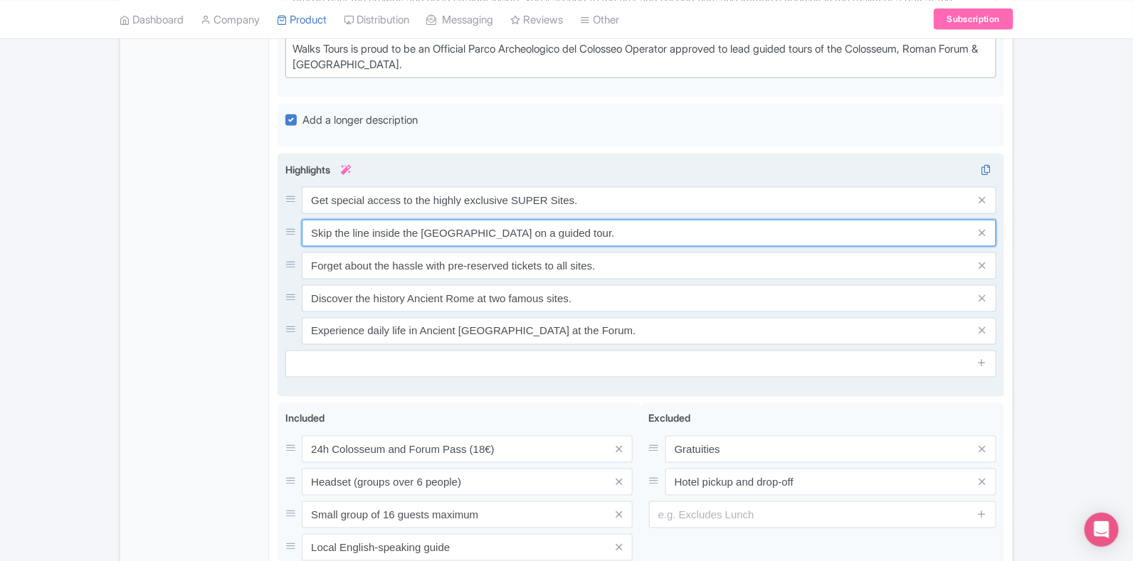
drag, startPoint x: 599, startPoint y: 243, endPoint x: 288, endPoint y: 245, distance: 310.9
click at [288, 245] on div "Skip the line inside the Colosseum on a guided tour." at bounding box center [640, 233] width 711 height 27
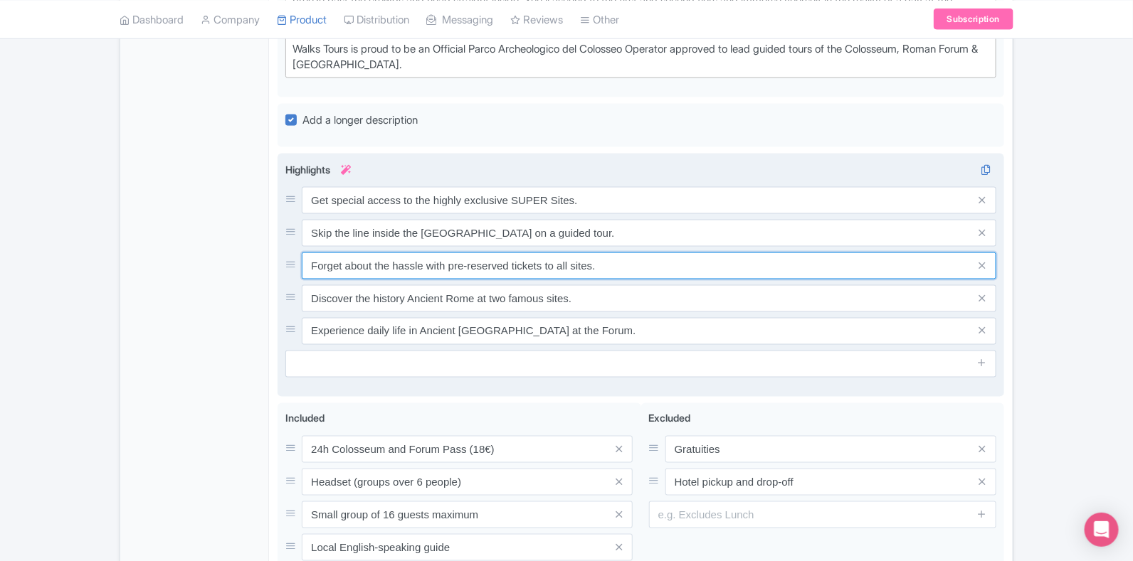
drag, startPoint x: 627, startPoint y: 273, endPoint x: 301, endPoint y: 275, distance: 325.8
click at [301, 275] on div "Forget about the hassle with pre-reserved tickets to all sites." at bounding box center [640, 266] width 711 height 27
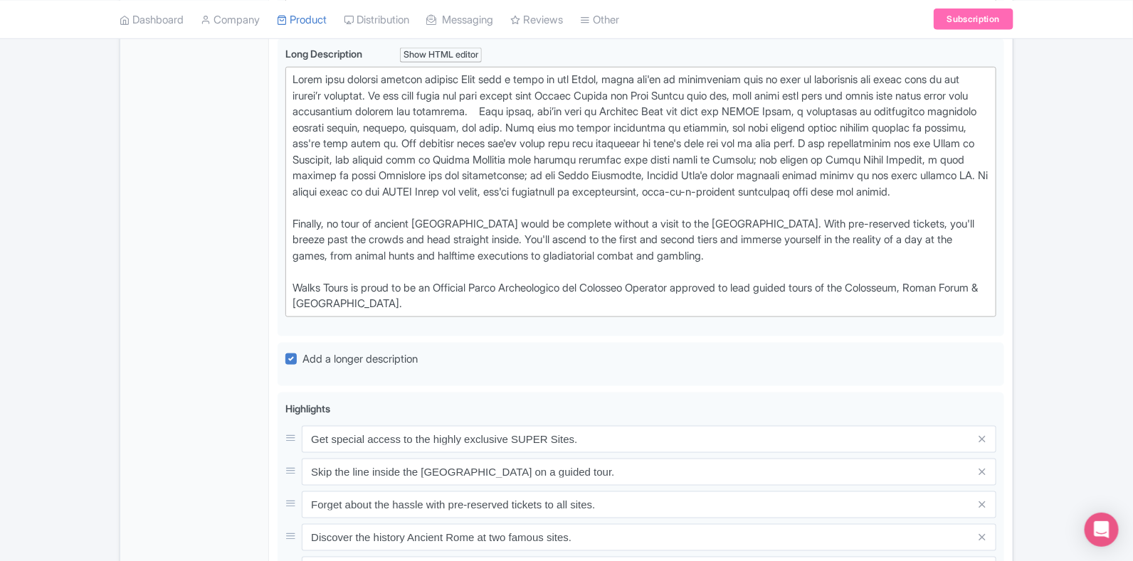
scroll to position [534, 0]
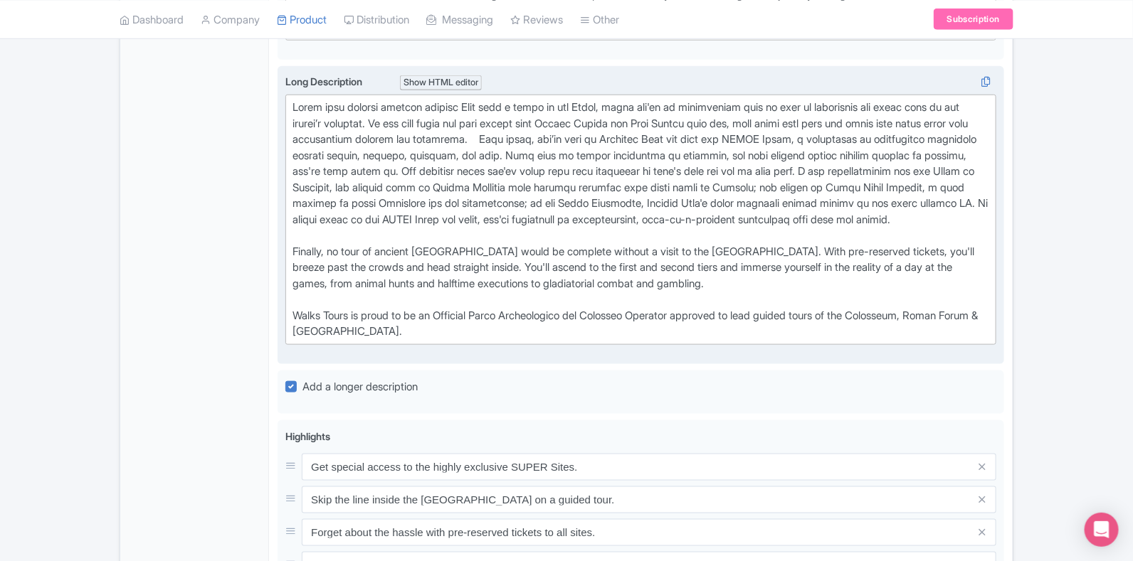
click at [553, 137] on div "Finally, no tour of ancient Rome would be complete without a visit to the Colos…" at bounding box center [640, 220] width 696 height 240
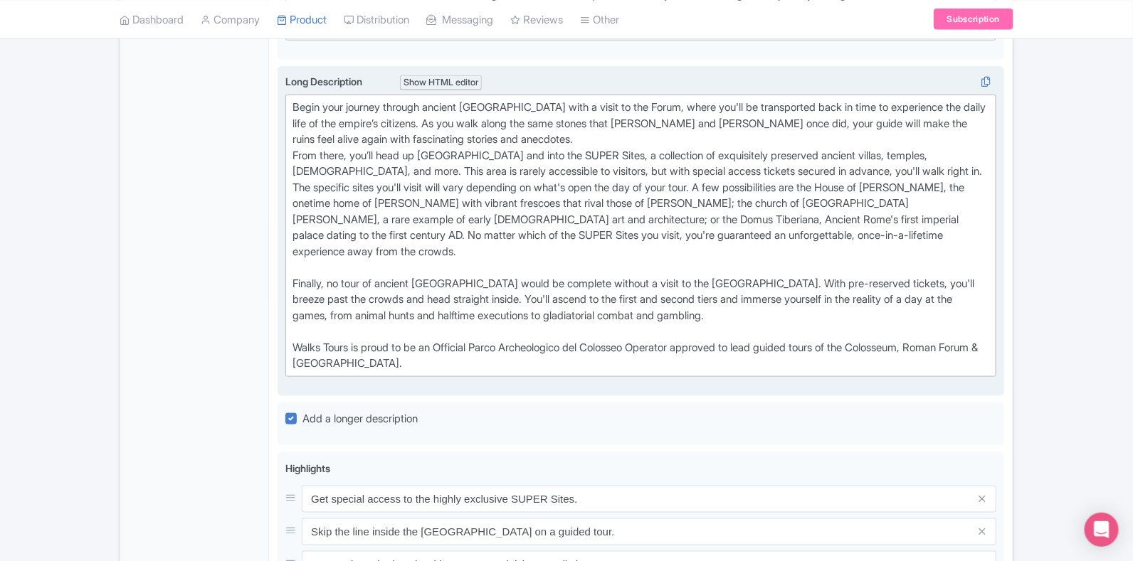
type trix-editor "<div>Begin your journey through ancient Rome with a visit to the Forum, where y…"
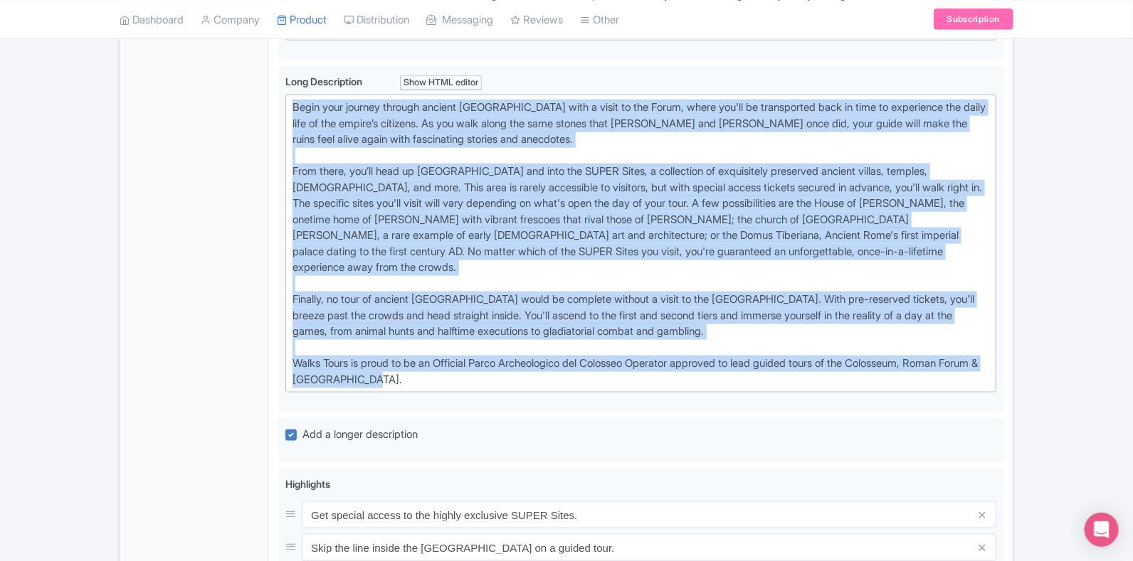
drag, startPoint x: 402, startPoint y: 357, endPoint x: 265, endPoint y: 95, distance: 295.3
click at [265, 95] on div "General Booking Info Locations Settings Pricing Gallery Itinerary FAQs Colosseu…" at bounding box center [566, 346] width 892 height 1282
copy div "Begin your journey through ancient Rome with a visit to the Forum, where you'll…"
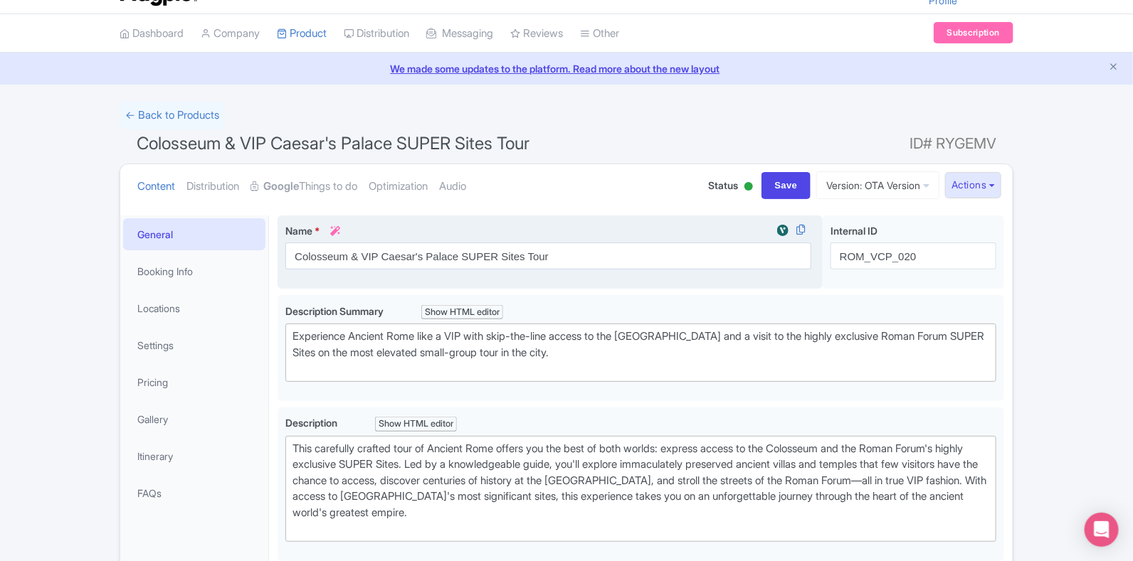
scroll to position [0, 0]
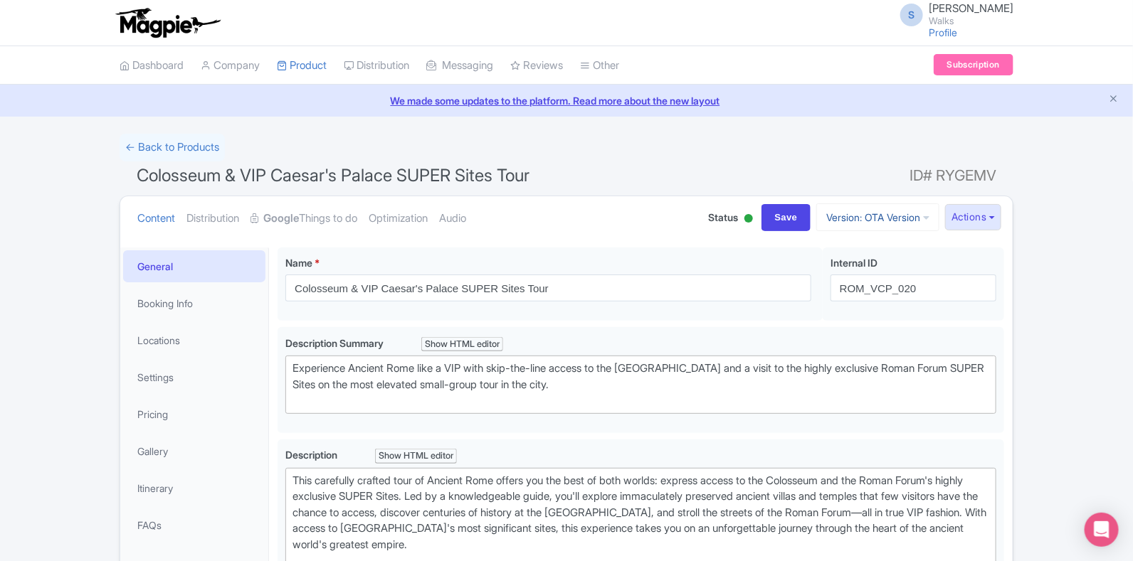
click at [907, 218] on link "Version: OTA Version" at bounding box center [877, 217] width 123 height 28
click at [848, 338] on link "Viator version" at bounding box center [879, 339] width 135 height 22
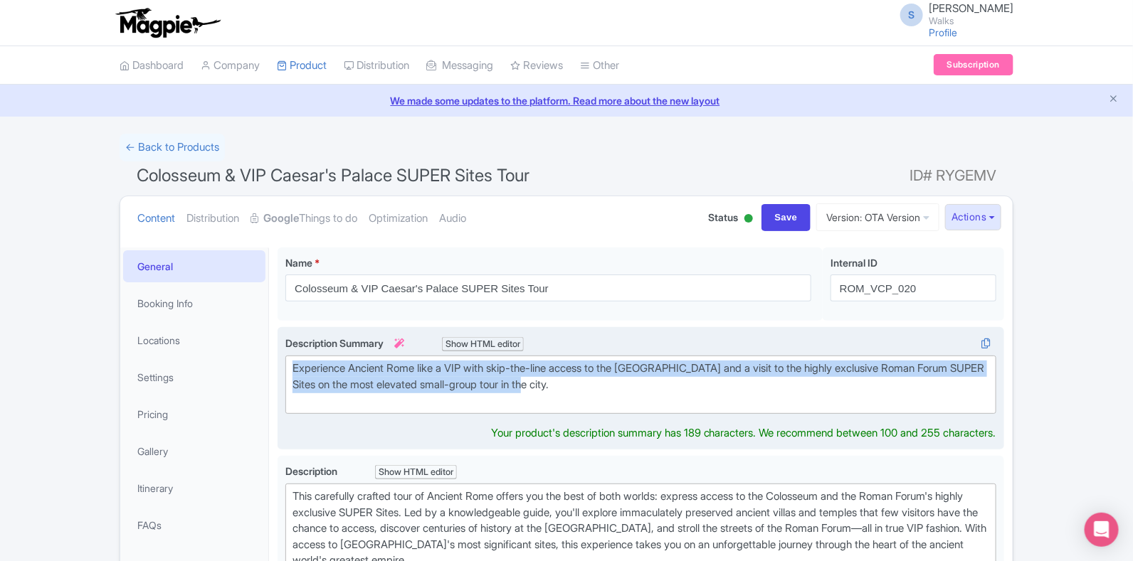
drag, startPoint x: 581, startPoint y: 382, endPoint x: 287, endPoint y: 364, distance: 294.4
click at [287, 364] on trix-editor "Experience Ancient Rome like a VIP with skip-the-line access to the Colosseum a…" at bounding box center [640, 385] width 711 height 58
type trix-editor "<div>Experience Ancient Rome like a VIP with skip-the-line access to the Coloss…"
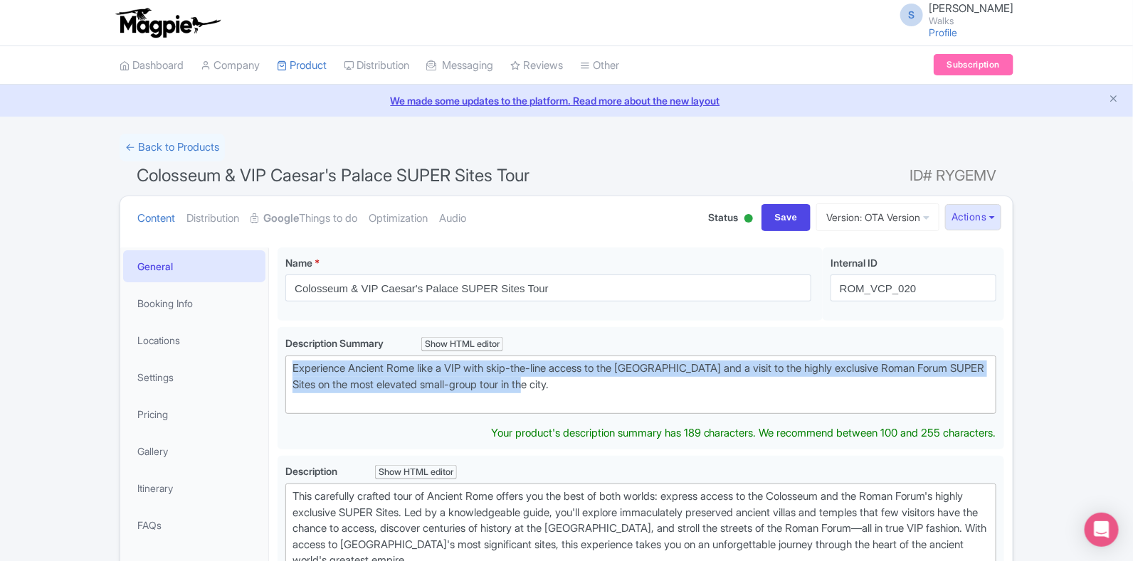
copy div "Experience Ancient Rome like a VIP with skip-the-line access to the Colosseum a…"
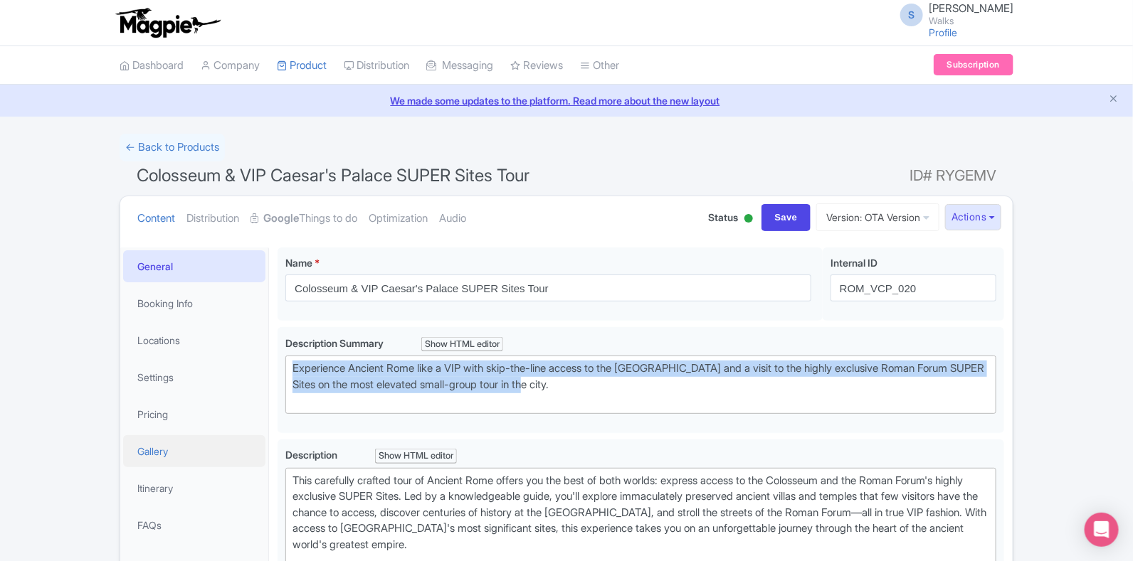
click at [177, 448] on link "Gallery" at bounding box center [194, 451] width 142 height 32
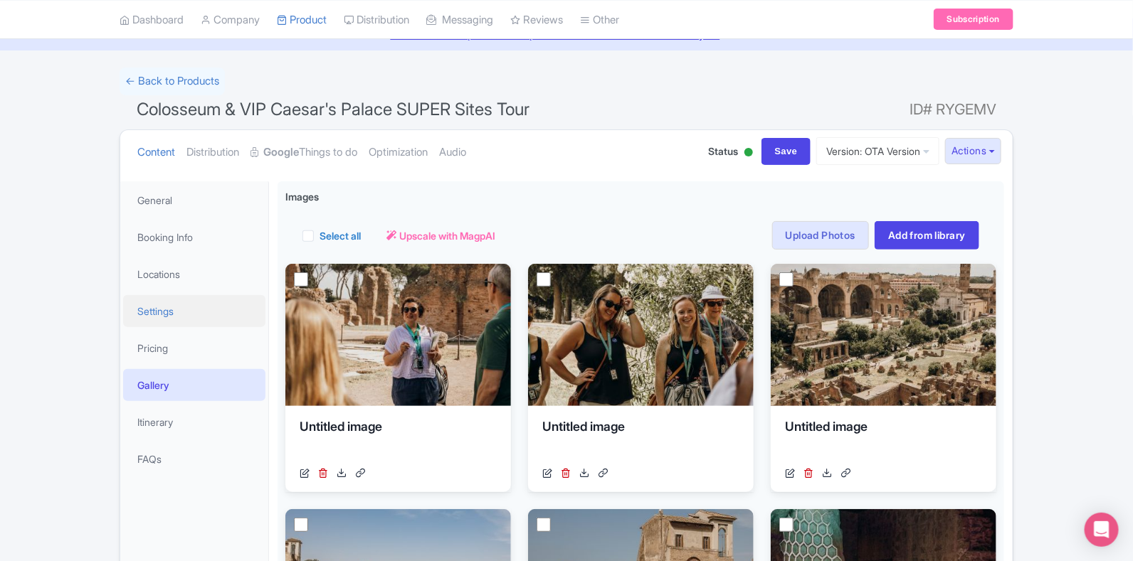
scroll to position [267, 0]
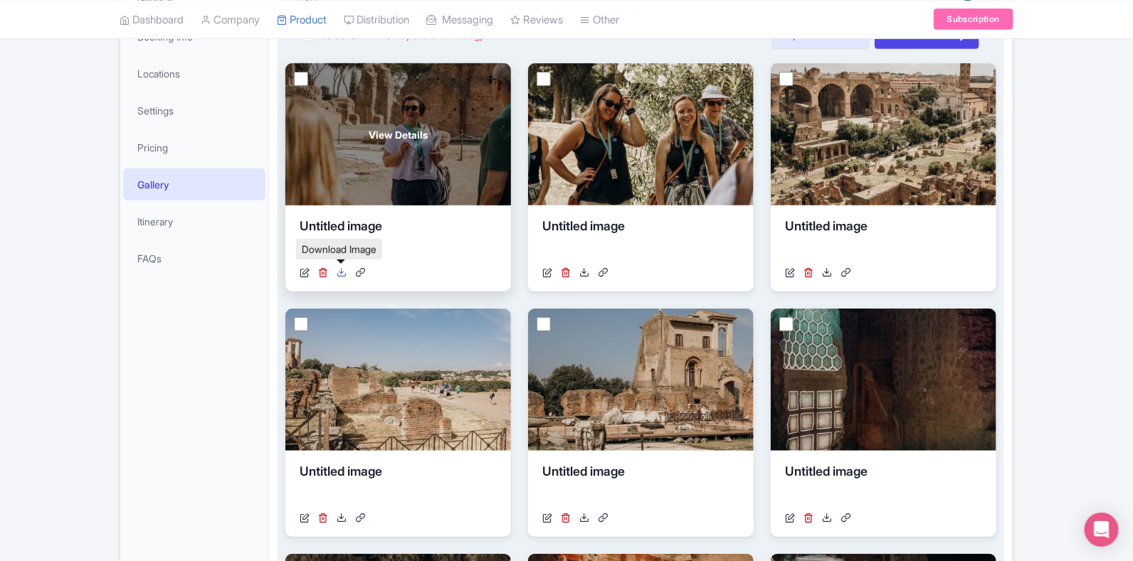
click at [341, 268] on icon at bounding box center [341, 272] width 10 height 10
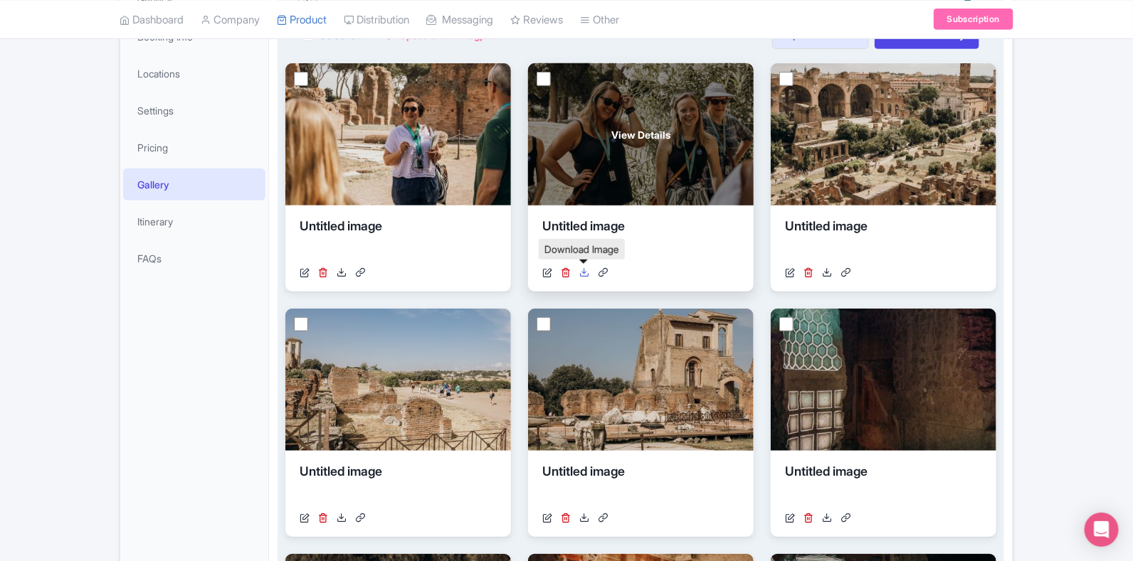
click at [583, 275] on icon at bounding box center [584, 272] width 10 height 10
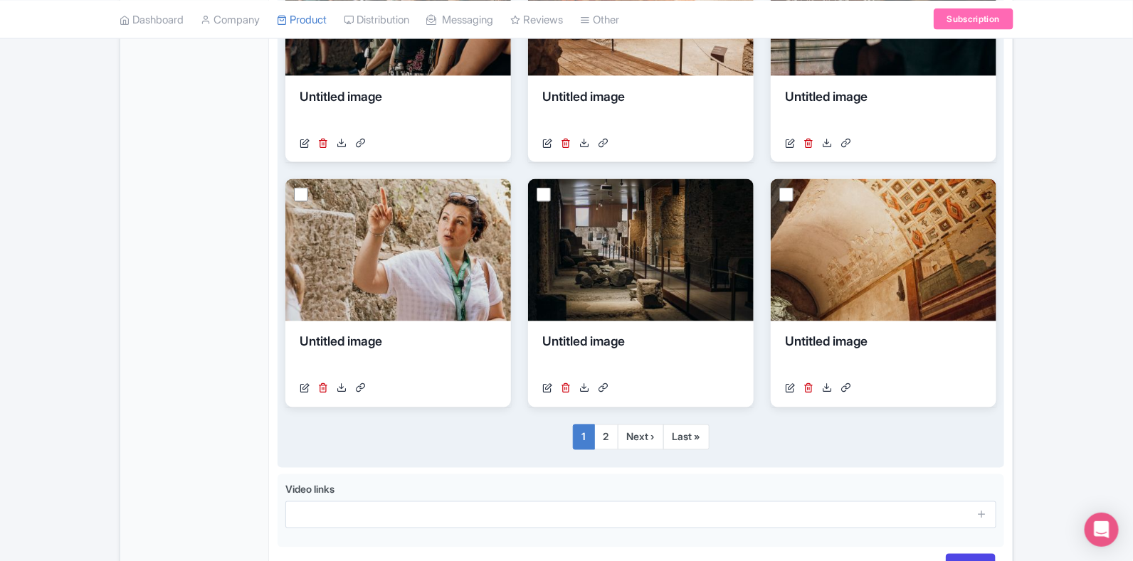
scroll to position [889, 0]
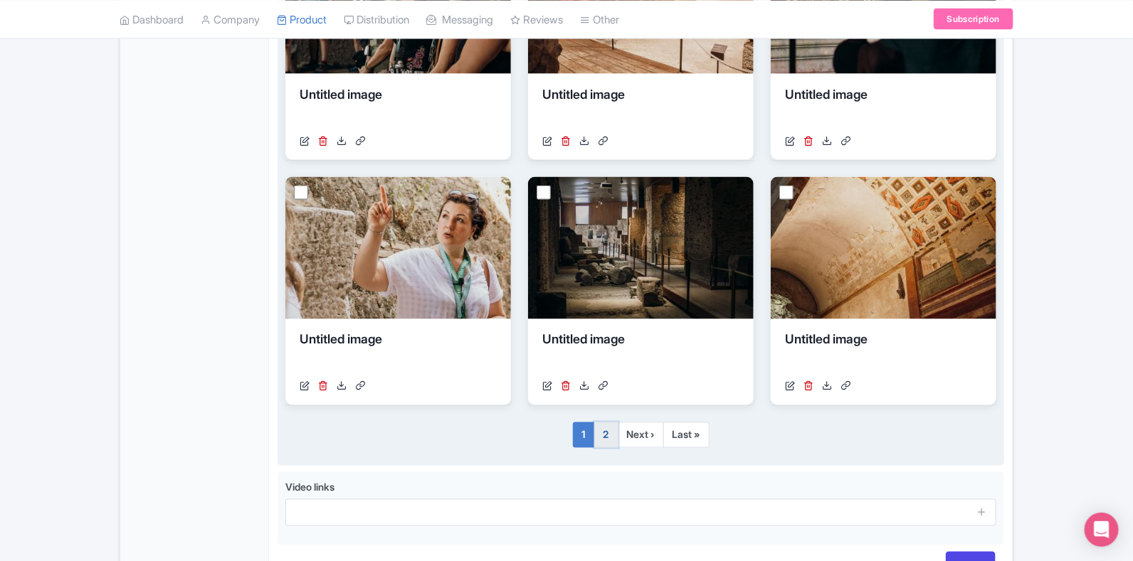
click at [605, 443] on link "2" at bounding box center [606, 436] width 24 height 26
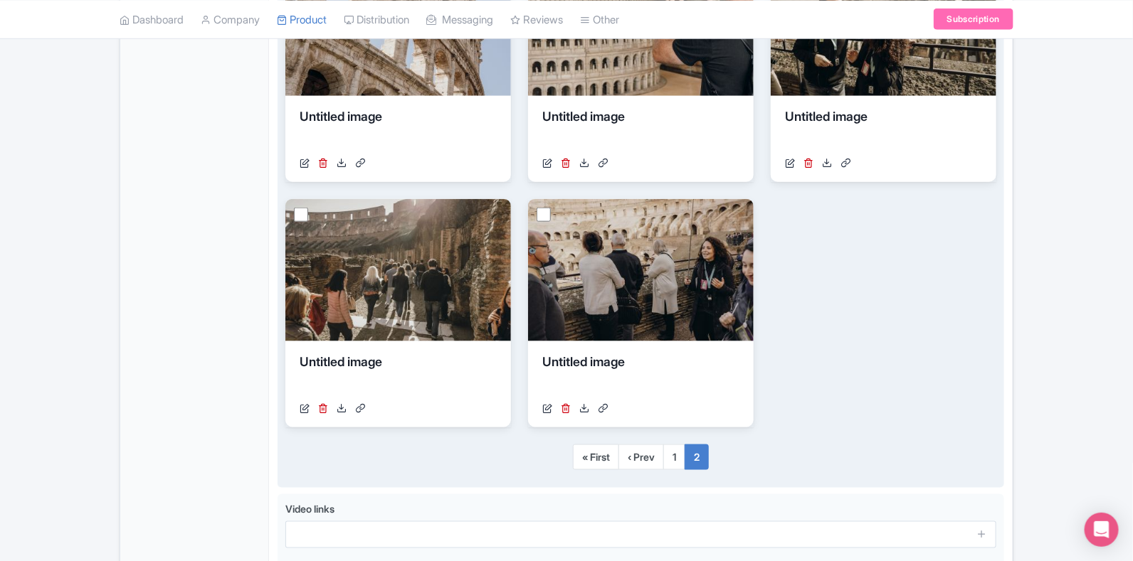
scroll to position [736, 0]
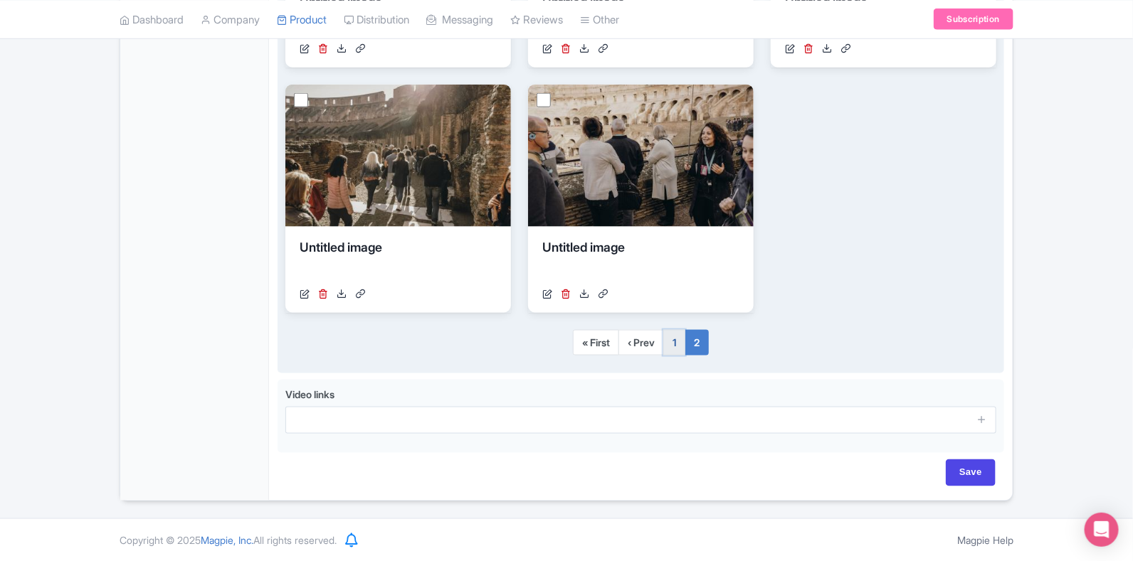
click at [677, 344] on link "1" at bounding box center [674, 343] width 22 height 26
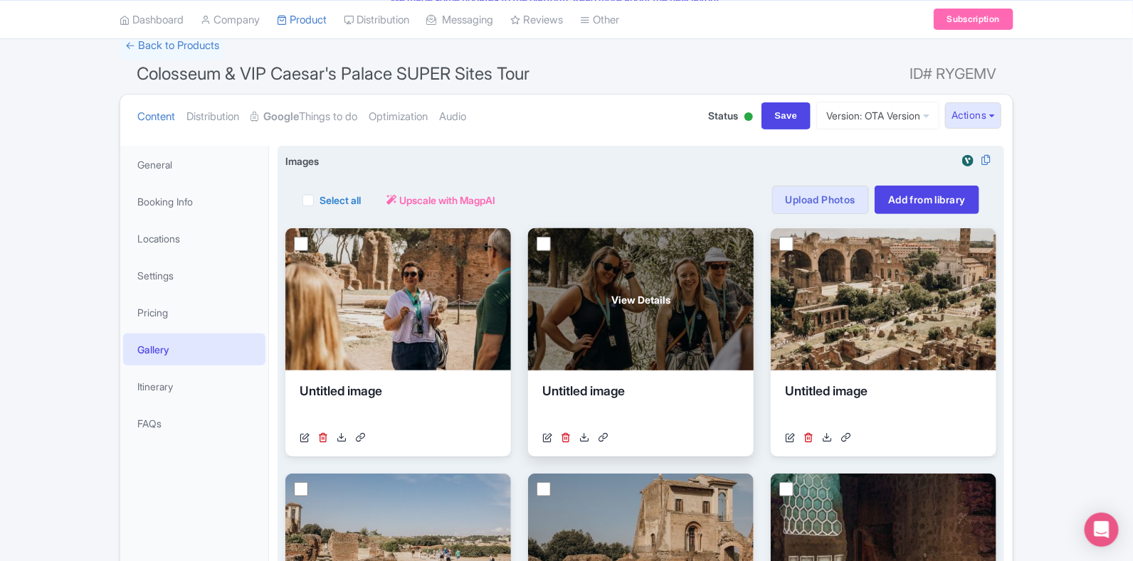
scroll to position [0, 0]
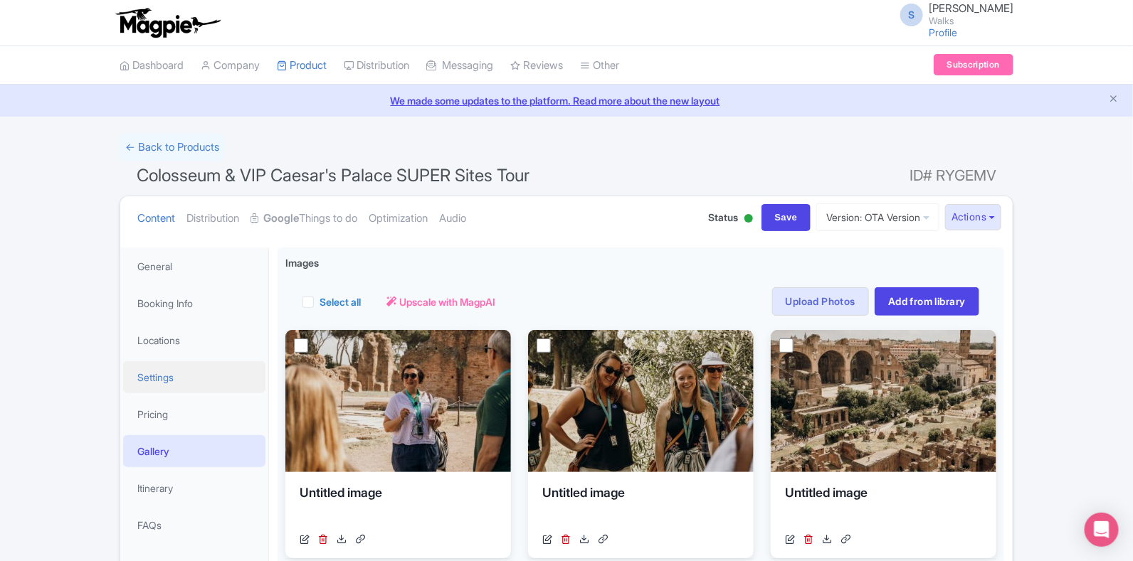
click at [157, 372] on link "Settings" at bounding box center [194, 377] width 142 height 32
